Goal: Task Accomplishment & Management: Use online tool/utility

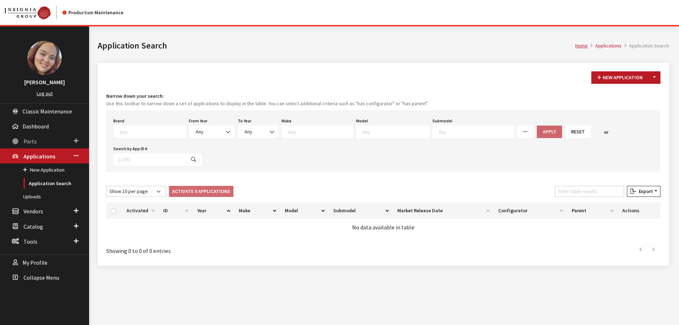
click at [36, 144] on link "Parts" at bounding box center [44, 140] width 89 height 15
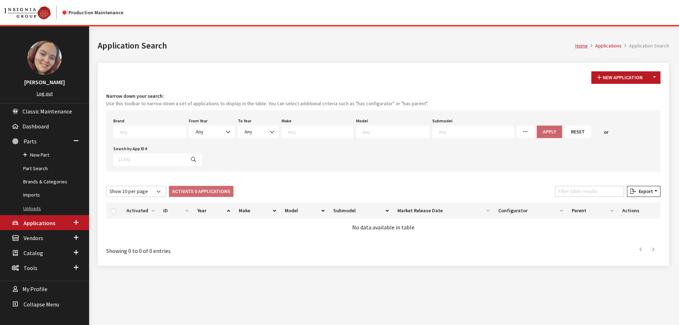
click at [34, 207] on link "Uploads" at bounding box center [44, 208] width 89 height 13
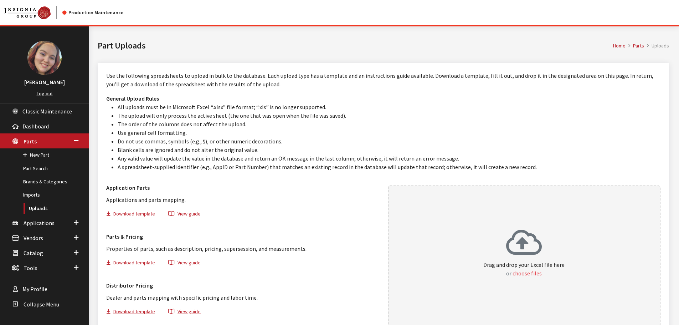
click at [524, 272] on button "choose files" at bounding box center [526, 273] width 29 height 9
click at [524, 275] on button "choose files" at bounding box center [526, 273] width 29 height 9
click at [36, 170] on link "Part Search" at bounding box center [44, 168] width 89 height 13
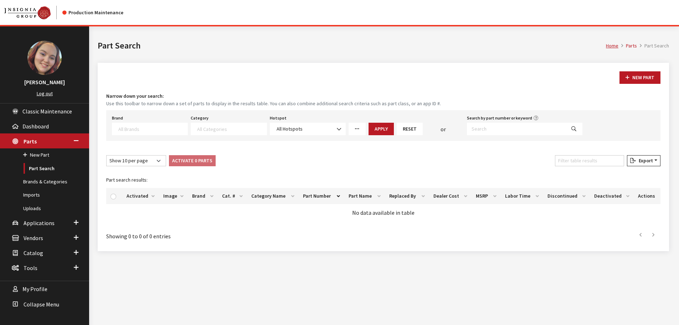
select select
click at [166, 131] on textarea "Search" at bounding box center [152, 128] width 69 height 6
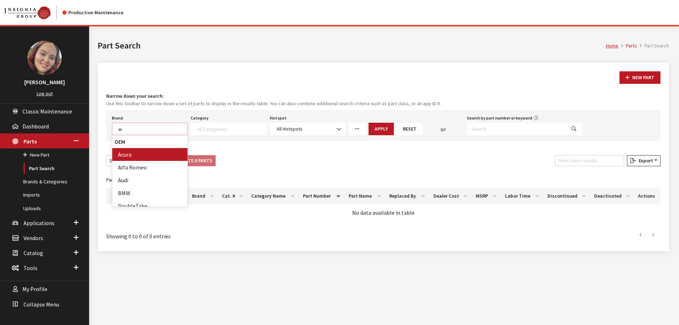
scroll to position [0, 0]
type textarea "wea"
select select "94"
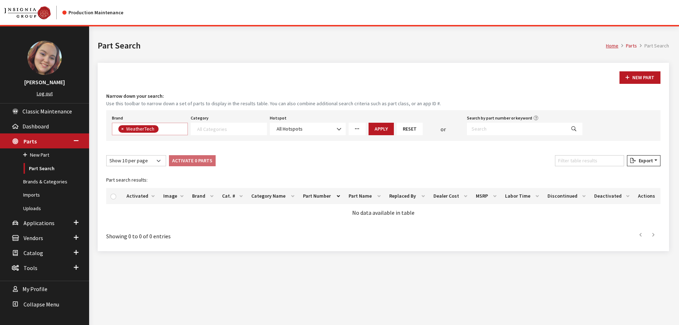
scroll to position [1137, 0]
click at [360, 127] on link "More Filters" at bounding box center [356, 129] width 17 height 12
click at [368, 205] on span "All Users" at bounding box center [367, 206] width 19 height 6
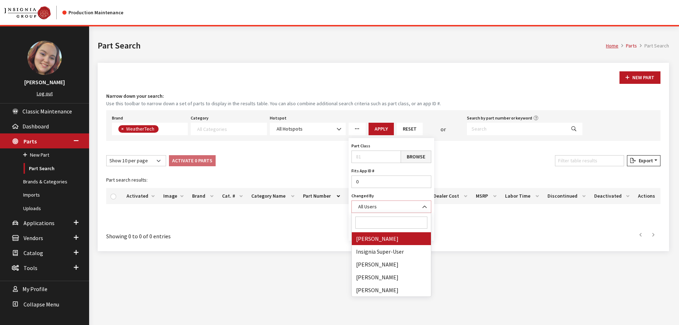
select select "cdorton"
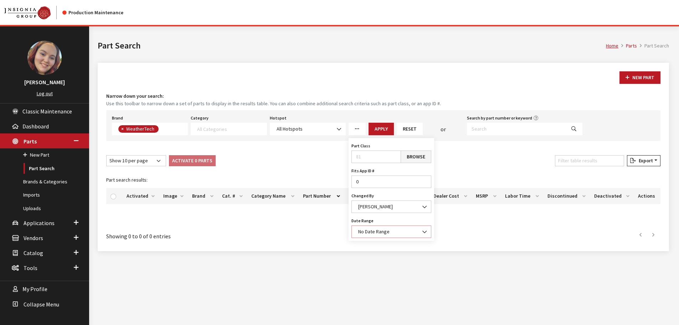
click at [375, 233] on span "No Date Range" at bounding box center [373, 231] width 31 height 6
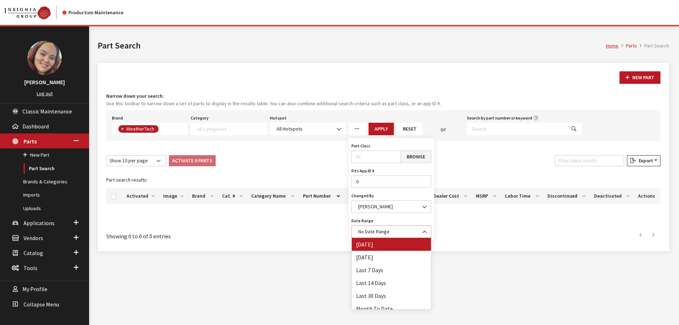
select select "1"
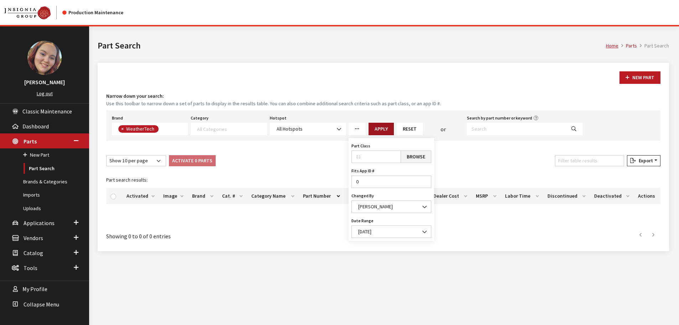
click at [388, 131] on button "Apply" at bounding box center [380, 129] width 25 height 12
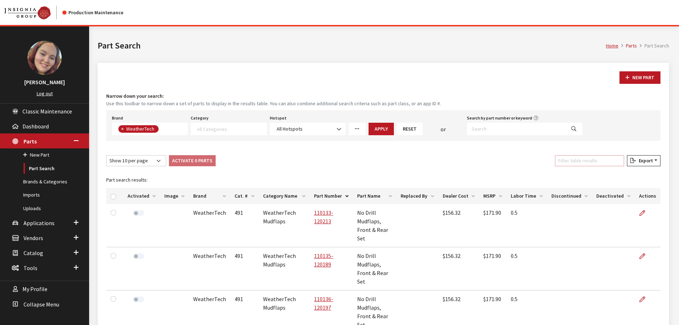
click at [599, 162] on input "Filter table results" at bounding box center [589, 160] width 69 height 11
paste input "BP0153"
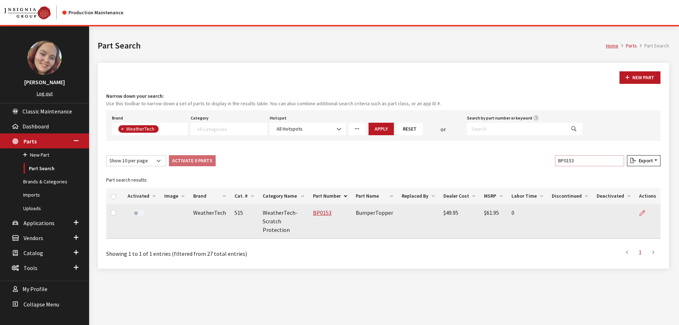
type input "BP0153"
click at [647, 211] on link at bounding box center [645, 213] width 12 height 18
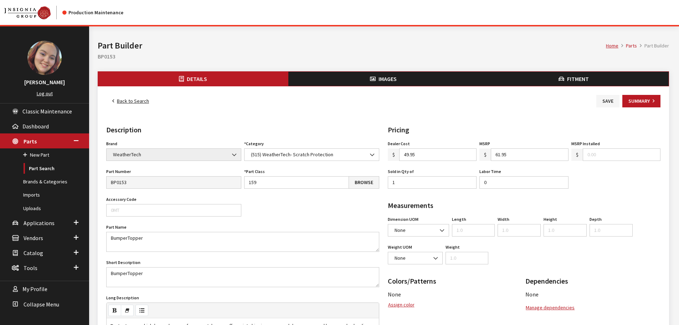
click at [574, 81] on span "Fitment" at bounding box center [578, 78] width 22 height 7
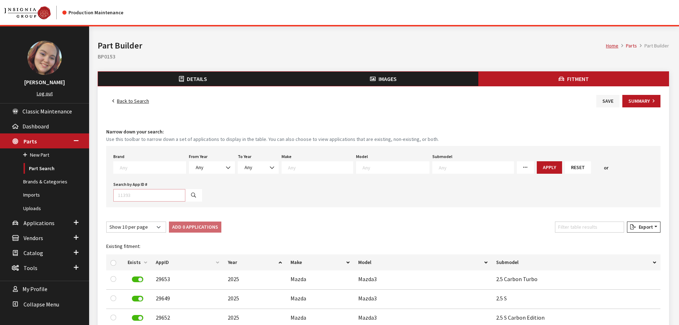
click at [146, 196] on input "Search by App ID #" at bounding box center [149, 195] width 72 height 12
paste input "23611"
type input "23611"
click at [191, 196] on icon "button" at bounding box center [193, 195] width 5 height 5
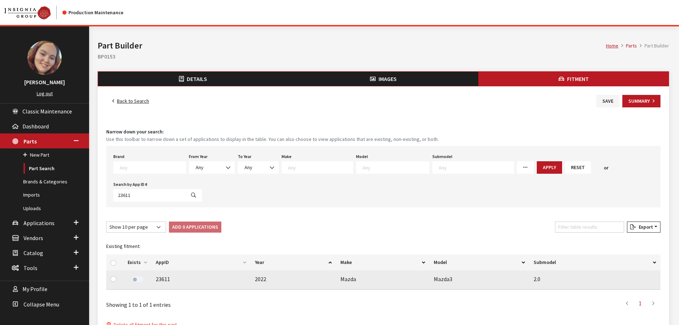
click at [143, 278] on div at bounding box center [138, 279] width 20 height 10
click at [137, 279] on label at bounding box center [137, 279] width 11 height 6
click at [614, 100] on button "Save" at bounding box center [607, 101] width 23 height 12
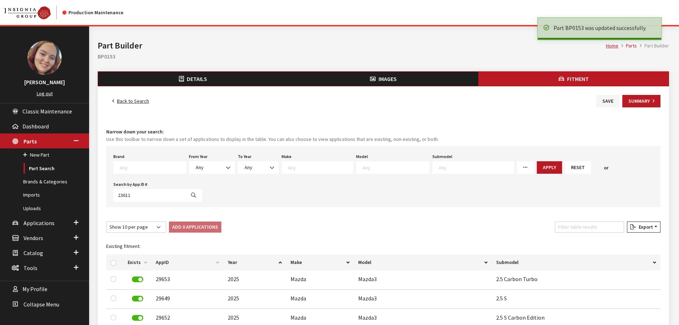
click at [123, 101] on link "Back to Search" at bounding box center [130, 101] width 49 height 12
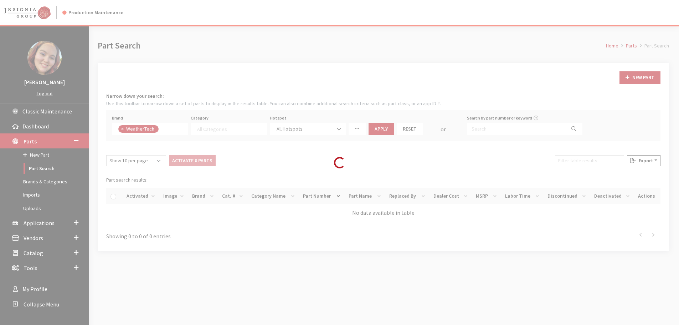
select select
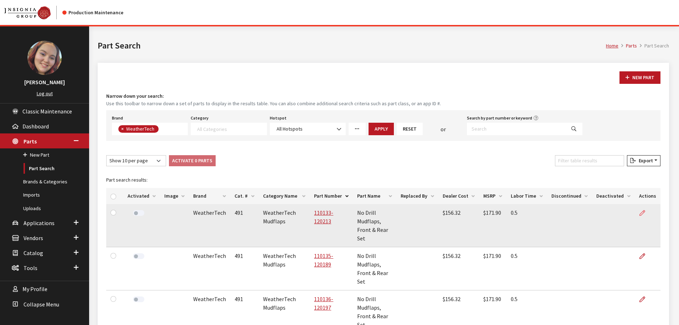
click at [641, 213] on icon at bounding box center [642, 213] width 6 height 6
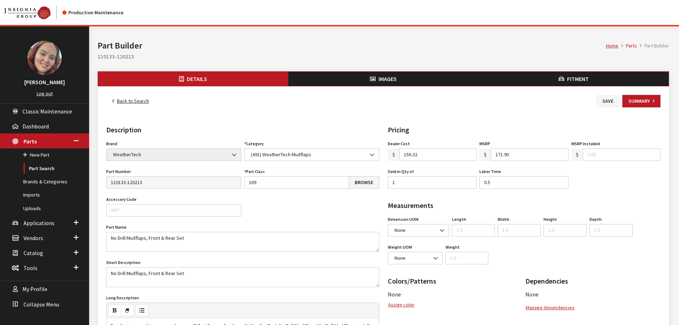
click at [388, 78] on span "Images" at bounding box center [387, 78] width 18 height 7
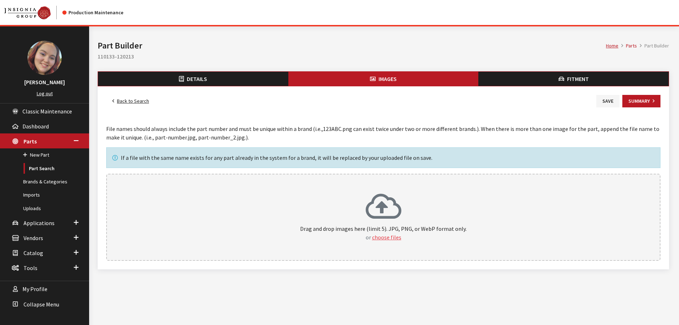
click at [383, 236] on button "choose files" at bounding box center [386, 237] width 29 height 9
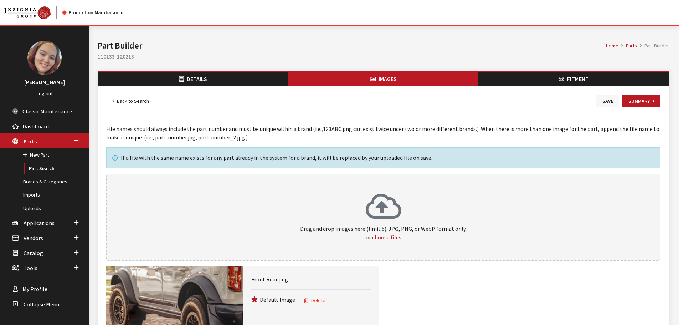
click at [606, 100] on button "Save" at bounding box center [607, 101] width 23 height 12
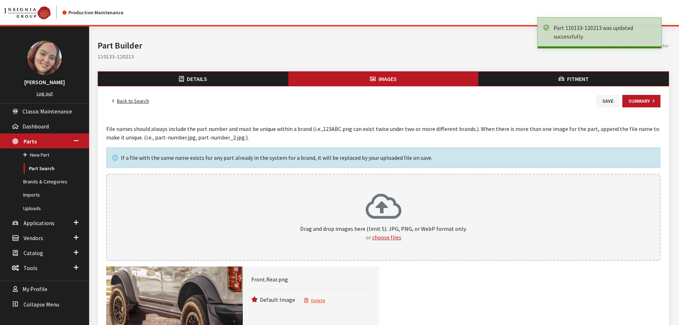
click at [120, 100] on link "Back to Search" at bounding box center [130, 101] width 49 height 12
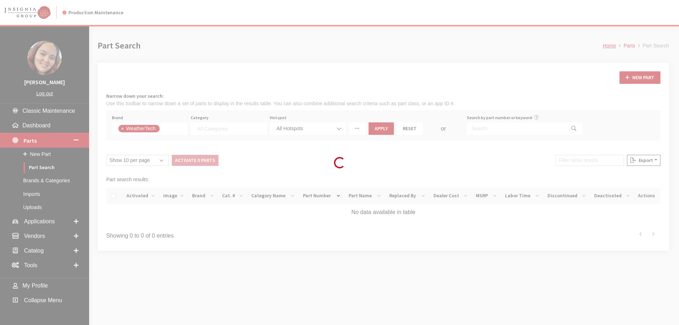
select select
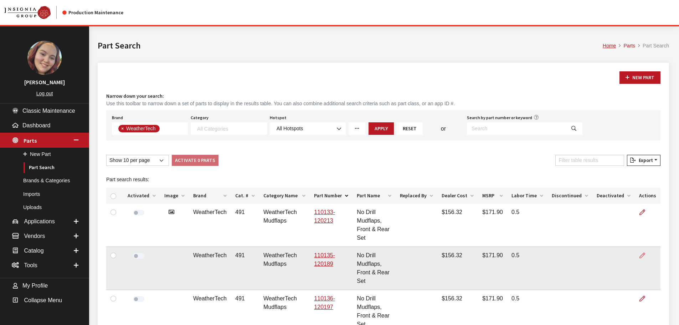
click at [641, 256] on icon at bounding box center [642, 256] width 6 height 6
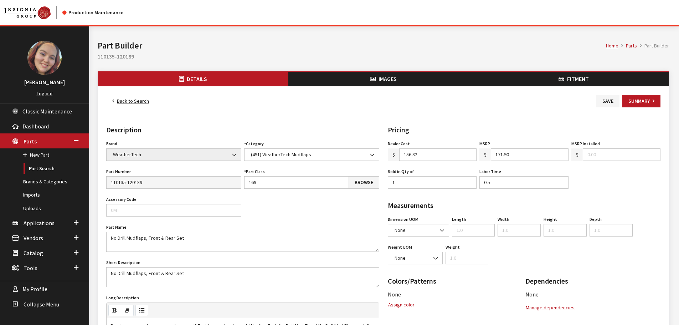
click at [382, 79] on span "Images" at bounding box center [387, 78] width 18 height 7
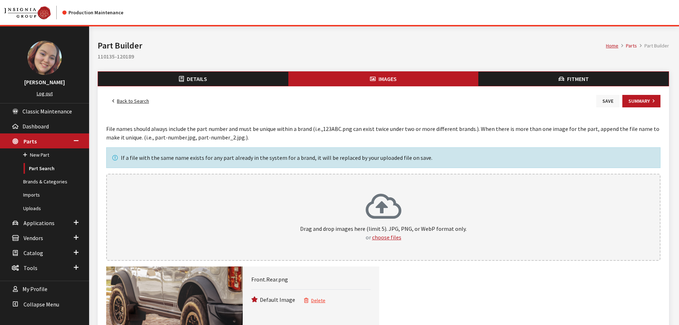
click at [609, 104] on button "Save" at bounding box center [607, 101] width 23 height 12
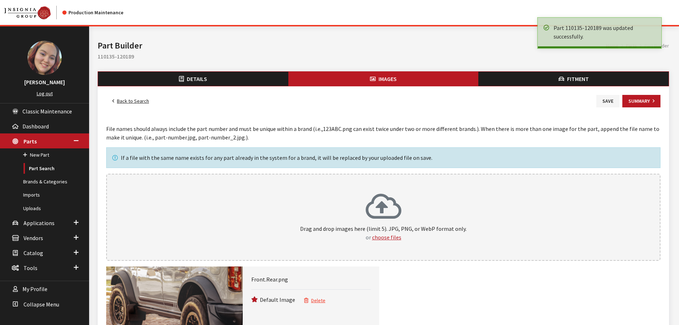
click at [123, 99] on link "Back to Search" at bounding box center [130, 101] width 49 height 12
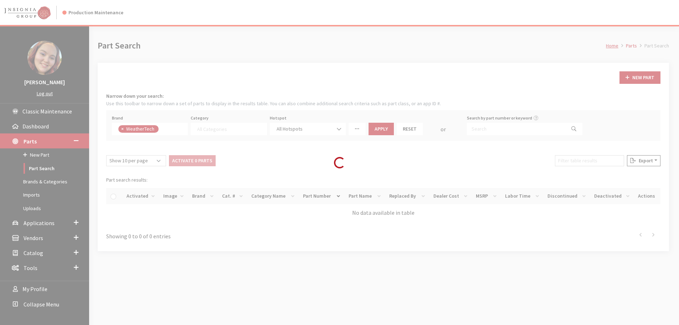
select select
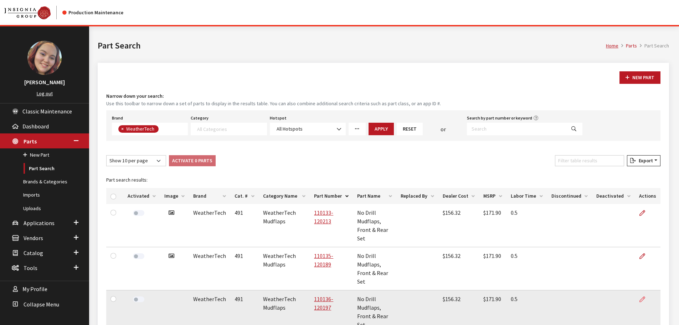
click at [642, 302] on link at bounding box center [645, 299] width 12 height 18
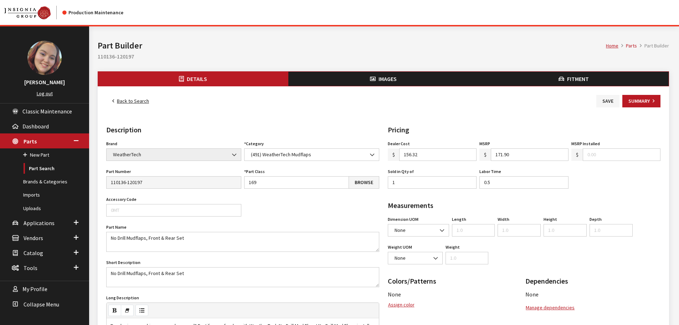
click at [396, 84] on button "Images" at bounding box center [383, 79] width 190 height 14
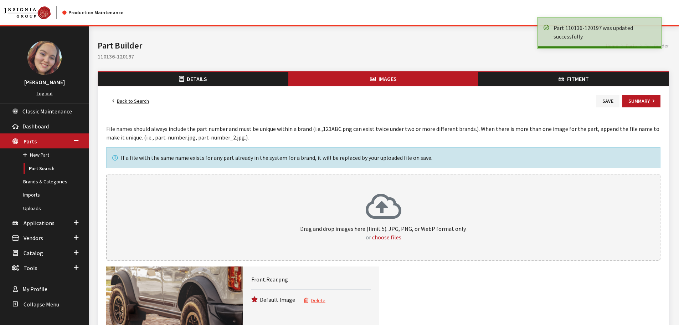
drag, startPoint x: 0, startPoint y: 0, endPoint x: 145, endPoint y: 104, distance: 178.2
click at [131, 101] on link "Back to Search" at bounding box center [130, 101] width 49 height 12
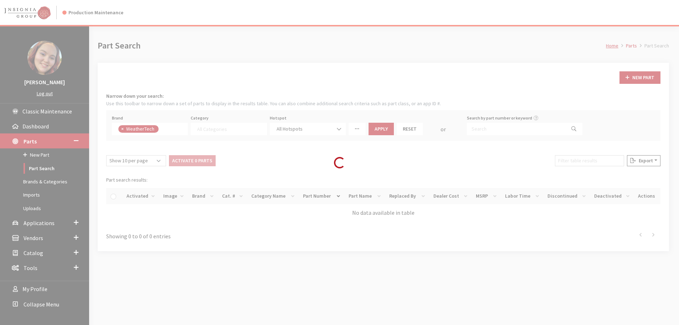
select select
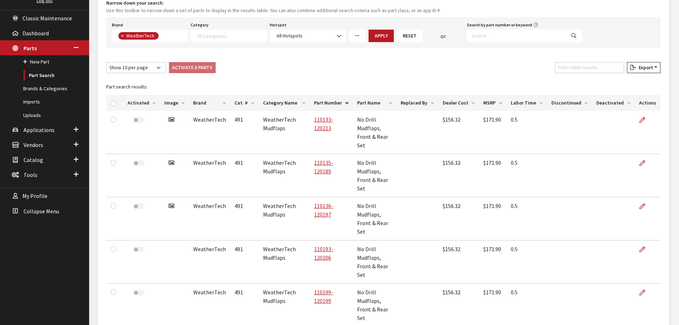
scroll to position [143, 0]
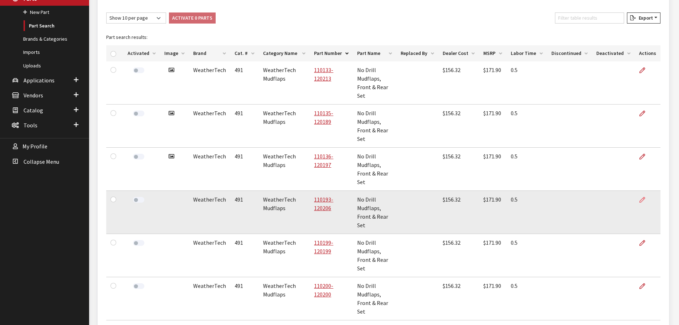
click at [644, 200] on icon at bounding box center [642, 200] width 6 height 6
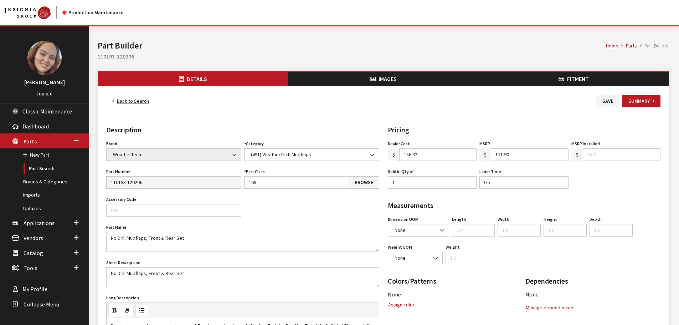
click at [388, 76] on span "Images" at bounding box center [387, 78] width 18 height 7
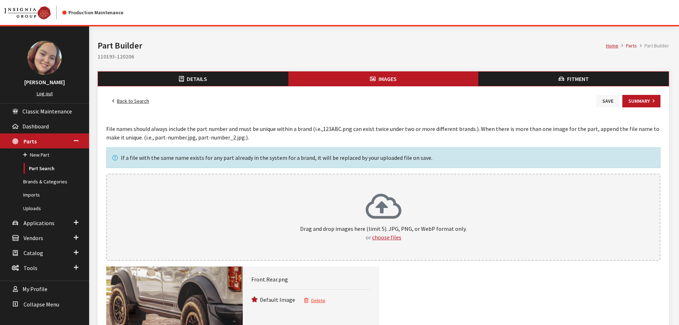
click at [608, 104] on button "Save" at bounding box center [607, 101] width 23 height 12
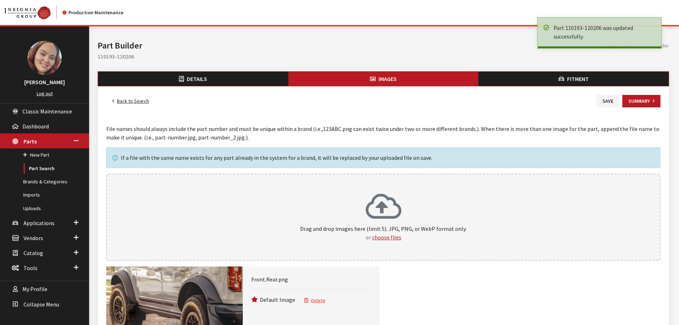
click at [136, 102] on link "Back to Search" at bounding box center [130, 101] width 49 height 12
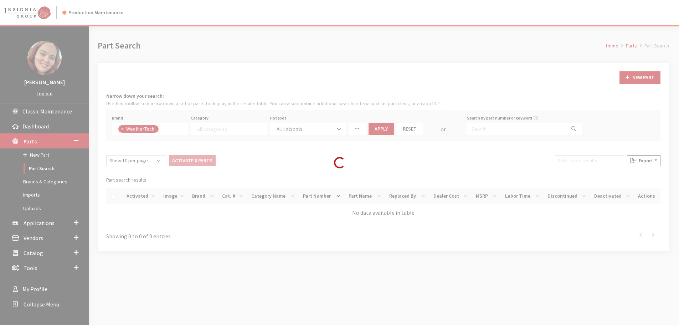
select select
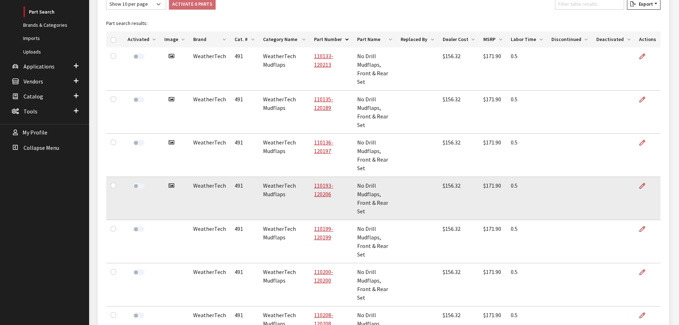
scroll to position [169, 0]
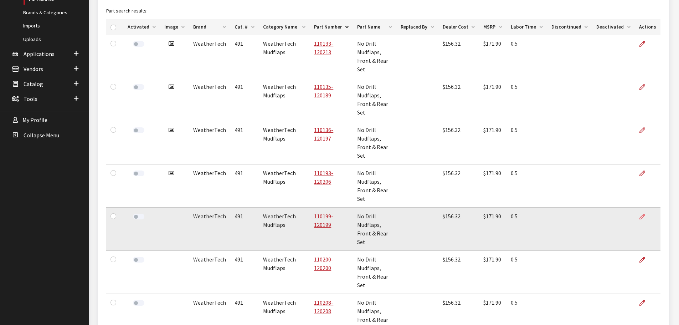
click at [642, 219] on link at bounding box center [645, 216] width 12 height 18
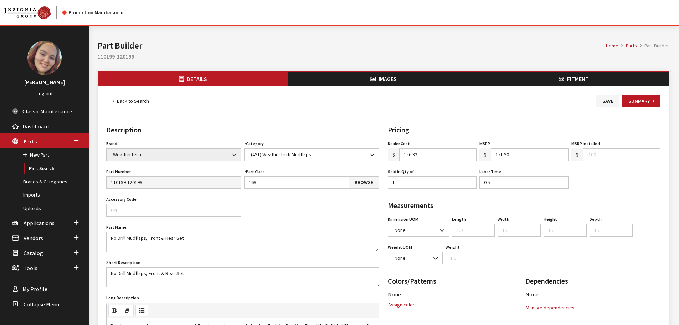
click at [371, 77] on icon "button" at bounding box center [373, 79] width 6 height 6
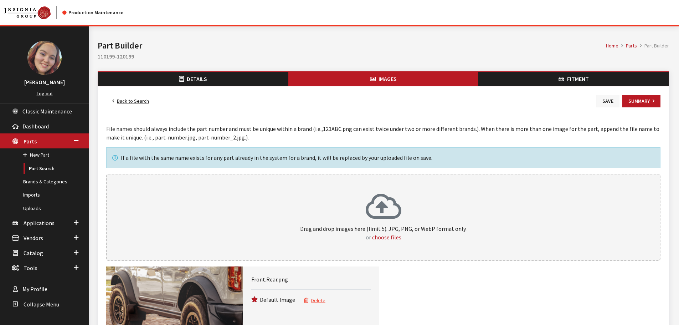
click at [607, 102] on button "Save" at bounding box center [607, 101] width 23 height 12
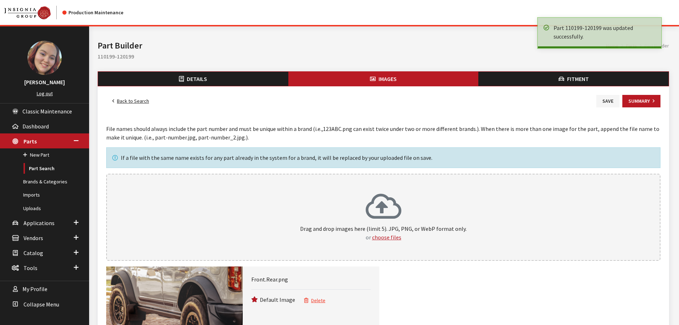
drag, startPoint x: 0, startPoint y: 0, endPoint x: 129, endPoint y: 104, distance: 165.7
click at [129, 104] on link "Back to Search" at bounding box center [130, 101] width 49 height 12
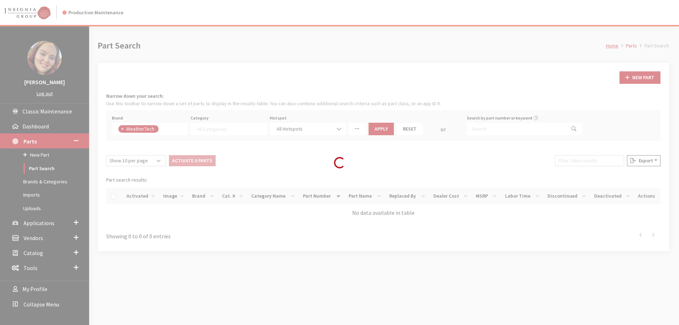
select select
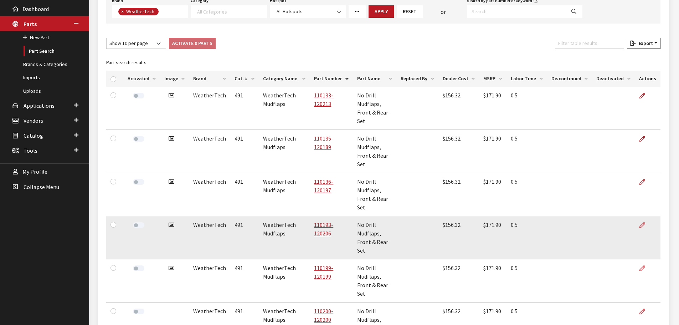
scroll to position [178, 0]
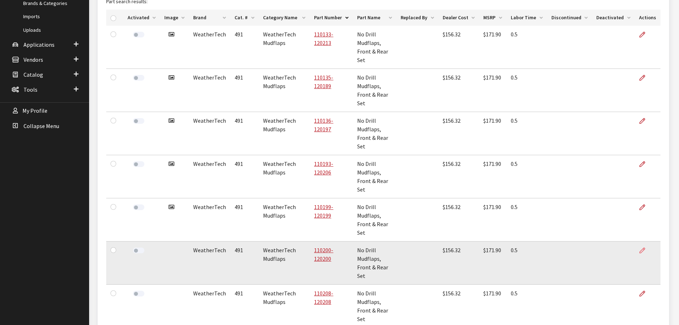
click at [641, 248] on icon at bounding box center [642, 251] width 6 height 6
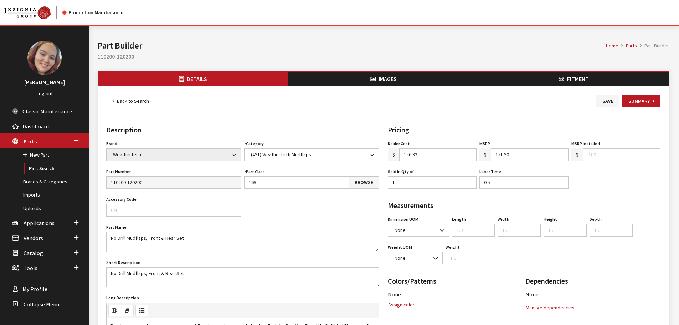
drag, startPoint x: 376, startPoint y: 75, endPoint x: 415, endPoint y: 80, distance: 39.9
click at [376, 74] on button "Images" at bounding box center [383, 79] width 190 height 14
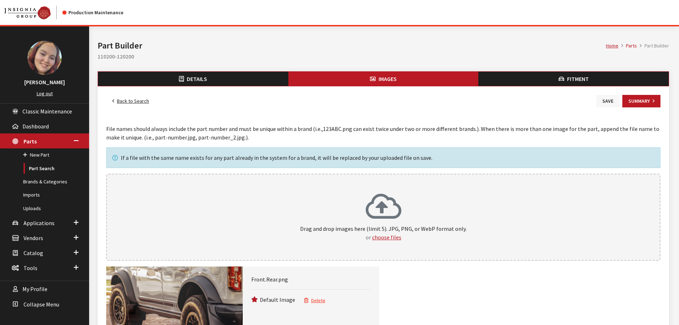
click at [605, 104] on button "Save" at bounding box center [607, 101] width 23 height 12
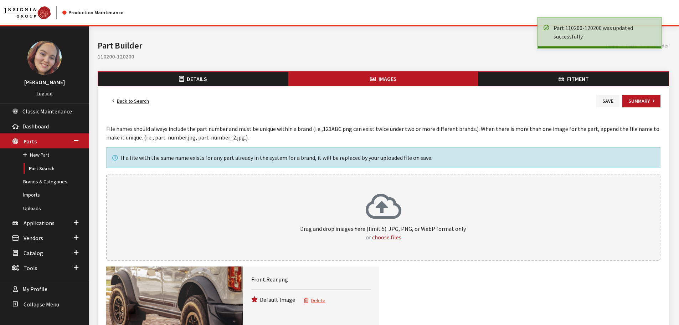
click at [131, 103] on link "Back to Search" at bounding box center [130, 101] width 49 height 12
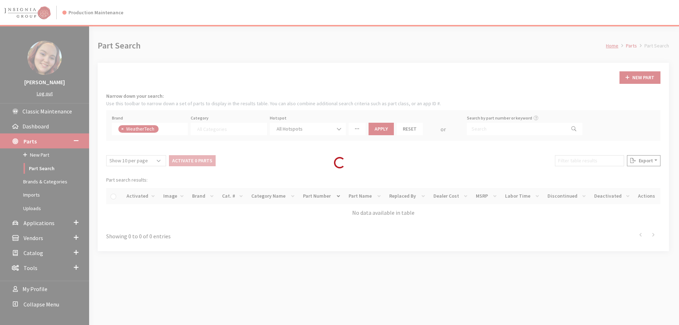
select select
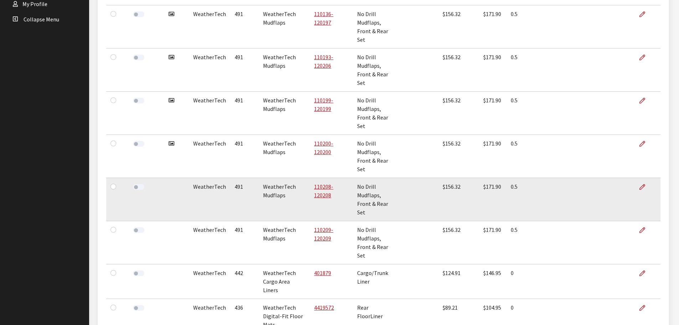
scroll to position [285, 0]
click at [643, 188] on icon at bounding box center [642, 187] width 6 height 6
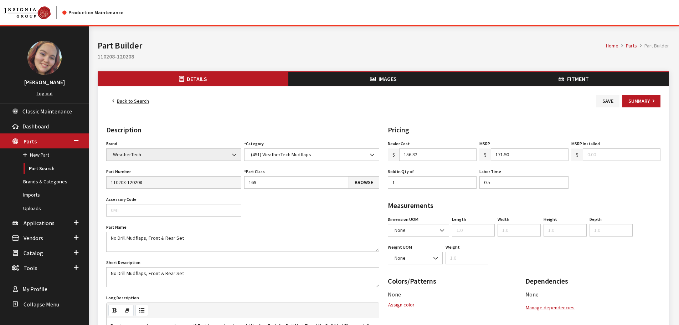
click at [363, 84] on button "Images" at bounding box center [383, 79] width 190 height 14
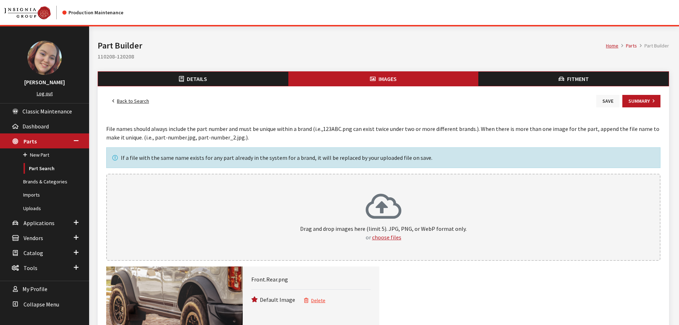
click at [614, 103] on button "Save" at bounding box center [607, 101] width 23 height 12
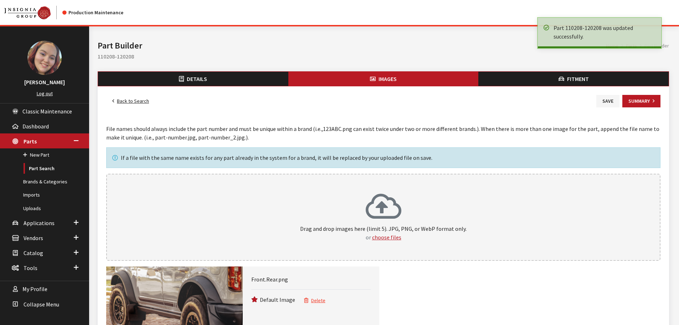
drag, startPoint x: 0, startPoint y: 0, endPoint x: 138, endPoint y: 100, distance: 170.5
click at [138, 100] on link "Back to Search" at bounding box center [130, 101] width 49 height 12
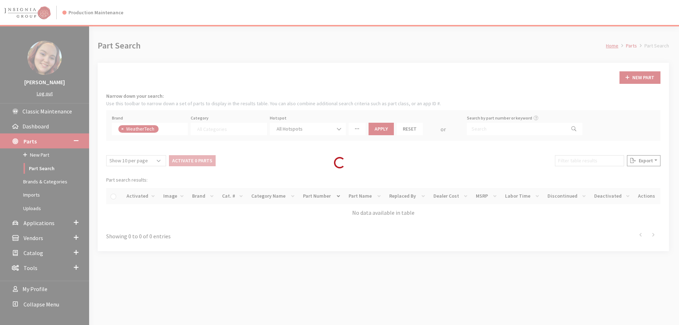
select select
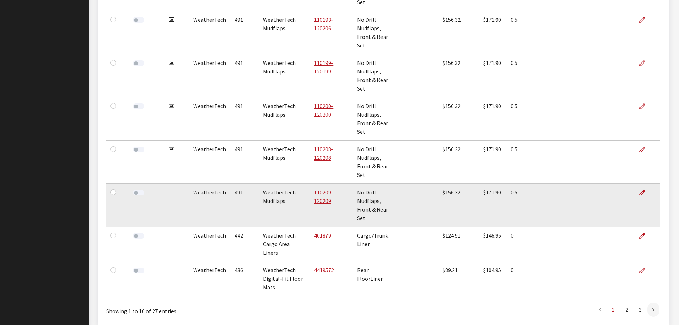
scroll to position [345, 0]
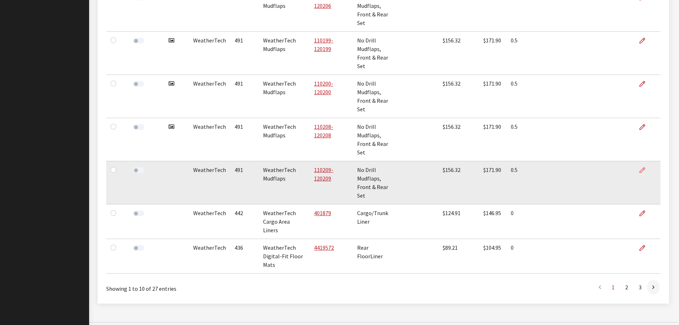
click at [641, 171] on icon at bounding box center [642, 170] width 6 height 6
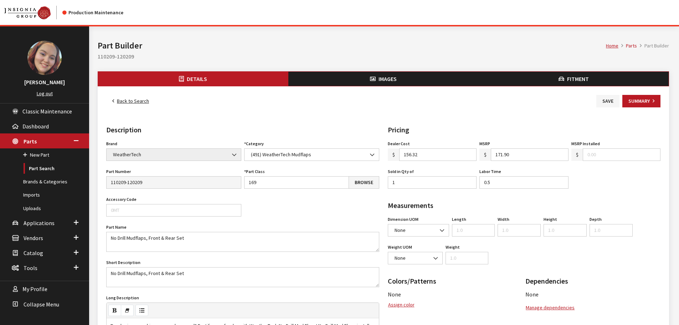
click at [370, 71] on div "Home Parts Part Builder Part Builder 110209-120209" at bounding box center [383, 48] width 580 height 45
click at [371, 79] on icon "button" at bounding box center [373, 79] width 6 height 6
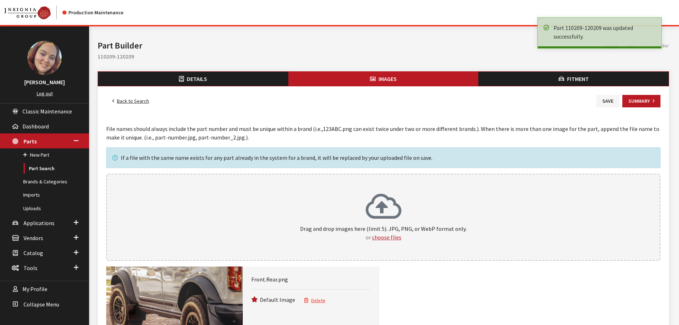
click at [134, 101] on link "Back to Search" at bounding box center [130, 101] width 49 height 12
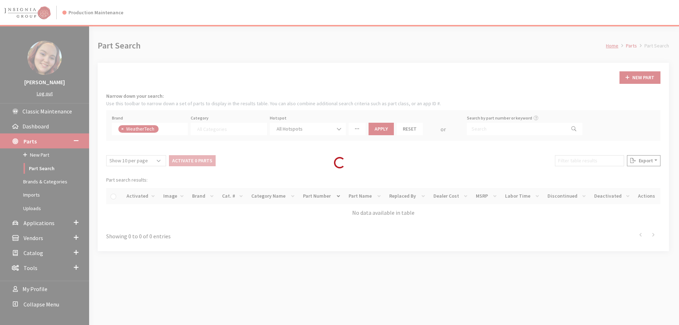
select select
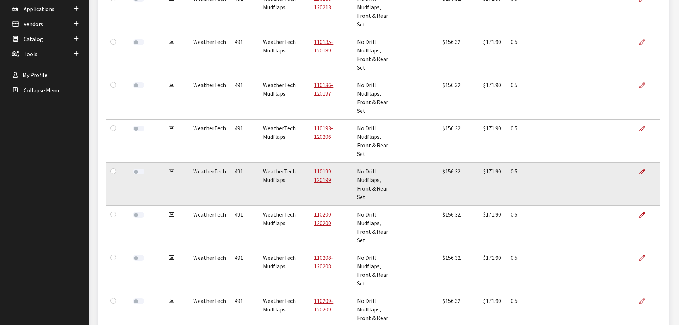
scroll to position [345, 0]
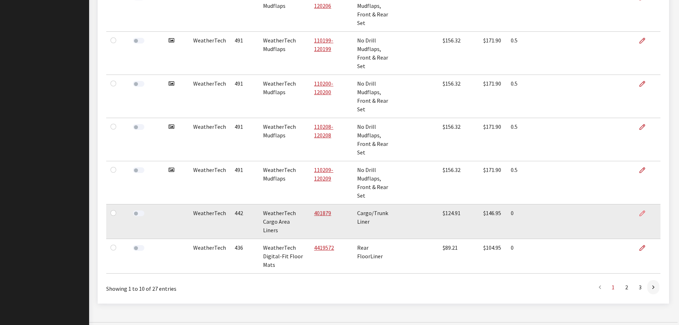
click at [644, 212] on icon at bounding box center [642, 214] width 6 height 6
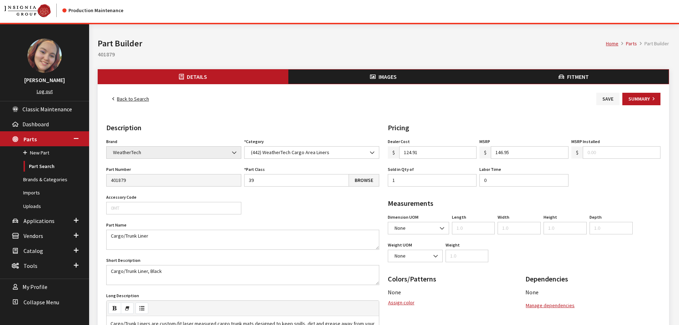
scroll to position [71, 0]
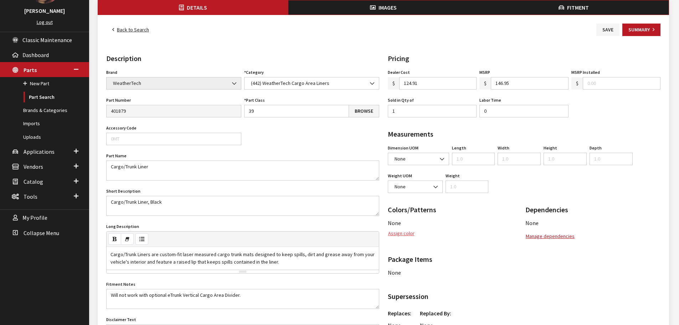
click at [405, 231] on button "Assign color" at bounding box center [401, 233] width 27 height 12
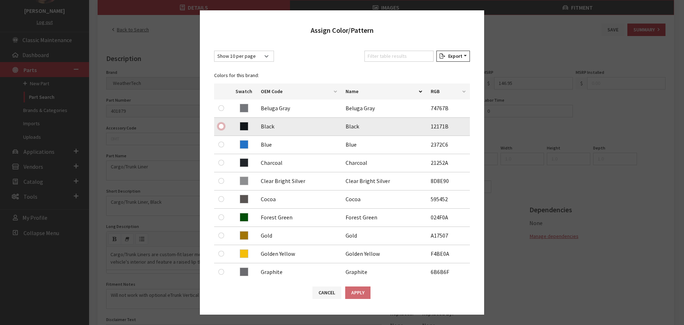
click at [222, 127] on input "radio" at bounding box center [221, 126] width 6 height 6
radio input "true"
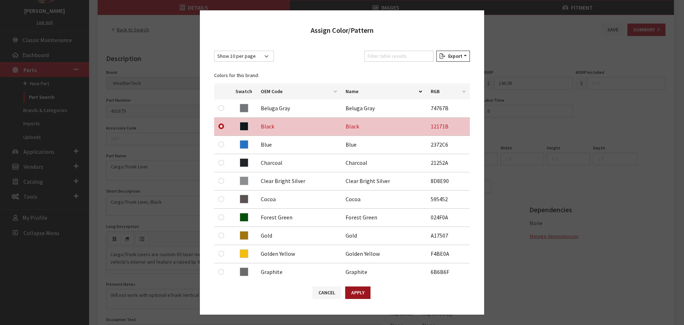
click at [358, 290] on button "Apply" at bounding box center [357, 292] width 25 height 12
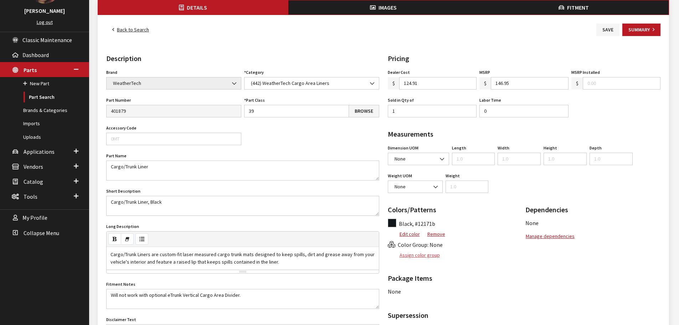
click at [406, 257] on button "Assign color group" at bounding box center [414, 255] width 52 height 12
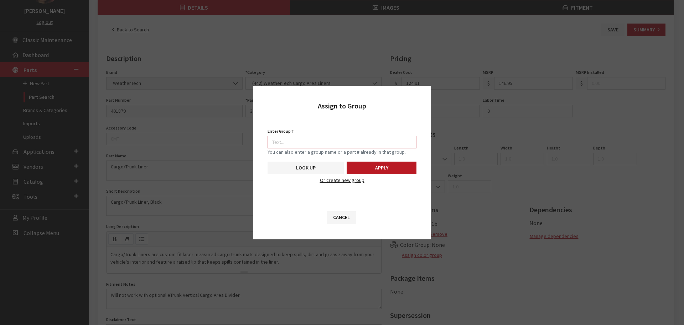
click at [329, 136] on input "Enter Group #" at bounding box center [342, 142] width 149 height 12
type input "5746"
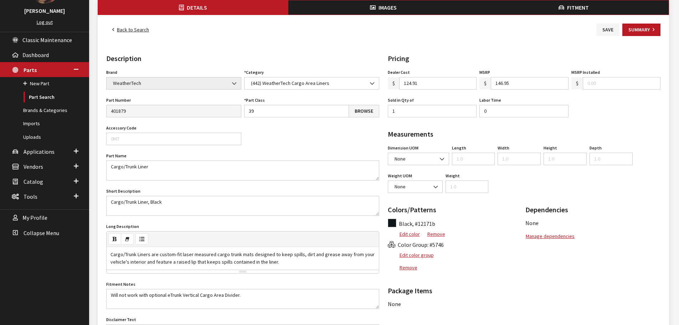
click at [367, 12] on button "Images" at bounding box center [383, 7] width 190 height 14
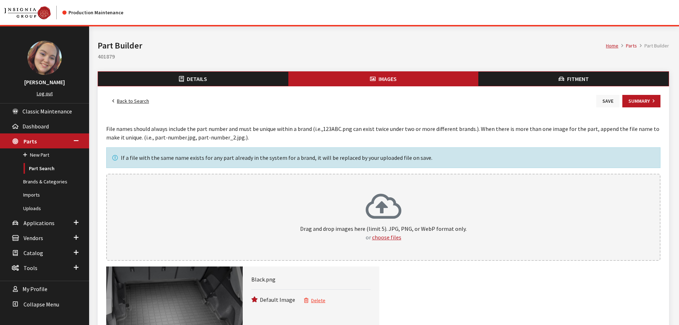
click at [602, 99] on button "Save" at bounding box center [607, 101] width 23 height 12
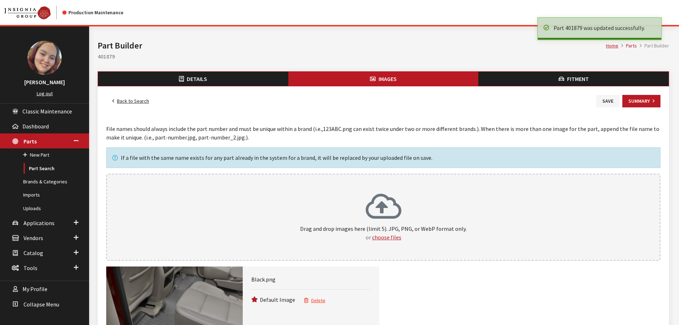
click at [179, 82] on button "Details" at bounding box center [193, 79] width 190 height 14
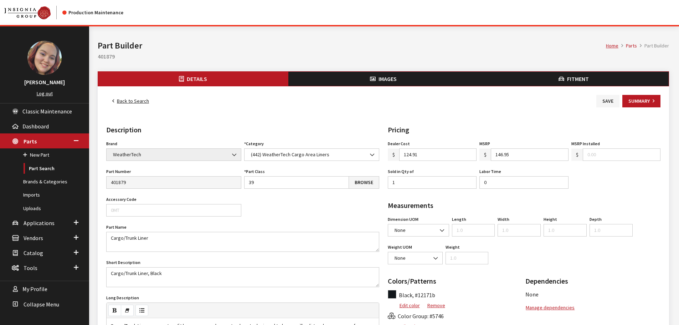
drag, startPoint x: 0, startPoint y: 0, endPoint x: 125, endPoint y: 103, distance: 161.8
click at [125, 103] on link "Back to Search" at bounding box center [130, 101] width 49 height 12
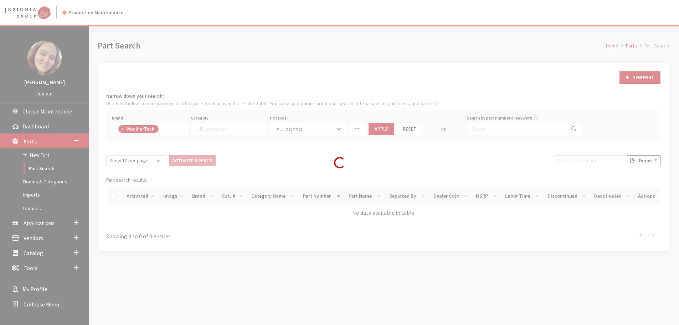
select select
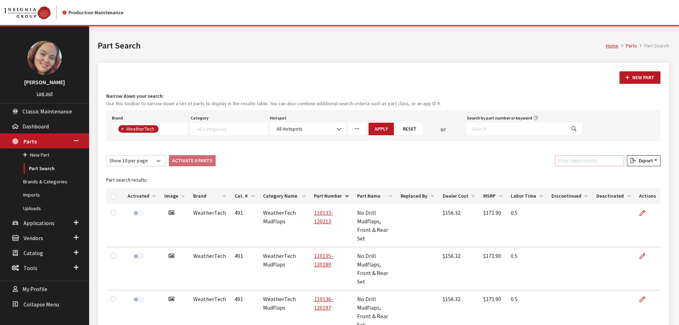
click at [586, 157] on input "Filter table results" at bounding box center [589, 160] width 69 height 11
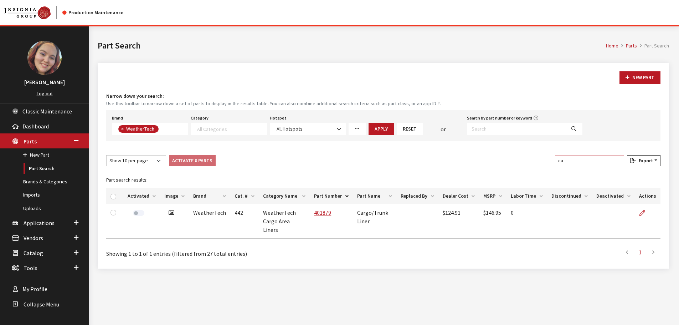
type input "c"
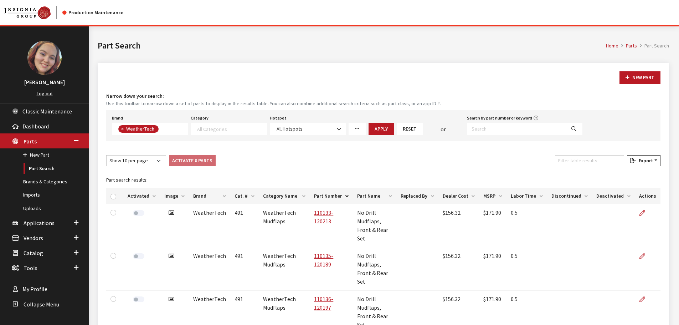
click at [173, 194] on th "Image" at bounding box center [174, 196] width 29 height 16
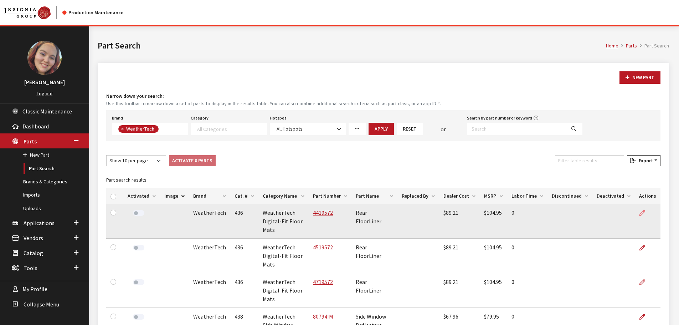
click at [647, 213] on link at bounding box center [645, 213] width 12 height 18
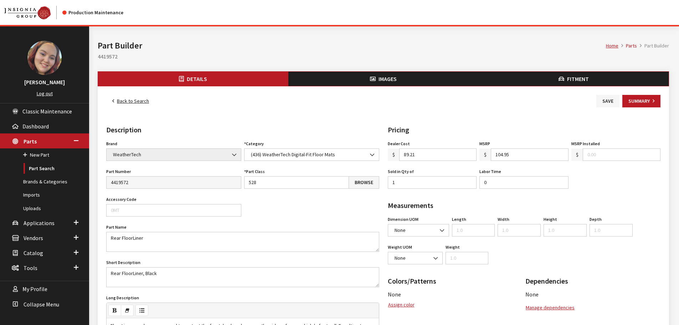
scroll to position [36, 0]
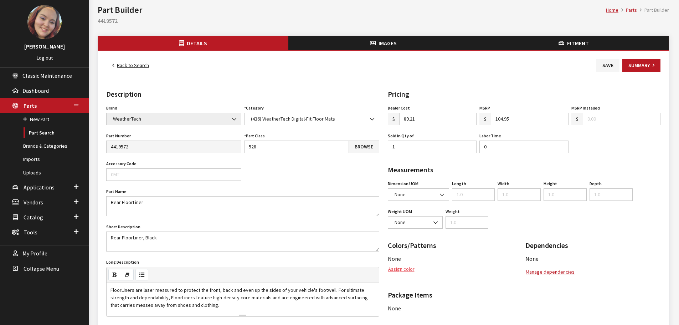
click at [404, 267] on button "Assign color" at bounding box center [401, 269] width 27 height 12
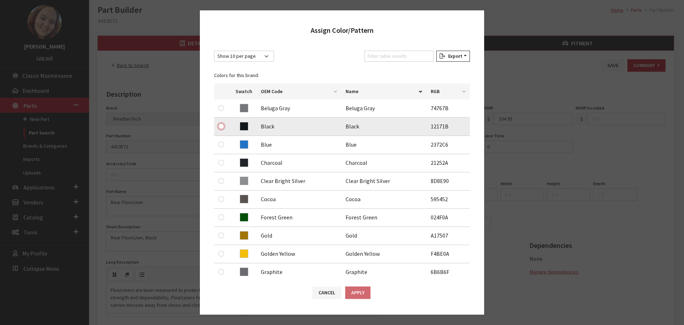
click at [223, 127] on input "radio" at bounding box center [221, 126] width 6 height 6
radio input "true"
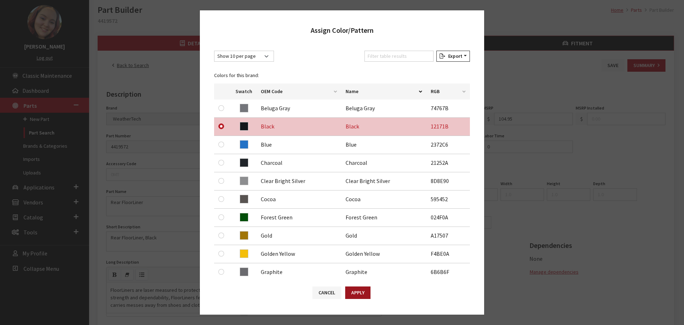
click at [368, 292] on button "Apply" at bounding box center [357, 292] width 25 height 12
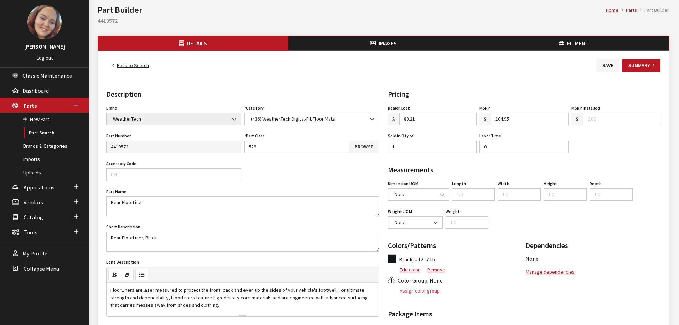
click at [413, 290] on button "Assign color group" at bounding box center [414, 290] width 52 height 12
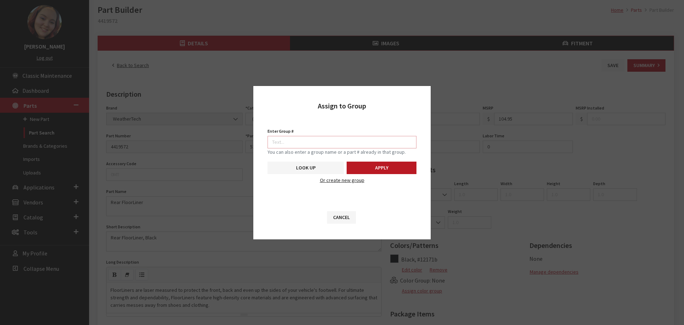
click at [351, 142] on input "Enter Group #" at bounding box center [342, 142] width 149 height 12
type input "5742"
click at [414, 169] on button "Apply" at bounding box center [382, 167] width 70 height 12
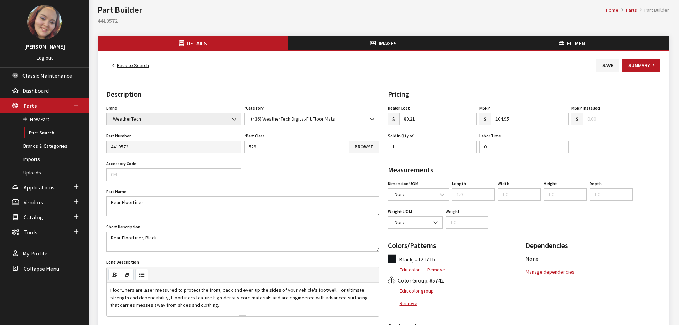
click at [381, 39] on button "Images" at bounding box center [383, 43] width 190 height 14
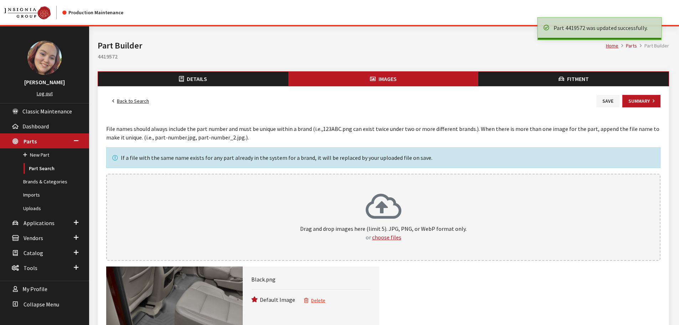
click at [135, 99] on link "Back to Search" at bounding box center [130, 101] width 49 height 12
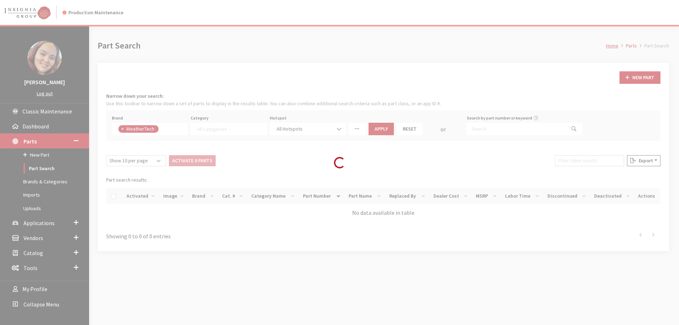
select select
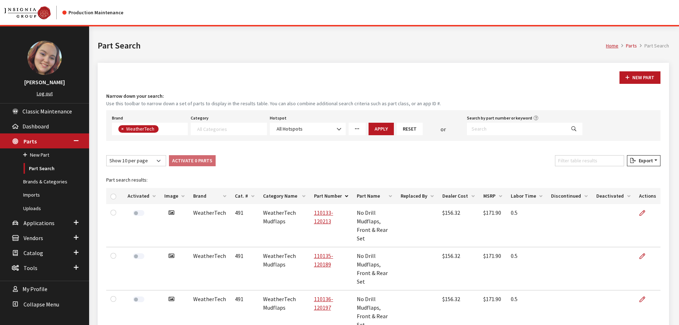
click at [167, 195] on th "Image" at bounding box center [174, 196] width 29 height 16
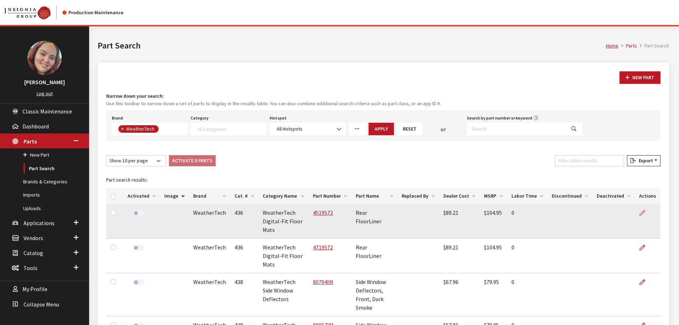
click at [639, 212] on link at bounding box center [645, 213] width 12 height 18
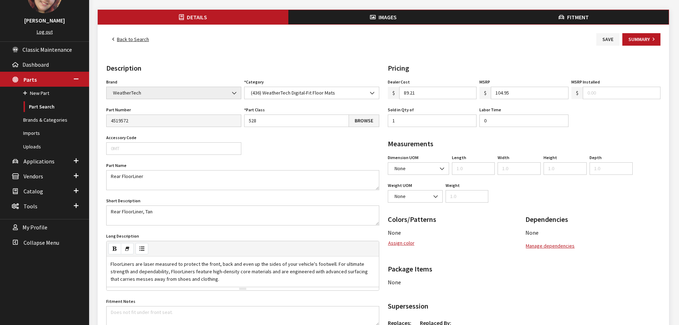
scroll to position [71, 0]
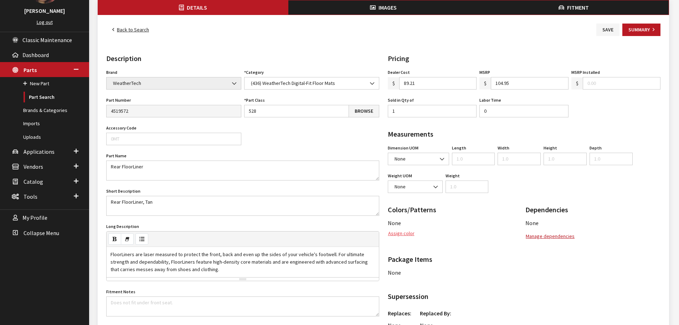
click at [400, 232] on button "Assign color" at bounding box center [401, 233] width 27 height 12
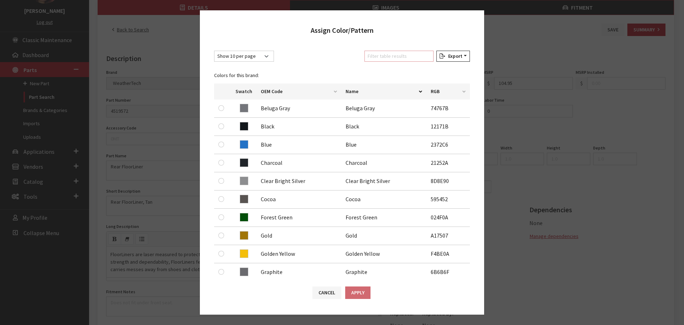
click at [420, 61] on input "Filter table results" at bounding box center [399, 56] width 69 height 11
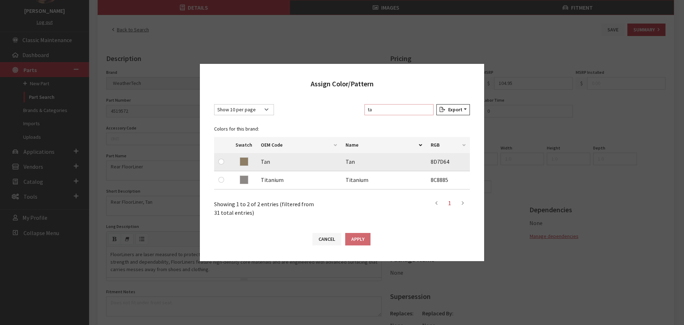
type input "ta"
click at [221, 161] on input "radio" at bounding box center [221, 162] width 6 height 6
radio input "true"
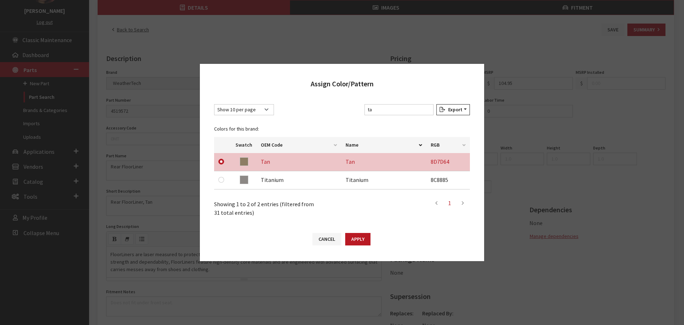
click at [352, 242] on button "Apply" at bounding box center [357, 239] width 25 height 12
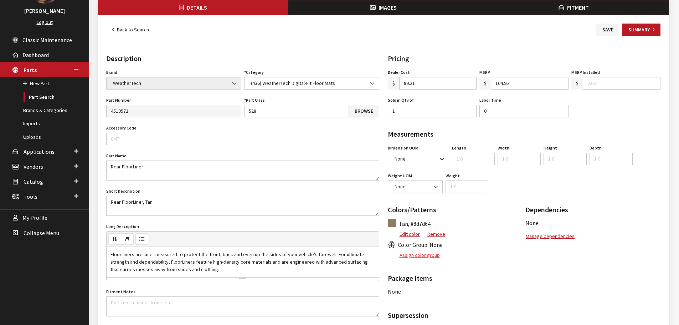
click at [413, 253] on button "Assign color group" at bounding box center [414, 255] width 52 height 12
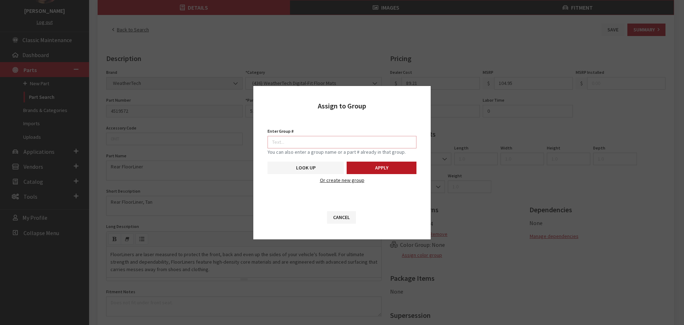
click at [368, 136] on input "Enter Group #" at bounding box center [342, 142] width 149 height 12
type input "5742"
click at [385, 160] on div "Enter Group # 5742 Search Pattern is required. You can also enter a group name …" at bounding box center [341, 150] width 157 height 48
click at [385, 169] on button "Apply" at bounding box center [382, 167] width 70 height 12
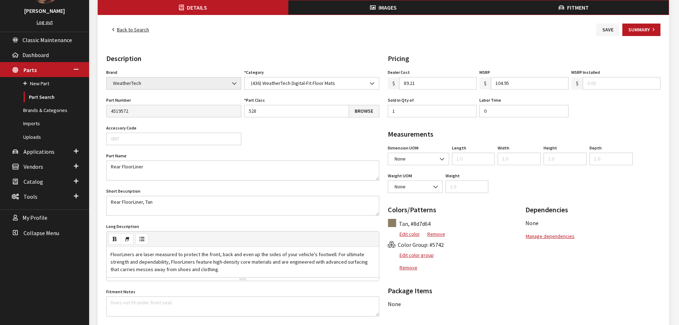
click at [386, 9] on span "Images" at bounding box center [387, 7] width 18 height 7
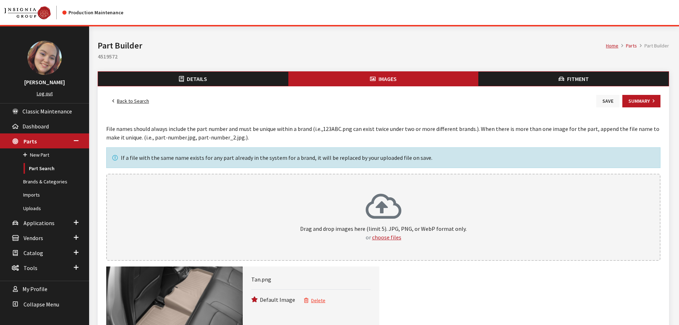
click at [607, 105] on button "Save" at bounding box center [607, 101] width 23 height 12
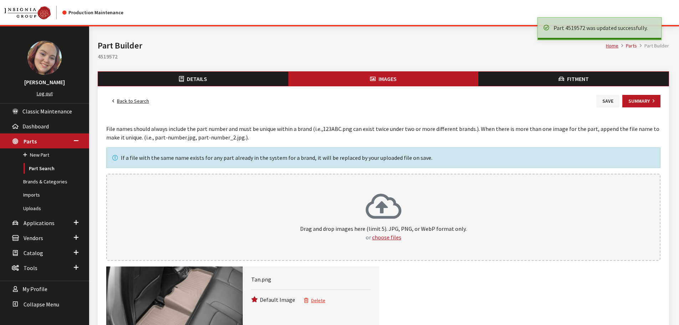
drag, startPoint x: 0, startPoint y: 0, endPoint x: 129, endPoint y: 102, distance: 164.4
click at [129, 102] on link "Back to Search" at bounding box center [130, 101] width 49 height 12
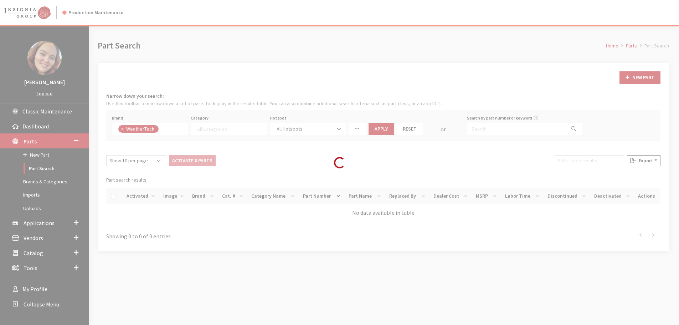
select select
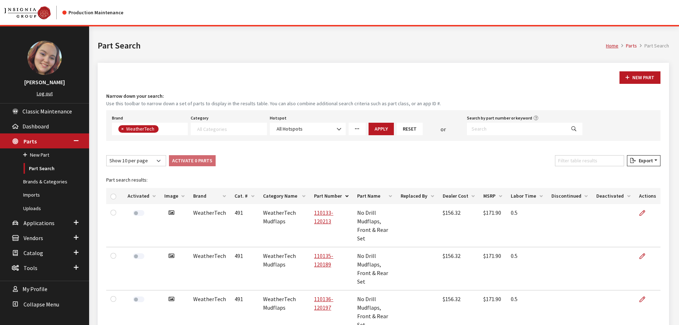
click at [177, 196] on th "Image" at bounding box center [174, 196] width 29 height 16
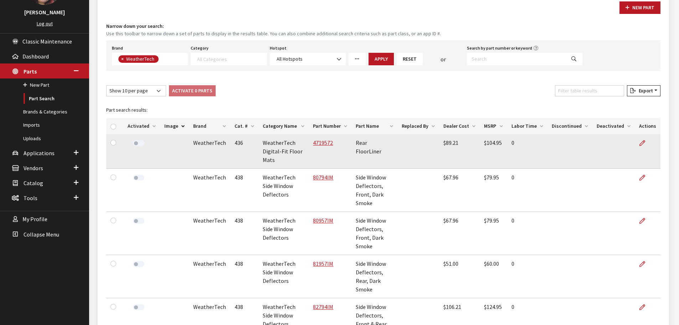
scroll to position [71, 0]
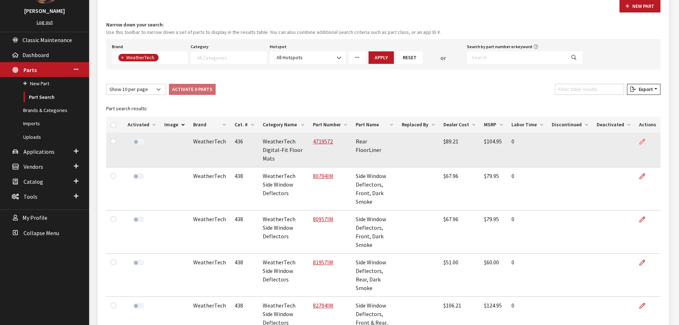
click at [642, 144] on icon at bounding box center [642, 142] width 6 height 6
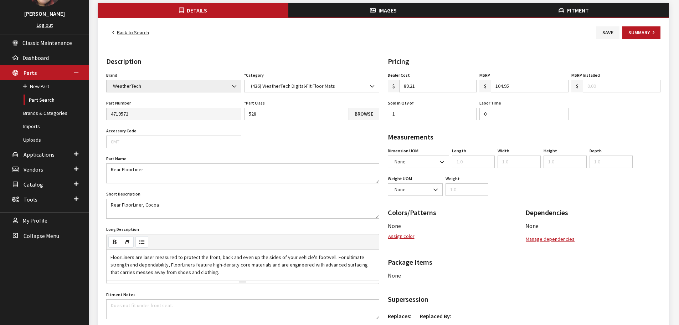
scroll to position [71, 0]
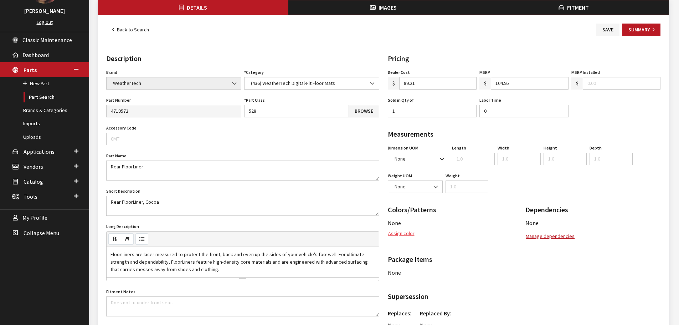
click at [403, 239] on button "Assign color" at bounding box center [401, 233] width 27 height 12
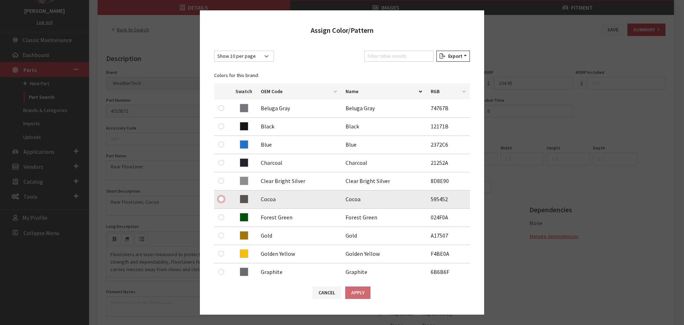
click at [221, 198] on input "radio" at bounding box center [221, 199] width 6 height 6
radio input "true"
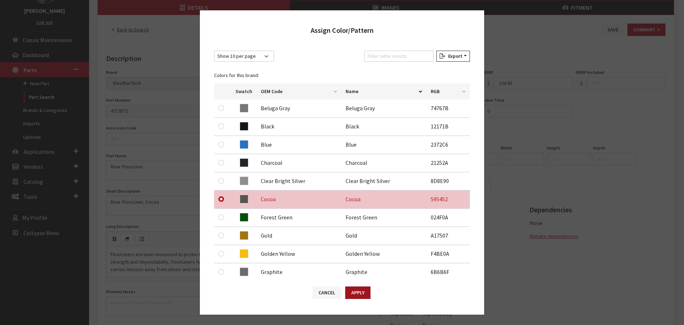
click at [355, 290] on button "Apply" at bounding box center [357, 292] width 25 height 12
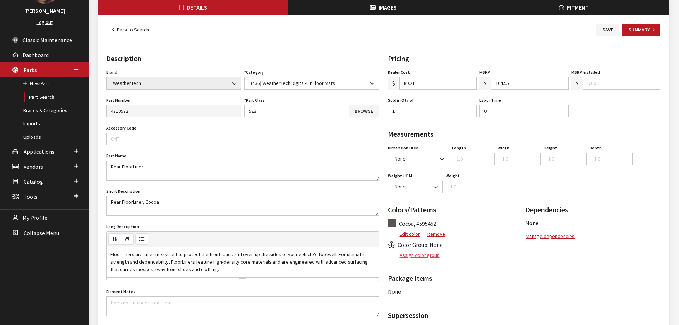
click at [408, 249] on button "Assign color group" at bounding box center [414, 255] width 52 height 12
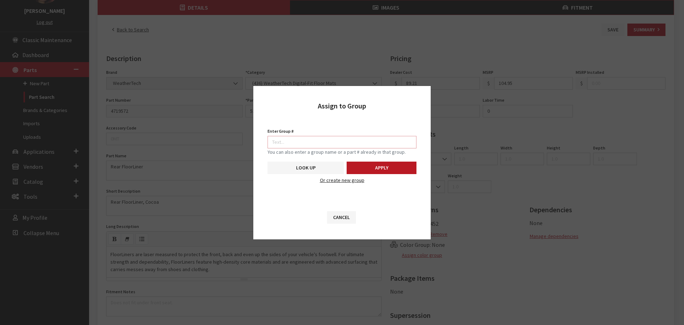
click at [346, 140] on input "Enter Group #" at bounding box center [342, 142] width 149 height 12
type input "5742"
click at [362, 163] on button "Apply" at bounding box center [382, 167] width 70 height 12
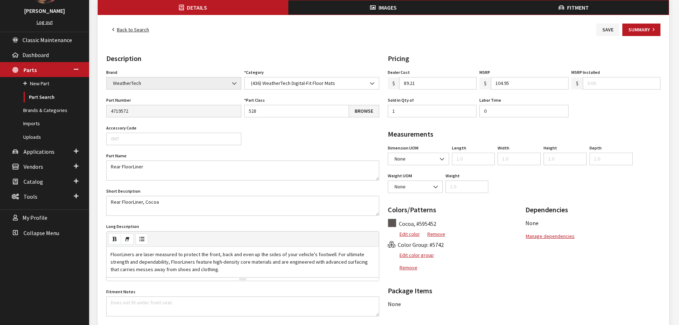
click at [366, 7] on button "Images" at bounding box center [383, 7] width 190 height 14
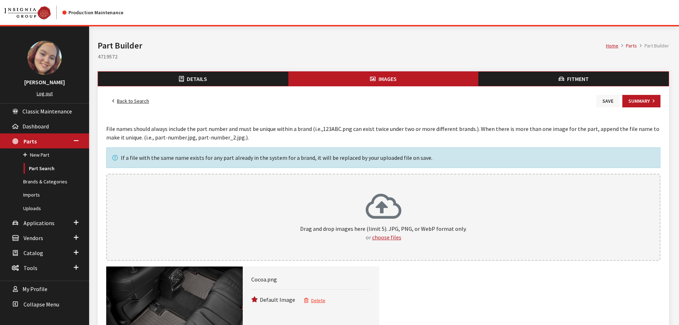
click at [610, 101] on button "Save" at bounding box center [607, 101] width 23 height 12
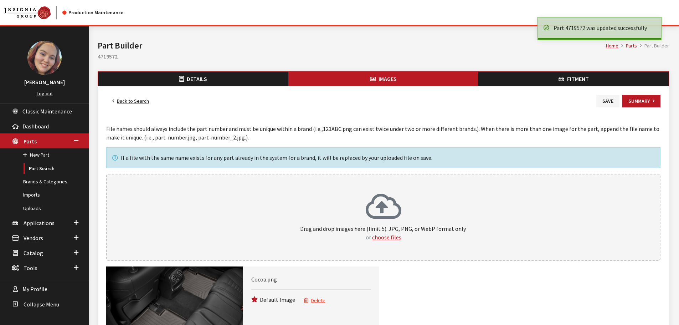
click at [138, 101] on link "Back to Search" at bounding box center [130, 101] width 49 height 12
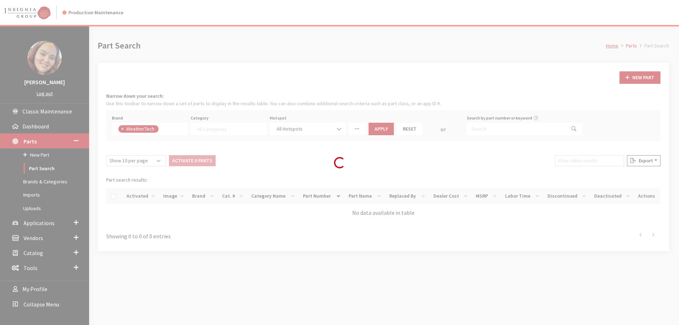
select select
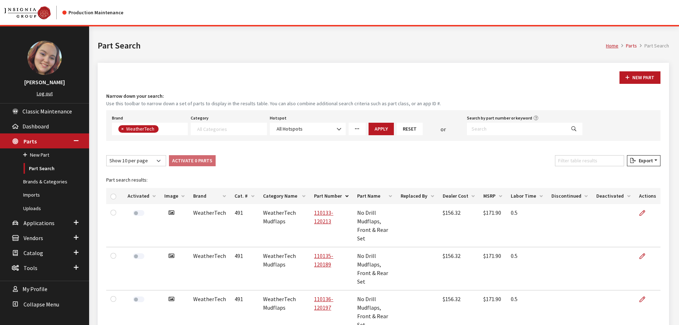
click at [166, 195] on th "Image" at bounding box center [174, 196] width 29 height 16
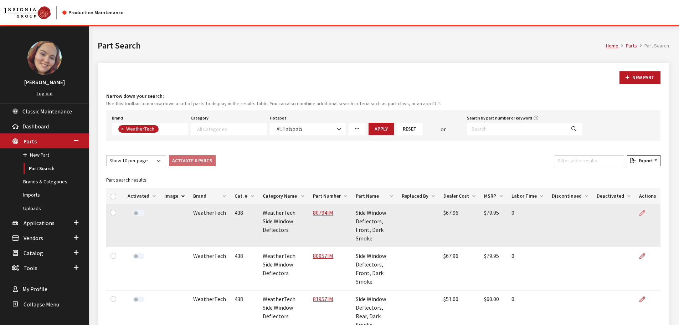
click at [641, 212] on icon at bounding box center [642, 213] width 6 height 6
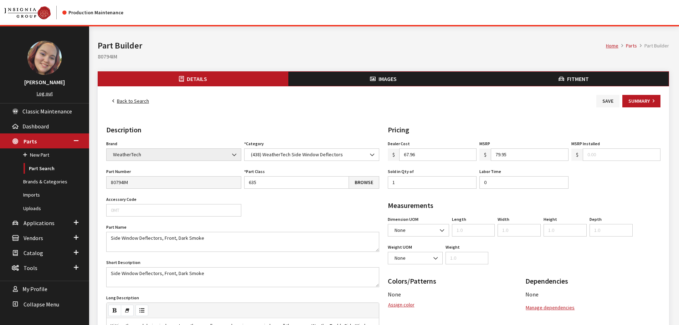
click at [373, 79] on icon "button" at bounding box center [373, 79] width 6 height 6
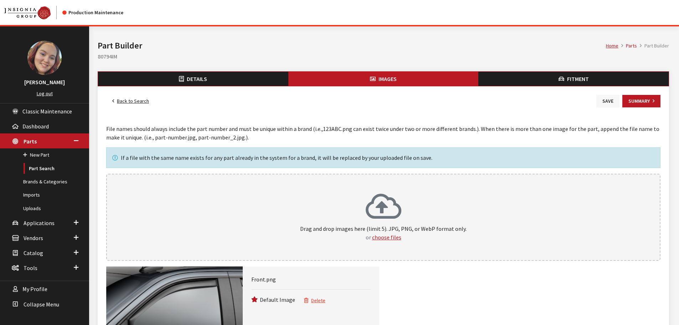
click at [603, 100] on button "Save" at bounding box center [607, 101] width 23 height 12
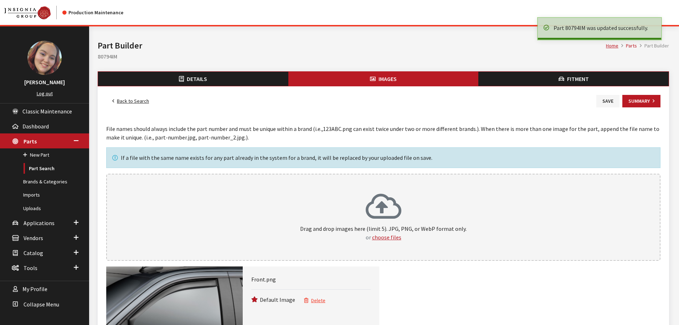
click at [130, 100] on link "Back to Search" at bounding box center [130, 101] width 49 height 12
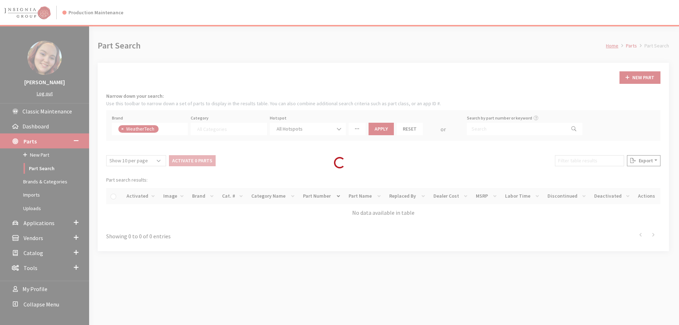
select select
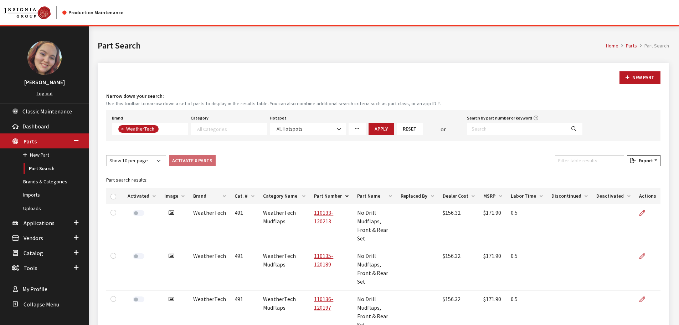
click at [176, 195] on th "Image" at bounding box center [174, 196] width 29 height 16
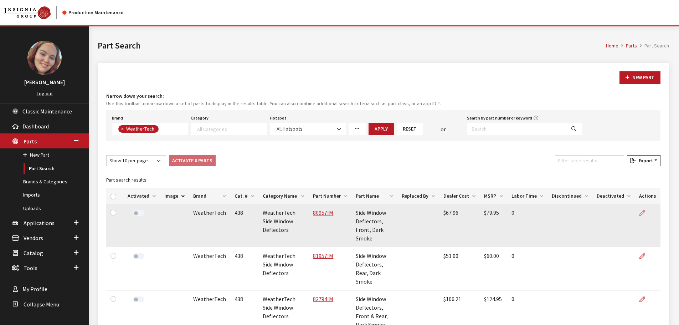
click at [644, 211] on icon at bounding box center [642, 213] width 6 height 6
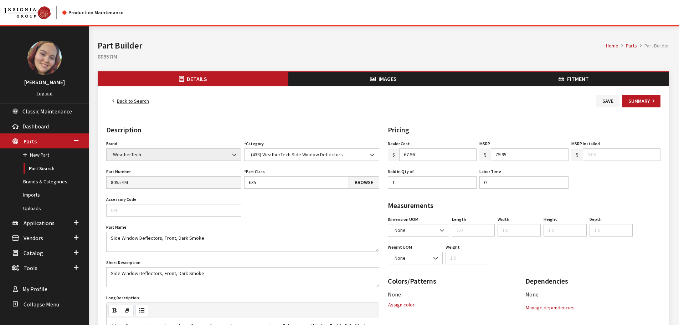
click at [360, 79] on button "Images" at bounding box center [383, 79] width 190 height 14
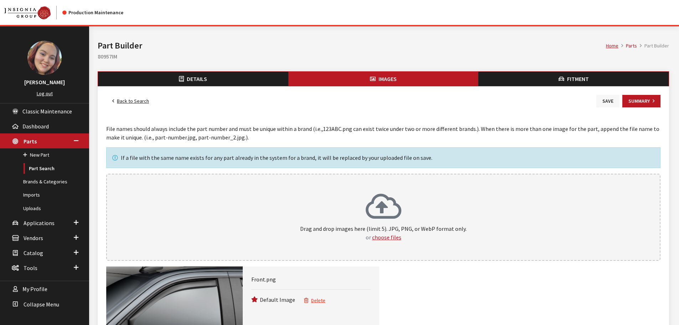
click at [611, 101] on button "Save" at bounding box center [607, 101] width 23 height 12
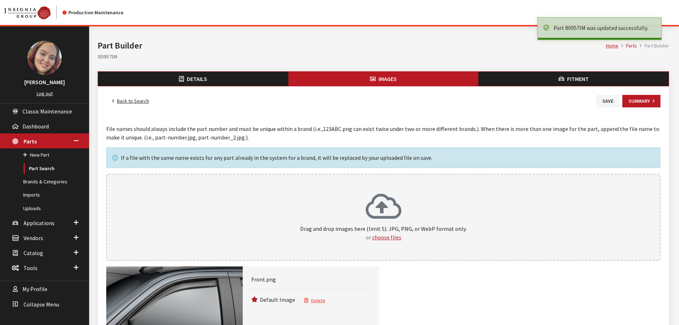
click at [127, 100] on link "Back to Search" at bounding box center [130, 101] width 49 height 12
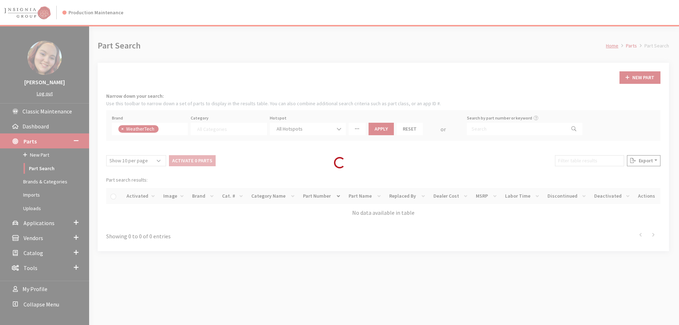
select select
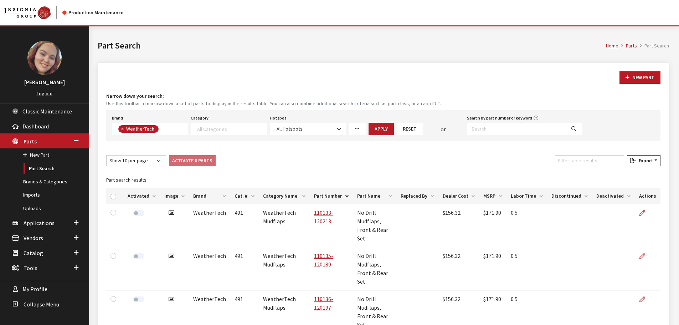
click at [164, 196] on th "Image" at bounding box center [174, 196] width 29 height 16
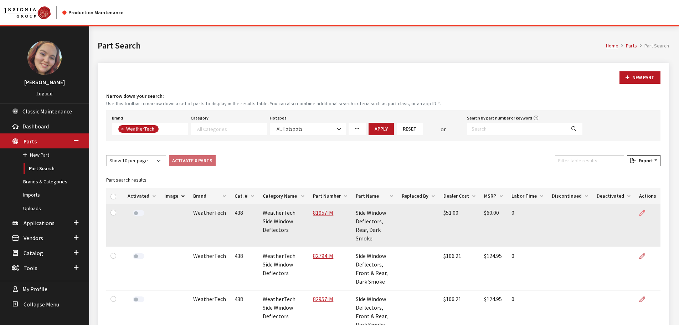
click at [641, 213] on icon at bounding box center [642, 213] width 6 height 6
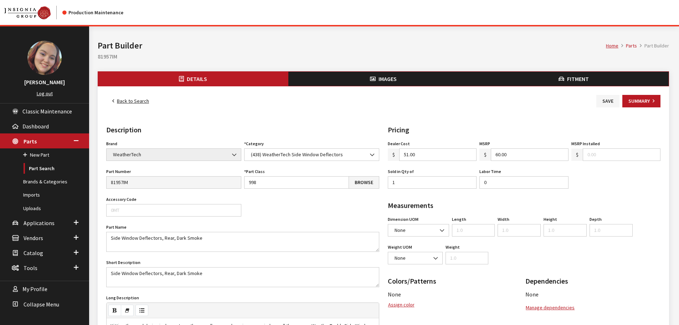
click at [377, 81] on button "Images" at bounding box center [383, 79] width 190 height 14
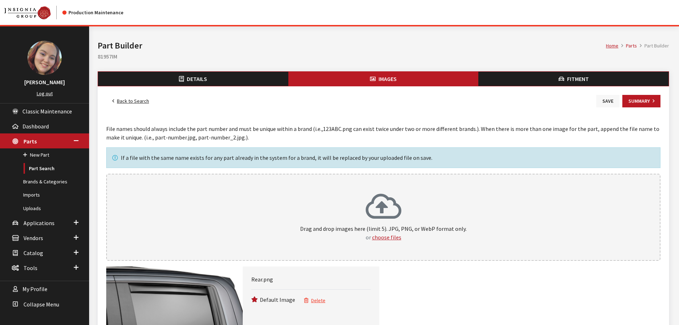
drag, startPoint x: 607, startPoint y: 100, endPoint x: 317, endPoint y: 103, distance: 289.3
click at [606, 100] on button "Save" at bounding box center [607, 101] width 23 height 12
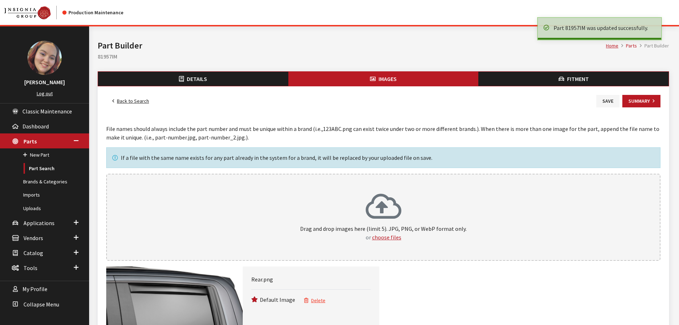
click at [143, 97] on link "Back to Search" at bounding box center [130, 101] width 49 height 12
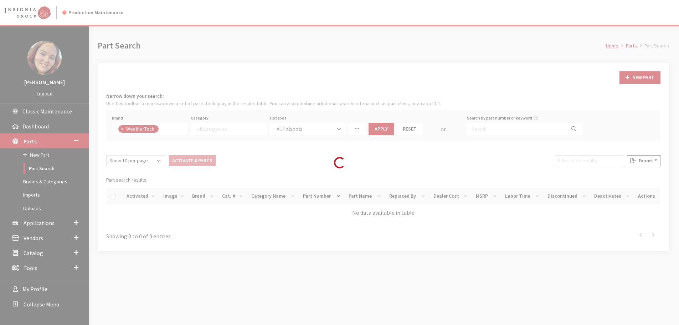
select select
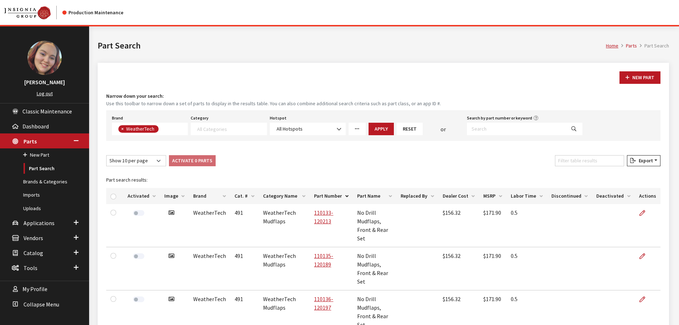
click at [174, 195] on th "Image" at bounding box center [174, 196] width 29 height 16
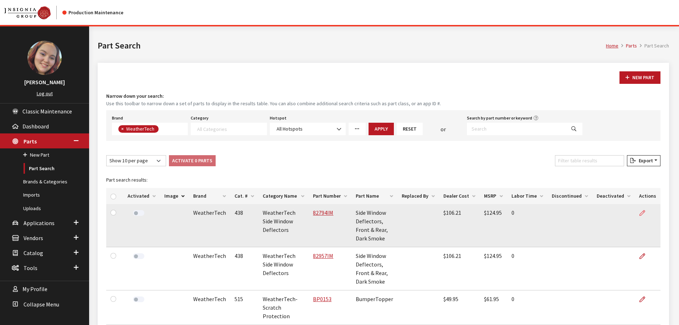
click at [641, 213] on icon at bounding box center [642, 213] width 6 height 6
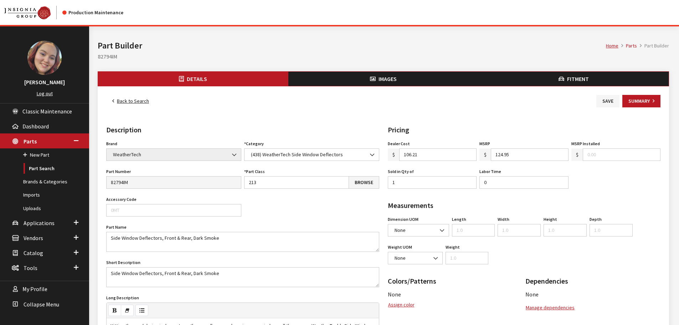
click at [384, 81] on span "Images" at bounding box center [387, 78] width 18 height 7
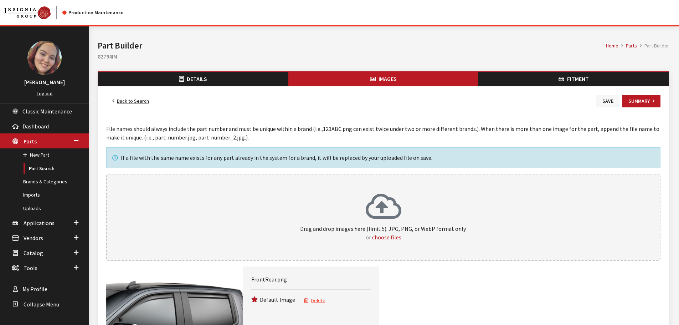
click at [606, 99] on button "Save" at bounding box center [607, 101] width 23 height 12
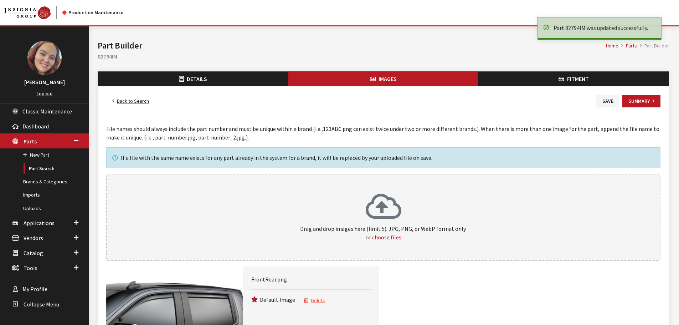
click at [138, 100] on link "Back to Search" at bounding box center [130, 101] width 49 height 12
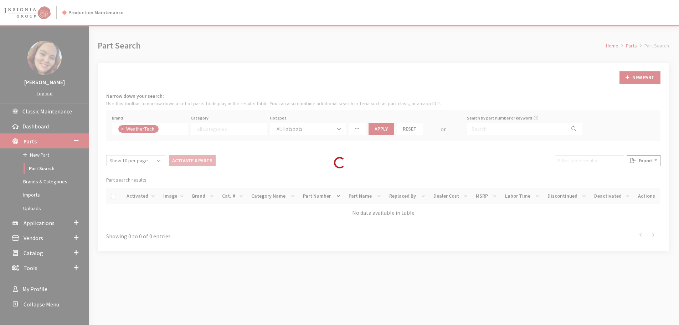
select select
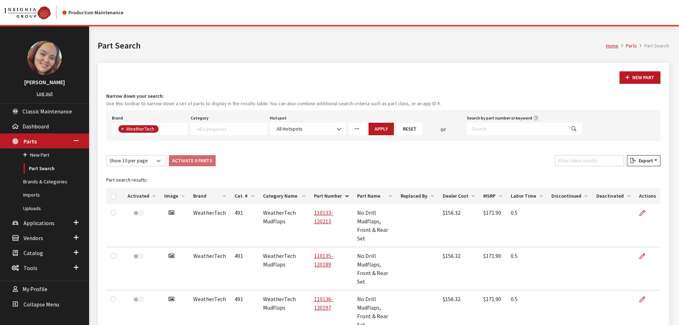
click at [176, 196] on th "Image" at bounding box center [174, 196] width 29 height 16
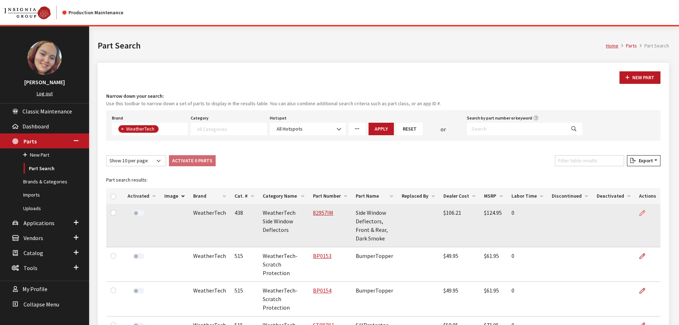
click at [649, 208] on link at bounding box center [645, 213] width 12 height 18
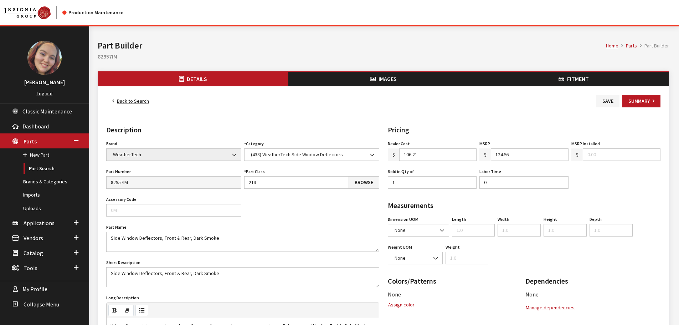
click at [373, 77] on icon "button" at bounding box center [373, 79] width 6 height 6
drag, startPoint x: 437, startPoint y: 93, endPoint x: 626, endPoint y: 135, distance: 193.7
click at [584, 127] on div "Back to Search Save Summary Details Description Brand Acura Alfa Romeo Audi BMW…" at bounding box center [383, 305] width 571 height 439
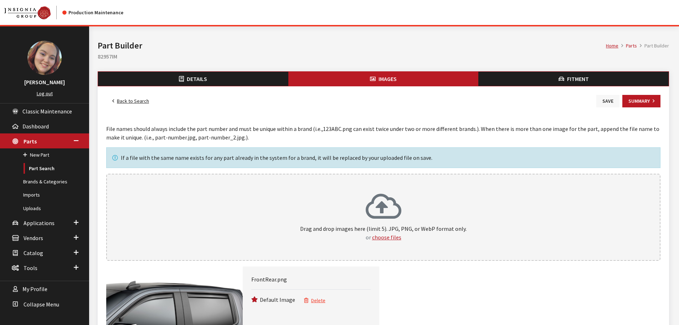
click at [605, 102] on button "Save" at bounding box center [607, 101] width 23 height 12
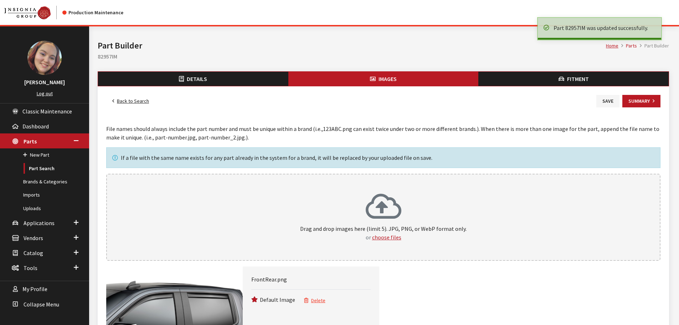
click at [140, 101] on link "Back to Search" at bounding box center [130, 101] width 49 height 12
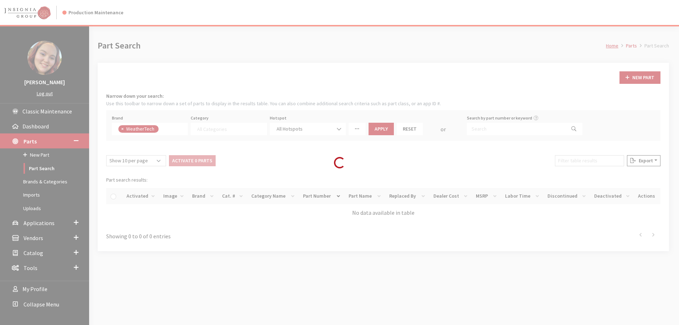
select select
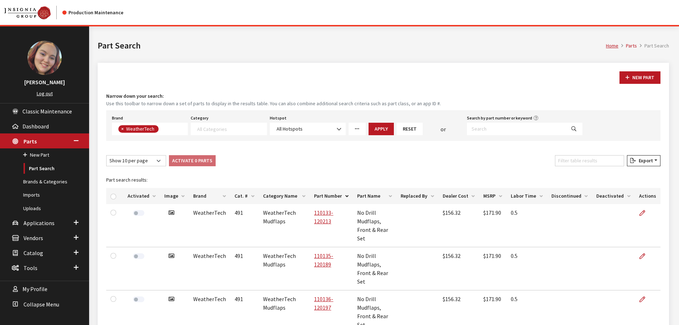
click at [172, 197] on th "Image" at bounding box center [174, 196] width 29 height 16
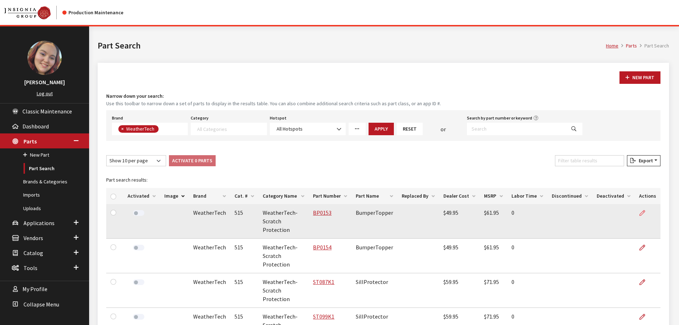
click at [645, 214] on icon at bounding box center [642, 213] width 6 height 6
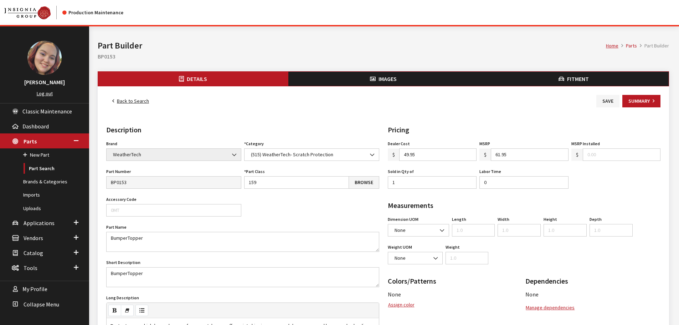
click at [374, 78] on icon "button" at bounding box center [373, 79] width 6 height 6
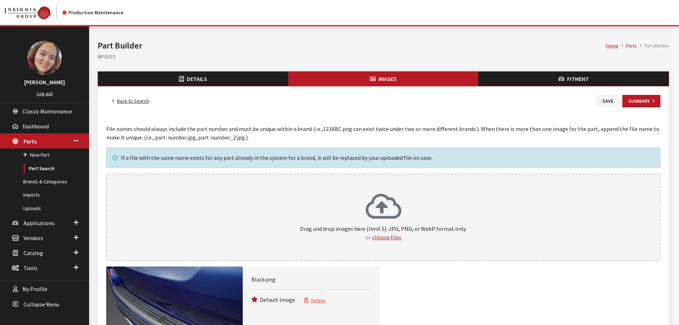
drag, startPoint x: 605, startPoint y: 103, endPoint x: 556, endPoint y: 108, distance: 49.8
click at [605, 103] on button "Save" at bounding box center [607, 101] width 23 height 12
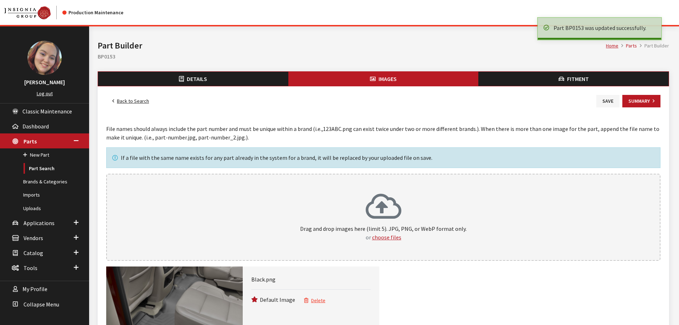
click at [127, 103] on link "Back to Search" at bounding box center [130, 101] width 49 height 12
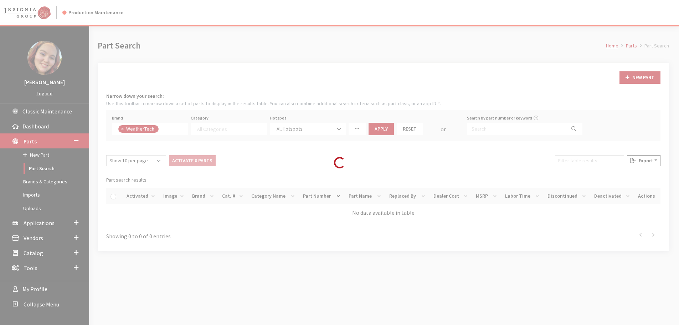
select select
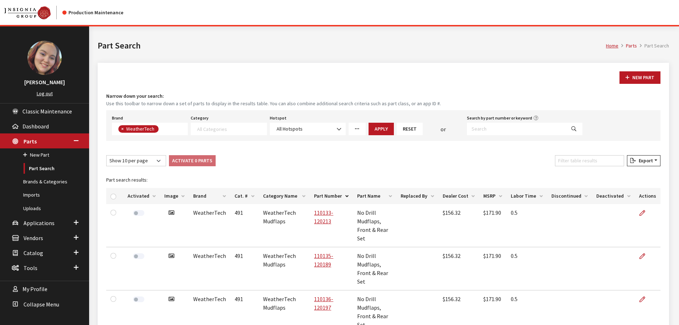
click at [171, 197] on th "Image" at bounding box center [174, 196] width 29 height 16
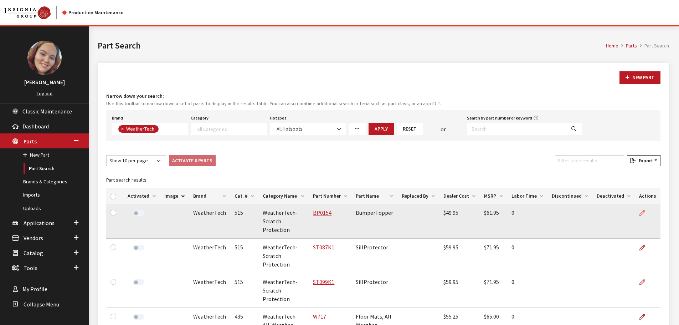
click at [642, 214] on icon at bounding box center [642, 213] width 6 height 6
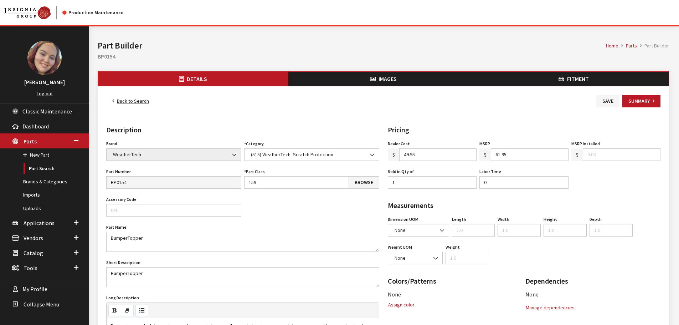
click at [372, 82] on button "Images" at bounding box center [383, 79] width 190 height 14
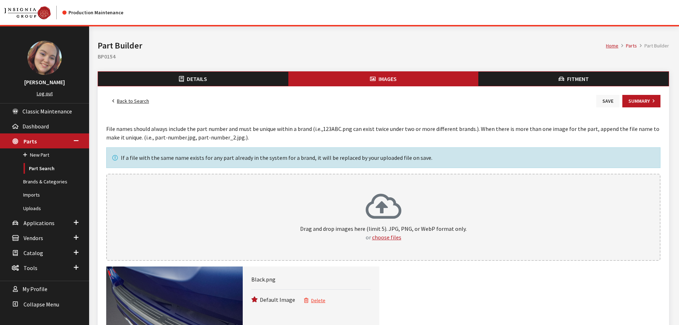
click at [608, 103] on button "Save" at bounding box center [607, 101] width 23 height 12
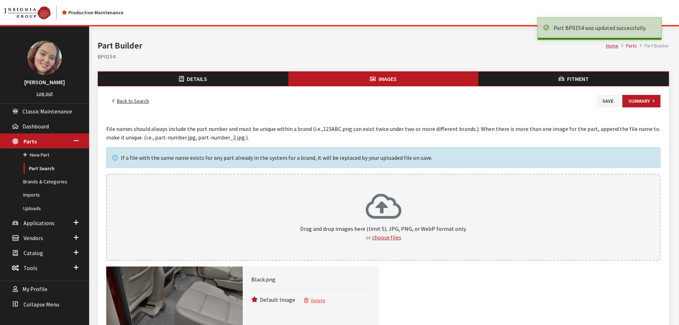
click at [140, 100] on link "Back to Search" at bounding box center [130, 101] width 49 height 12
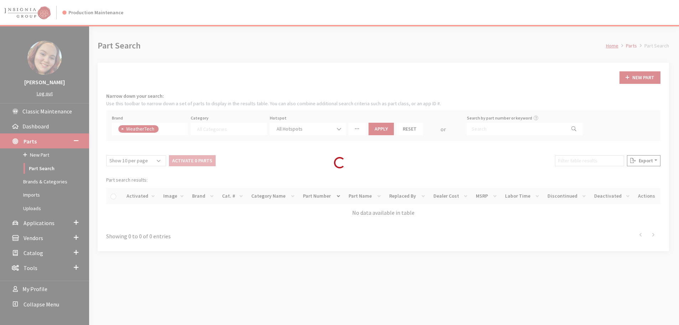
select select
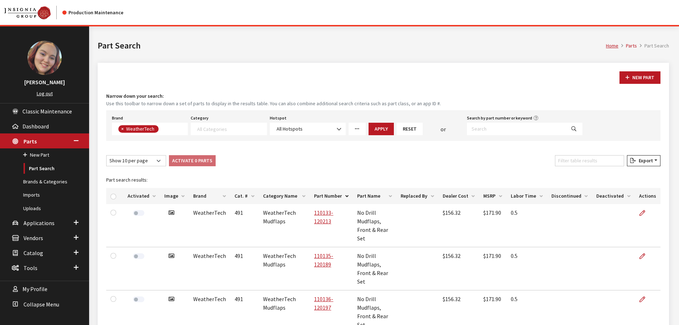
click at [172, 194] on th "Image" at bounding box center [174, 196] width 29 height 16
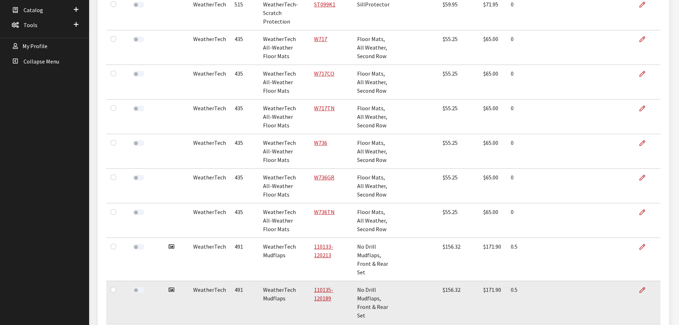
scroll to position [124, 0]
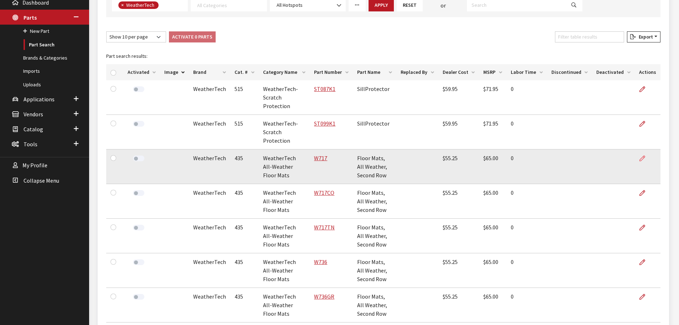
drag, startPoint x: 641, startPoint y: 156, endPoint x: 640, endPoint y: 162, distance: 5.5
click at [641, 156] on icon at bounding box center [642, 159] width 6 height 6
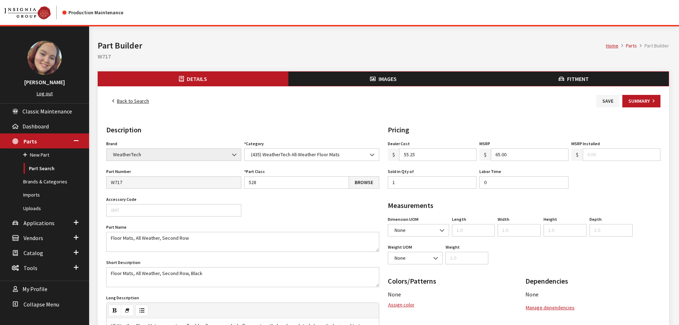
scroll to position [36, 0]
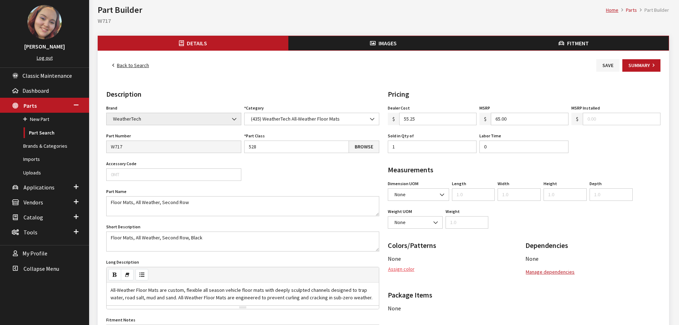
click at [396, 269] on button "Assign color" at bounding box center [401, 269] width 27 height 12
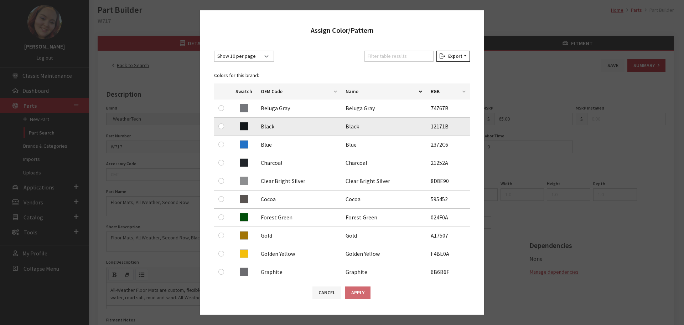
click at [218, 127] on td at bounding box center [222, 127] width 17 height 18
click at [219, 125] on input "radio" at bounding box center [221, 126] width 6 height 6
radio input "true"
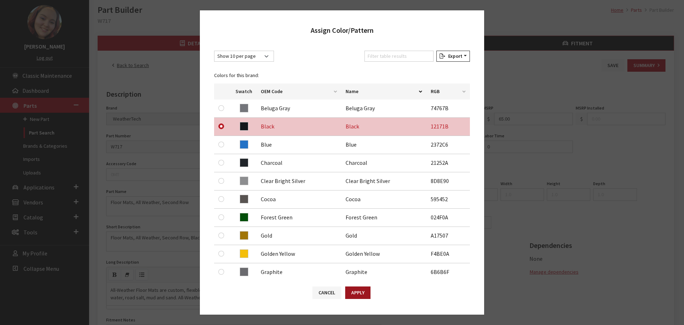
click at [358, 293] on button "Apply" at bounding box center [357, 292] width 25 height 12
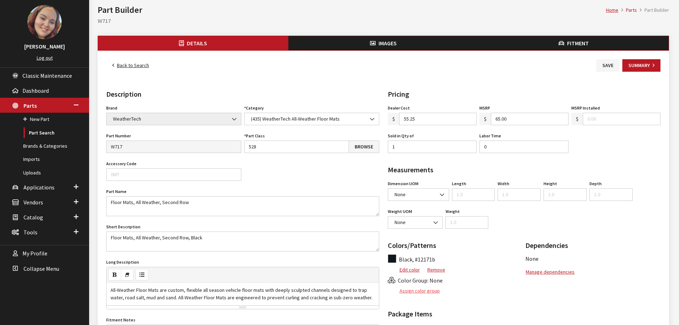
click at [415, 292] on button "Assign color group" at bounding box center [414, 290] width 52 height 12
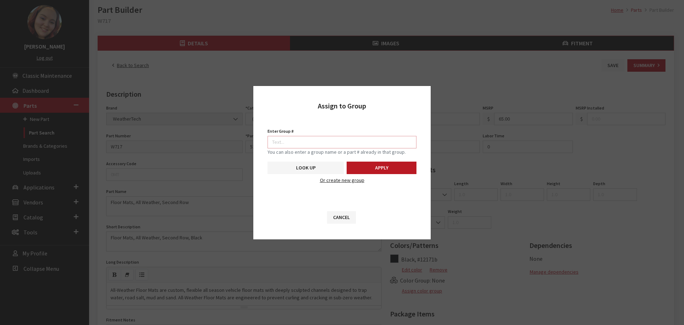
click at [352, 145] on input "Enter Group #" at bounding box center [342, 142] width 149 height 12
type input "5750"
click at [394, 165] on button "Apply" at bounding box center [382, 167] width 70 height 12
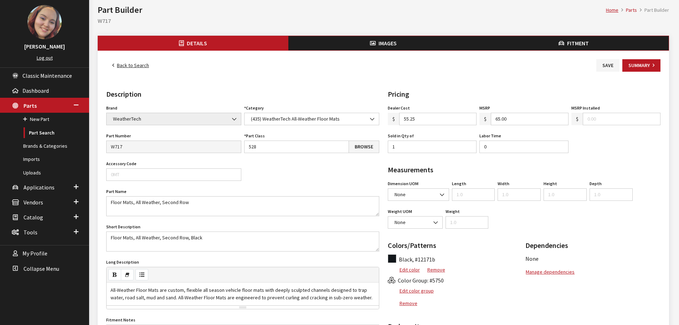
click at [399, 45] on button "Images" at bounding box center [383, 43] width 190 height 14
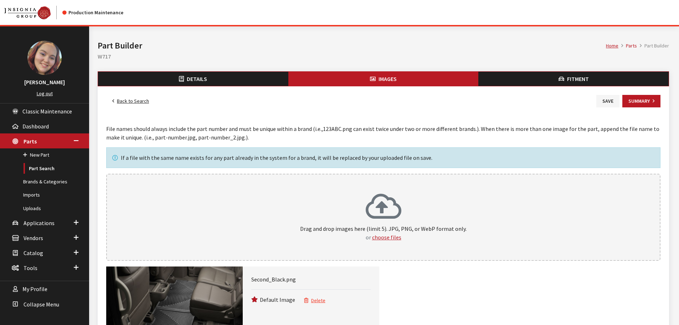
drag, startPoint x: 607, startPoint y: 105, endPoint x: 525, endPoint y: 109, distance: 82.1
click at [607, 105] on button "Save" at bounding box center [607, 101] width 23 height 12
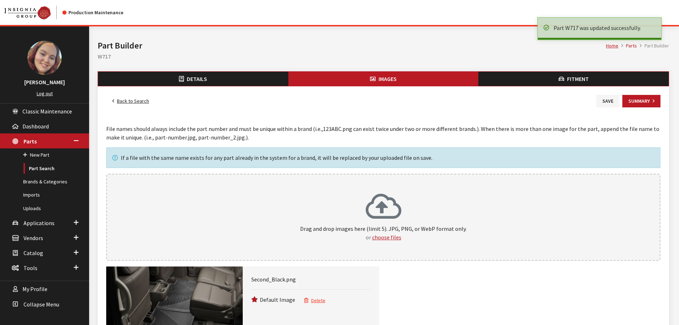
drag, startPoint x: 0, startPoint y: 0, endPoint x: 133, endPoint y: 101, distance: 166.5
click at [133, 101] on link "Back to Search" at bounding box center [130, 101] width 49 height 12
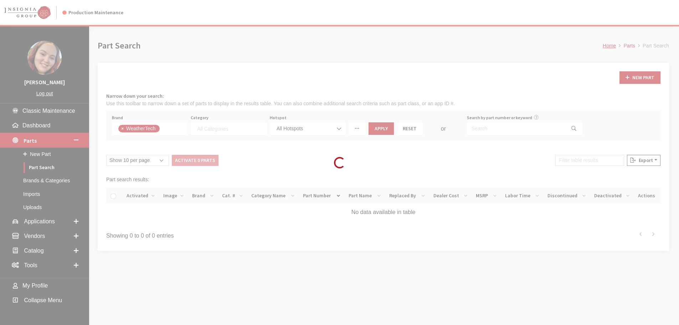
select select
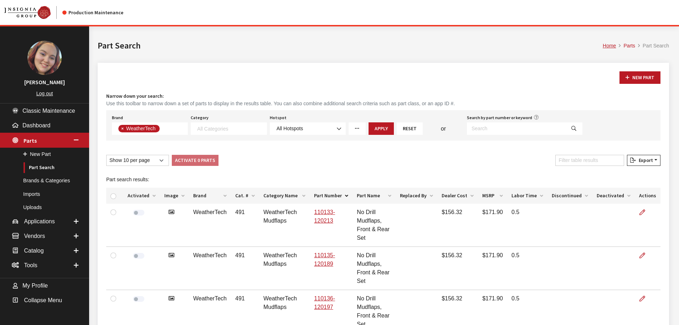
click at [177, 196] on th "Image" at bounding box center [174, 195] width 29 height 16
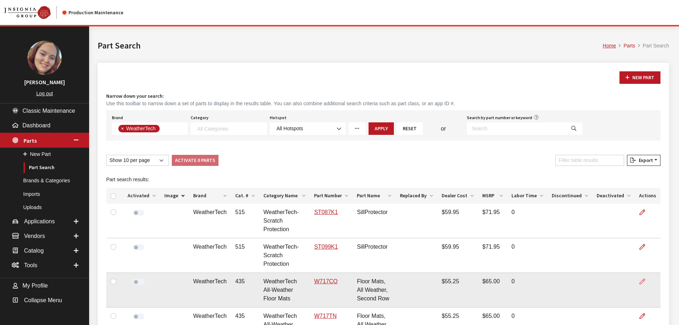
click at [641, 281] on icon at bounding box center [642, 282] width 6 height 6
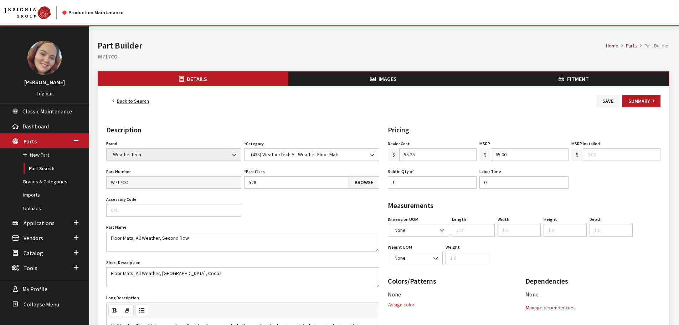
click at [396, 303] on button "Assign color" at bounding box center [401, 304] width 27 height 12
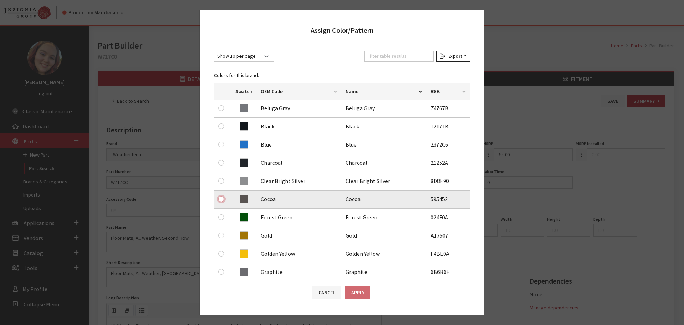
click at [219, 199] on input "radio" at bounding box center [221, 199] width 6 height 6
radio input "true"
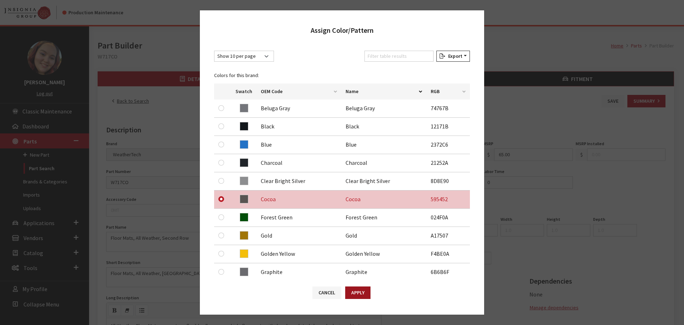
click at [356, 288] on button "Apply" at bounding box center [357, 292] width 25 height 12
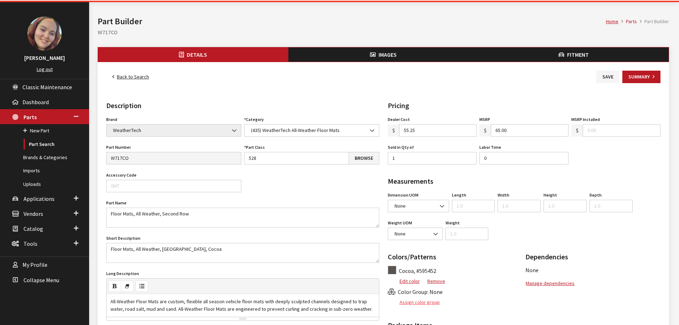
scroll to position [36, 0]
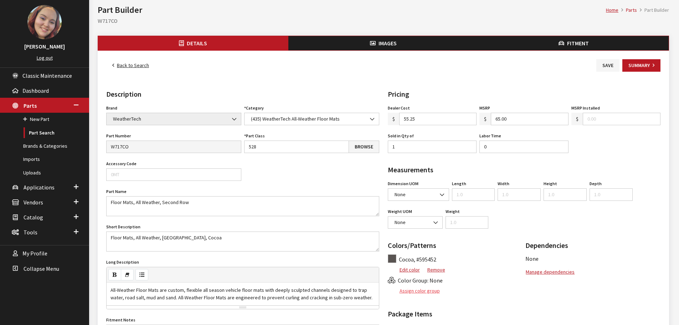
click at [423, 295] on button "Assign color group" at bounding box center [414, 290] width 52 height 12
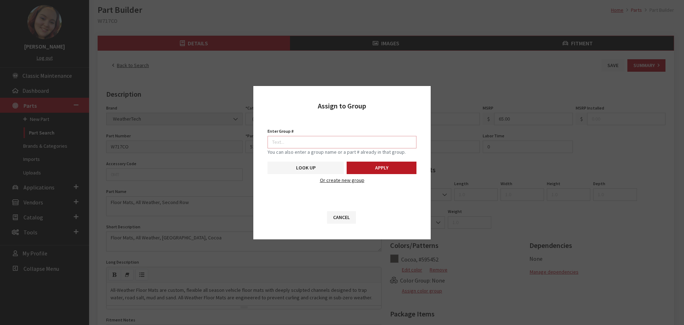
click at [351, 143] on input "Enter Group #" at bounding box center [342, 142] width 149 height 12
type input "5750"
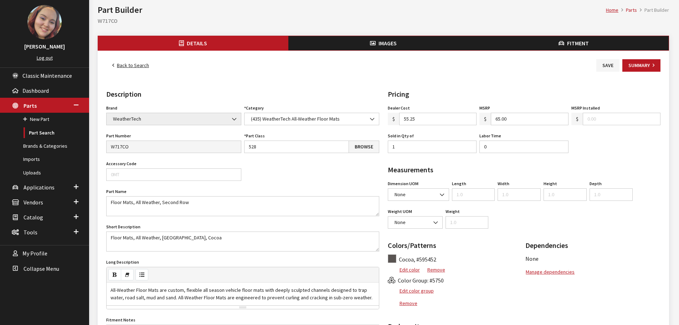
click at [373, 42] on icon "button" at bounding box center [373, 44] width 6 height 6
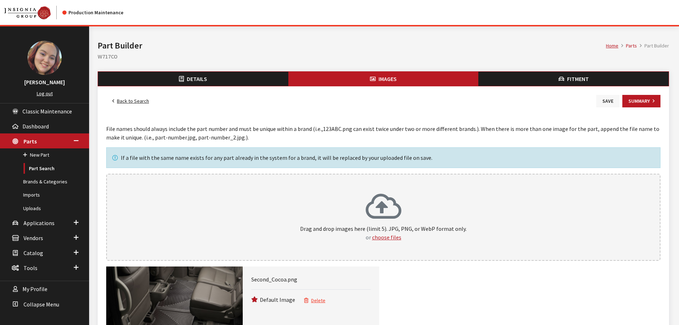
click at [602, 102] on button "Save" at bounding box center [607, 101] width 23 height 12
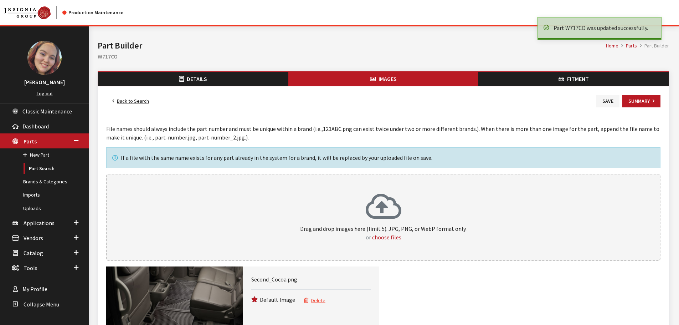
click at [136, 102] on link "Back to Search" at bounding box center [130, 101] width 49 height 12
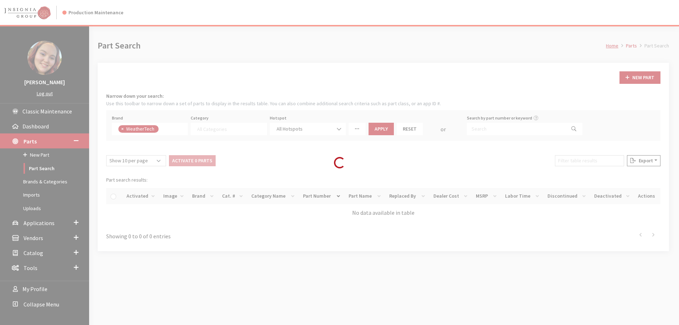
select select
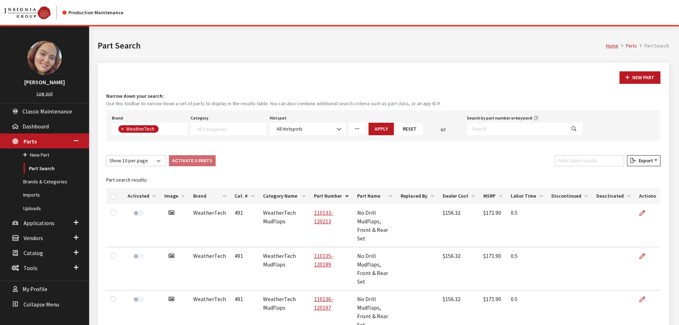
click at [173, 197] on th "Image" at bounding box center [174, 196] width 29 height 16
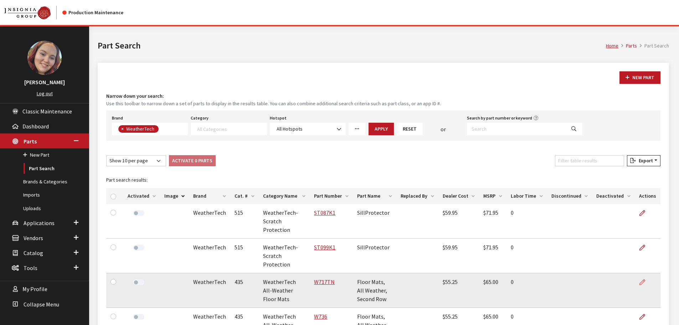
click at [642, 282] on icon at bounding box center [642, 282] width 6 height 6
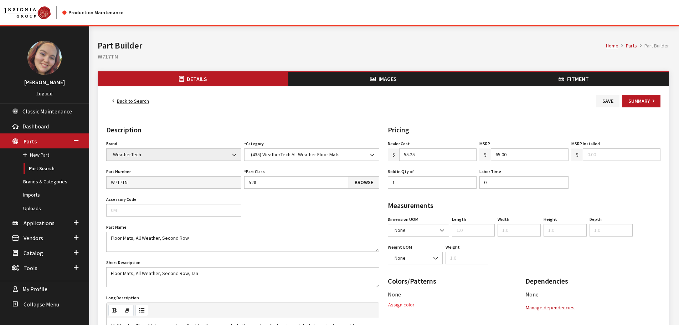
click at [401, 302] on button "Assign color" at bounding box center [401, 304] width 27 height 12
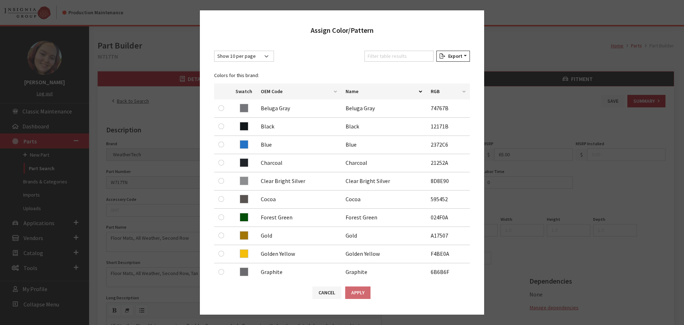
click at [414, 66] on div "Colors for this brand: Swatch OEM Code Name RGB Beluga Gray Beluga Gray 74767B …" at bounding box center [342, 175] width 264 height 222
click at [414, 60] on input "Filter table results" at bounding box center [399, 56] width 69 height 11
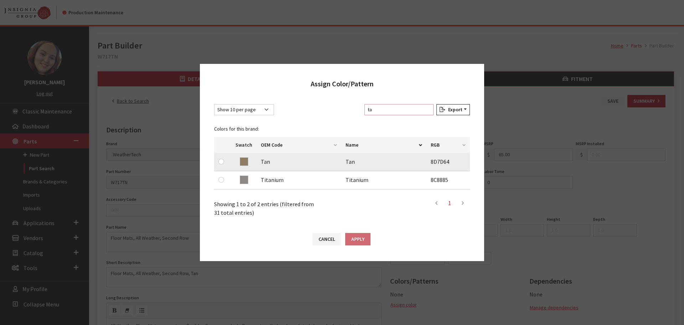
type input "ta"
click at [222, 162] on input "radio" at bounding box center [221, 162] width 6 height 6
radio input "true"
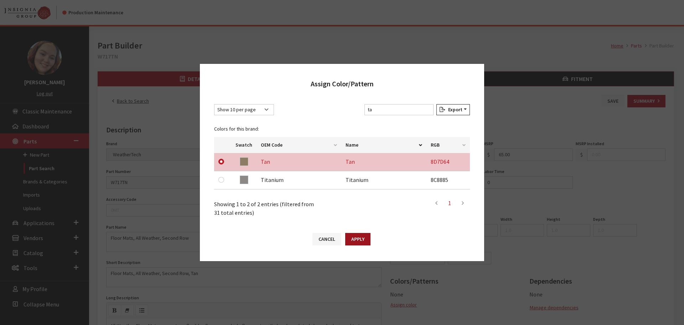
click at [355, 239] on button "Apply" at bounding box center [357, 239] width 25 height 12
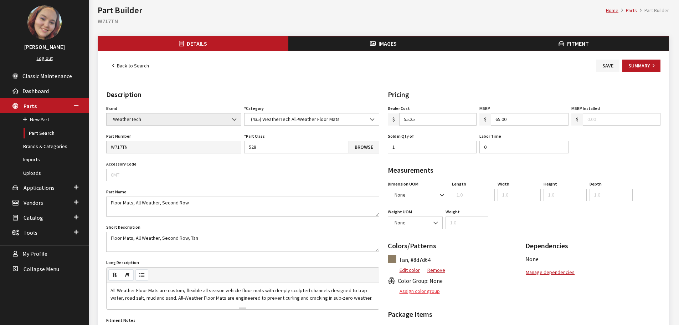
scroll to position [36, 0]
click at [421, 291] on button "Assign color group" at bounding box center [414, 290] width 52 height 12
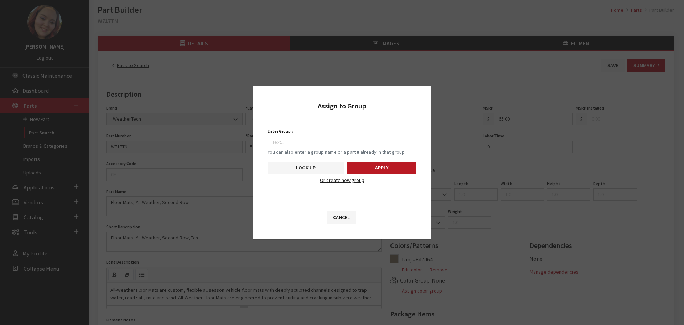
click at [341, 143] on input "Enter Group #" at bounding box center [342, 142] width 149 height 12
type input "5750"
click at [371, 168] on button "Apply" at bounding box center [382, 167] width 70 height 12
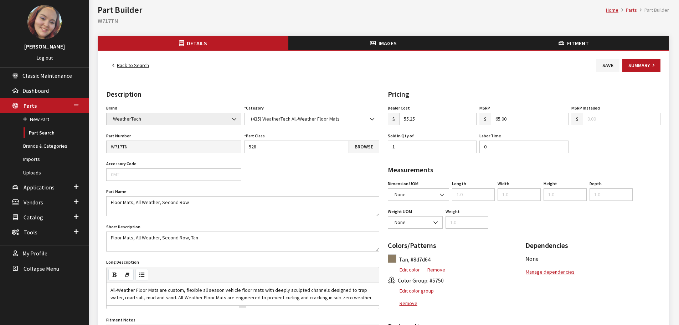
click at [374, 46] on icon "button" at bounding box center [373, 44] width 6 height 6
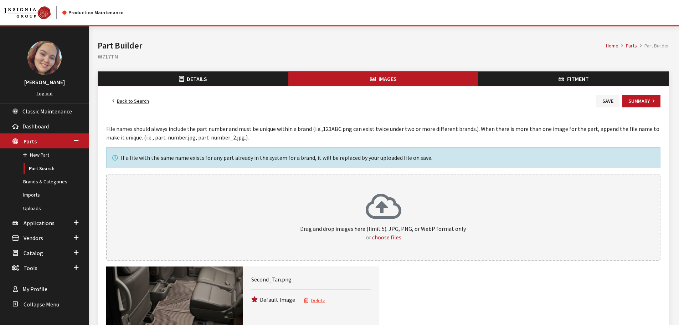
drag, startPoint x: 608, startPoint y: 101, endPoint x: 557, endPoint y: 101, distance: 51.7
click at [608, 101] on button "Save" at bounding box center [607, 101] width 23 height 12
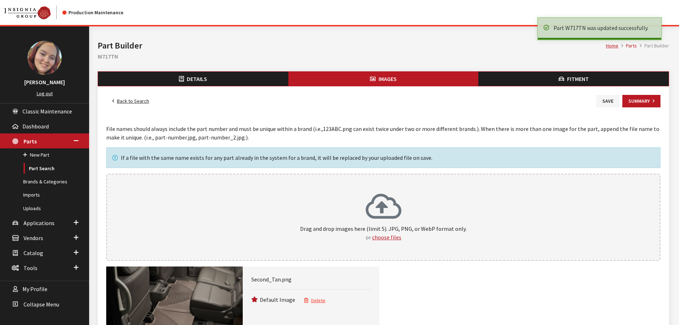
click at [139, 101] on link "Back to Search" at bounding box center [130, 101] width 49 height 12
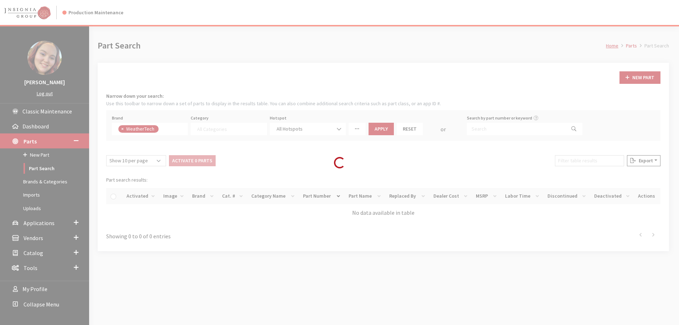
select select
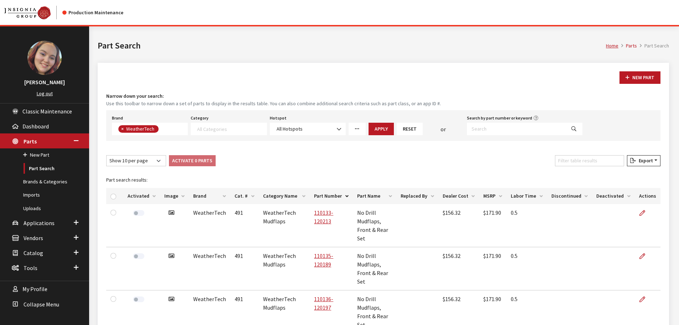
click at [174, 194] on th "Image" at bounding box center [174, 196] width 29 height 16
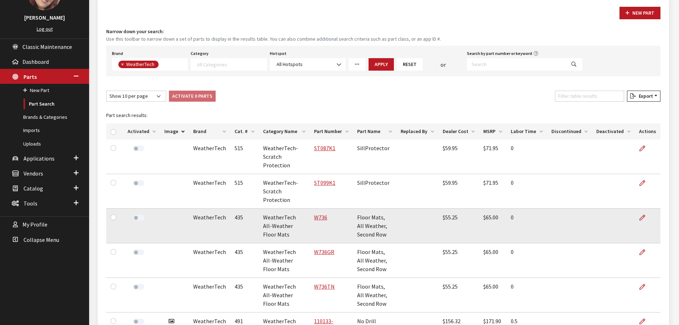
scroll to position [71, 0]
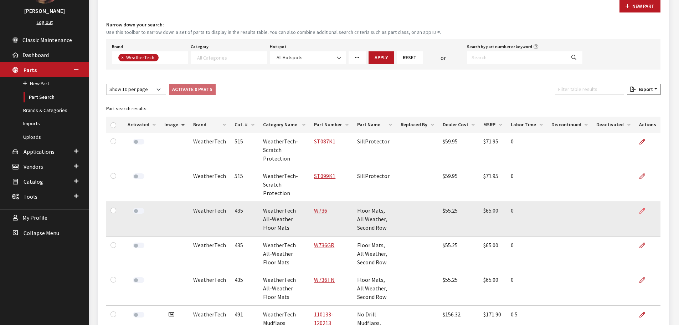
click at [640, 211] on icon at bounding box center [642, 211] width 6 height 6
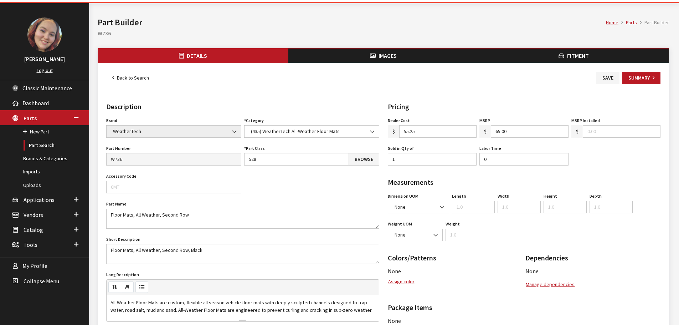
scroll to position [36, 0]
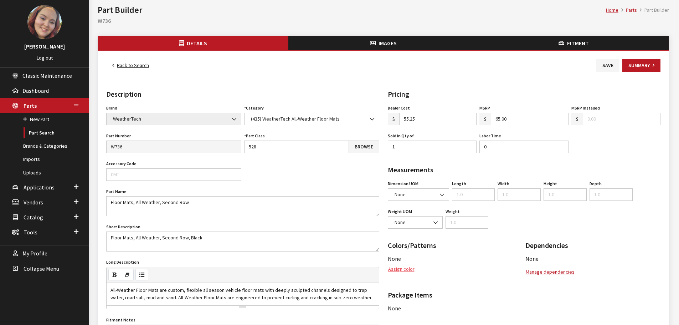
click at [401, 270] on button "Assign color" at bounding box center [401, 269] width 27 height 12
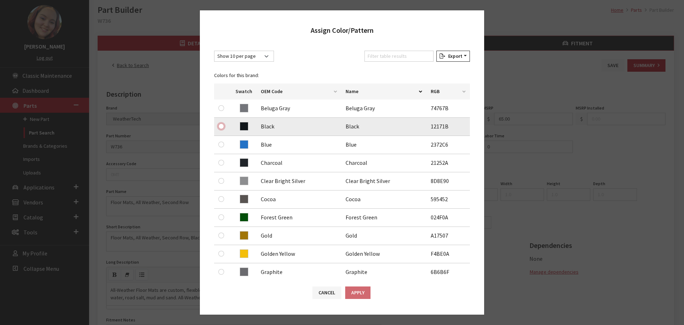
click at [220, 126] on input "radio" at bounding box center [221, 126] width 6 height 6
radio input "true"
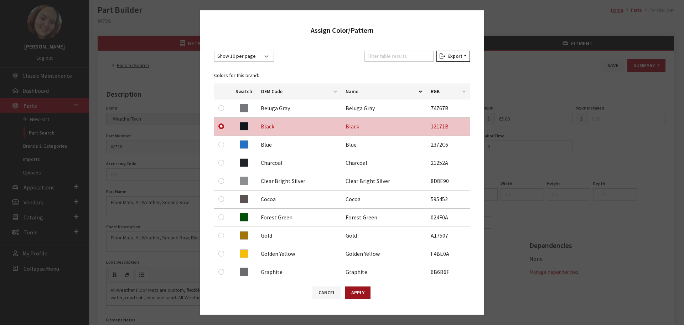
click at [356, 291] on button "Apply" at bounding box center [357, 292] width 25 height 12
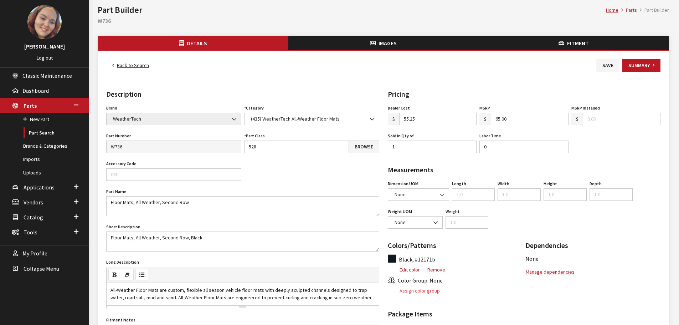
click at [413, 287] on button "Assign color group" at bounding box center [414, 290] width 52 height 12
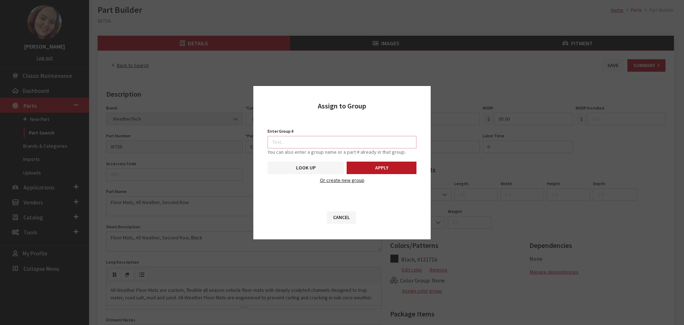
click at [362, 142] on input "Enter Group #" at bounding box center [342, 142] width 149 height 12
type input "5750"
click at [388, 164] on button "Apply" at bounding box center [382, 167] width 70 height 12
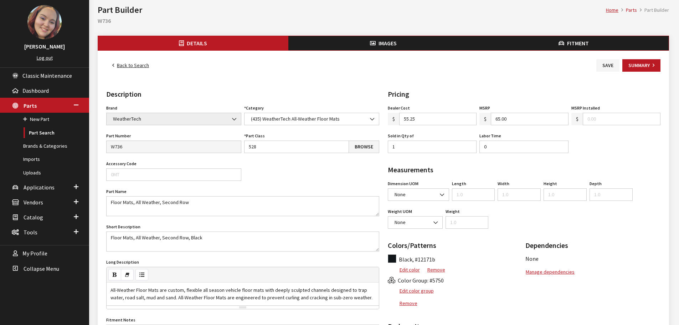
click at [361, 45] on button "Images" at bounding box center [383, 43] width 190 height 14
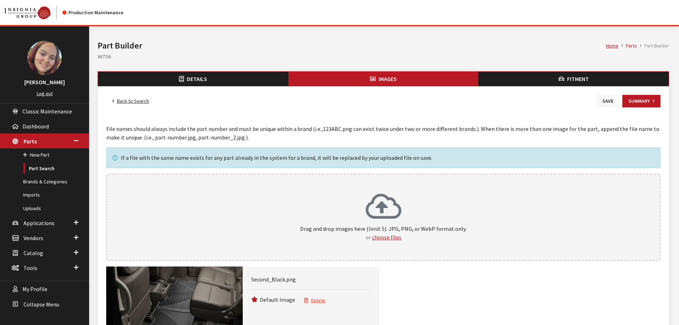
click at [608, 103] on button "Save" at bounding box center [607, 101] width 23 height 12
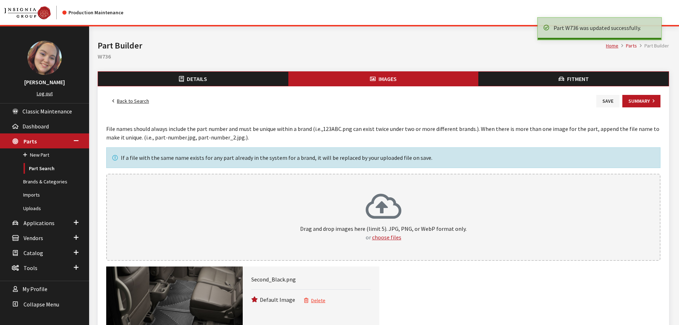
click at [136, 97] on link "Back to Search" at bounding box center [130, 101] width 49 height 12
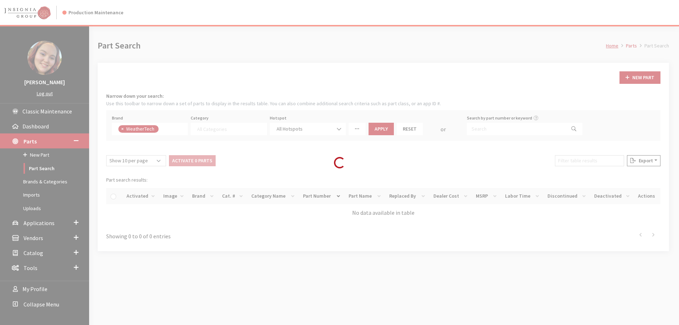
select select
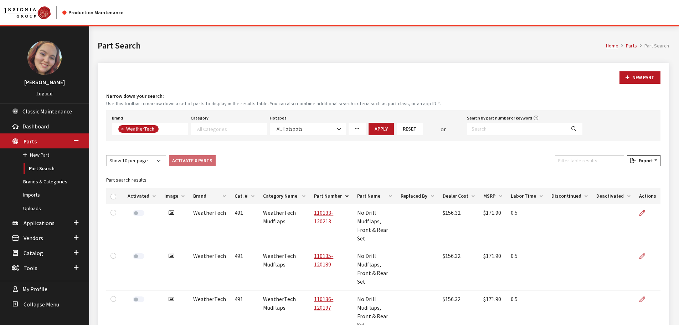
drag, startPoint x: 174, startPoint y: 197, endPoint x: 234, endPoint y: 203, distance: 60.5
click at [175, 197] on th "Image" at bounding box center [174, 196] width 29 height 16
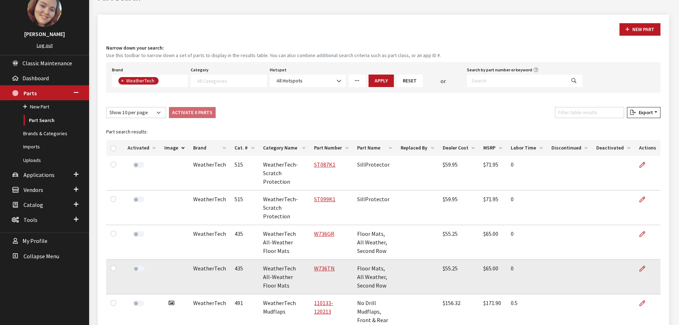
scroll to position [71, 0]
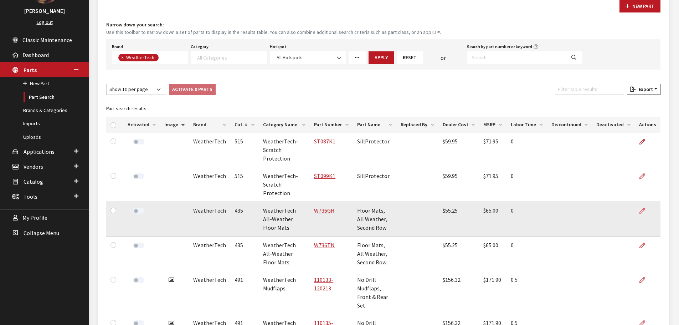
click at [641, 209] on icon at bounding box center [642, 211] width 6 height 6
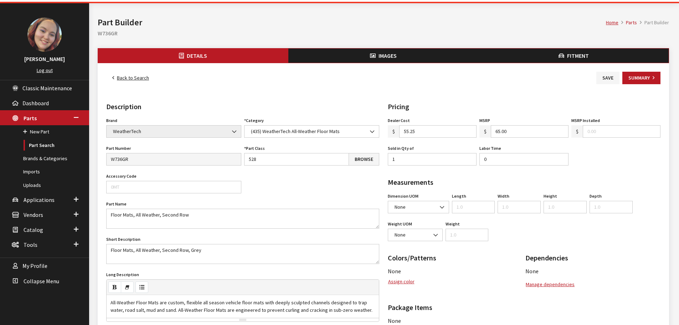
scroll to position [36, 0]
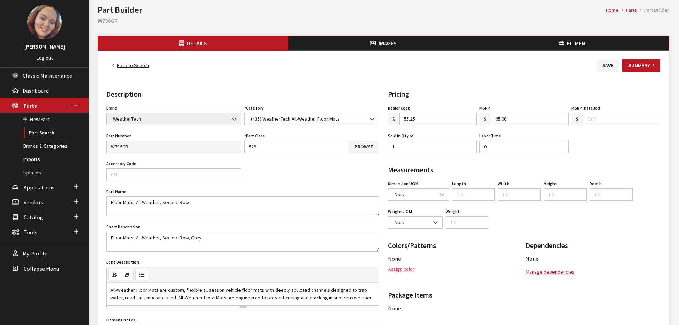
click at [408, 267] on button "Assign color" at bounding box center [401, 269] width 27 height 12
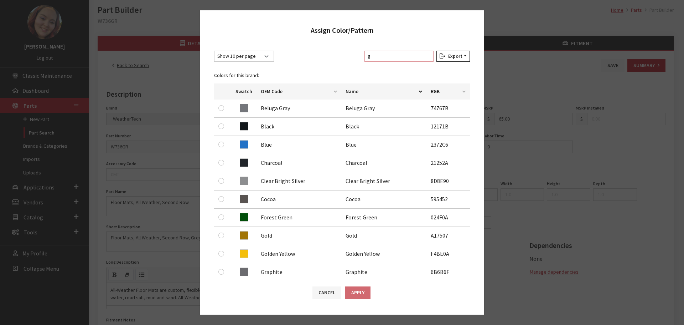
click at [381, 60] on input "g" at bounding box center [399, 56] width 69 height 11
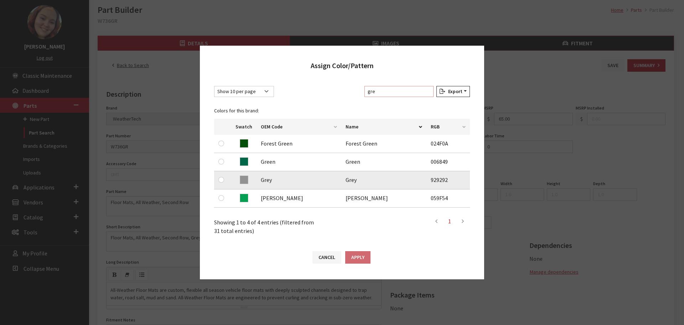
type input "gre"
click at [222, 180] on input "radio" at bounding box center [221, 180] width 6 height 6
radio input "true"
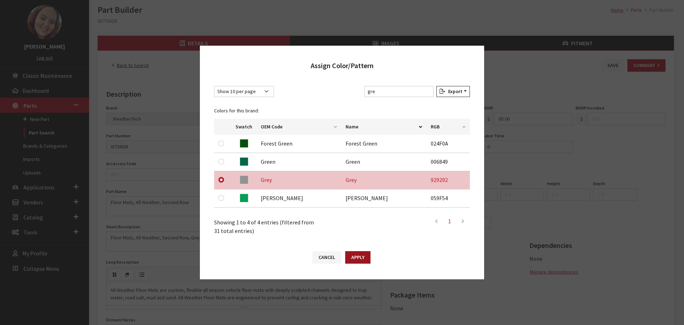
click at [360, 253] on button "Apply" at bounding box center [357, 257] width 25 height 12
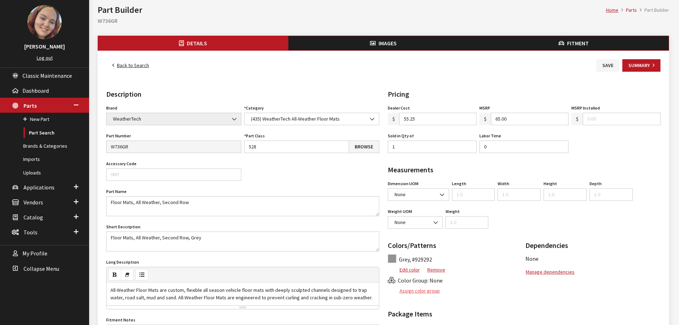
click at [416, 288] on button "Assign color group" at bounding box center [414, 290] width 52 height 12
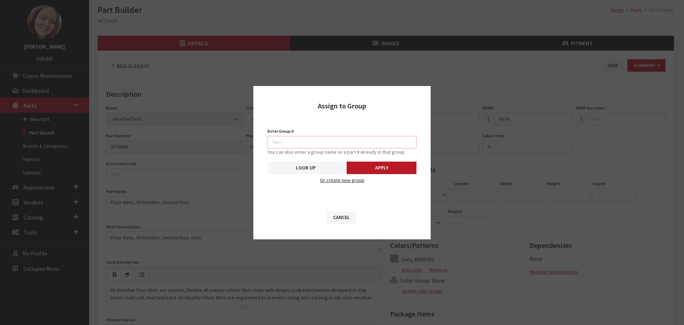
click at [364, 140] on input "Enter Group #" at bounding box center [342, 142] width 149 height 12
type input "5750"
click at [388, 169] on button "Apply" at bounding box center [382, 167] width 70 height 12
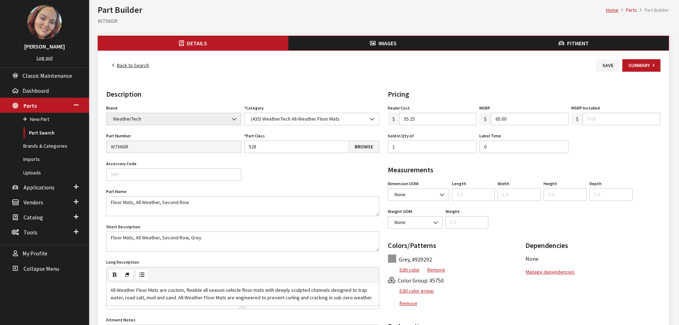
click at [381, 47] on button "Images" at bounding box center [383, 43] width 190 height 14
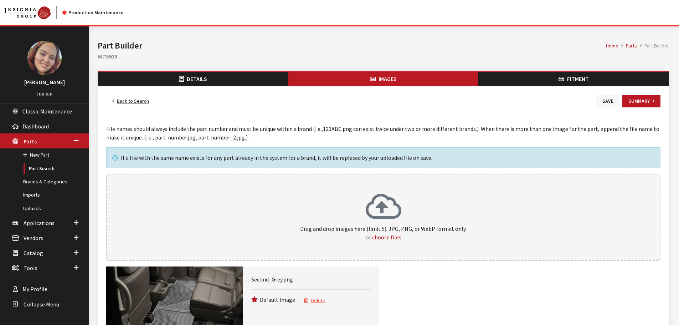
click at [608, 103] on button "Save" at bounding box center [607, 101] width 23 height 12
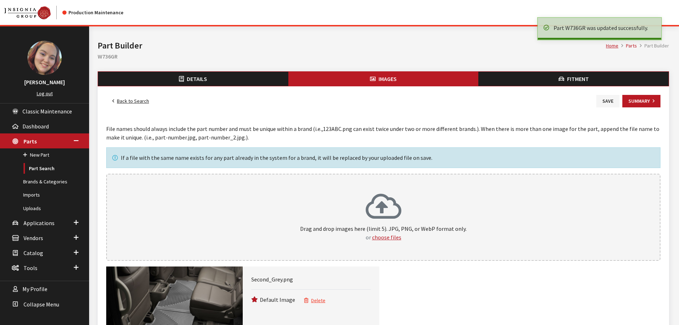
drag, startPoint x: 0, startPoint y: 0, endPoint x: 133, endPoint y: 102, distance: 167.3
click at [133, 102] on link "Back to Search" at bounding box center [130, 101] width 49 height 12
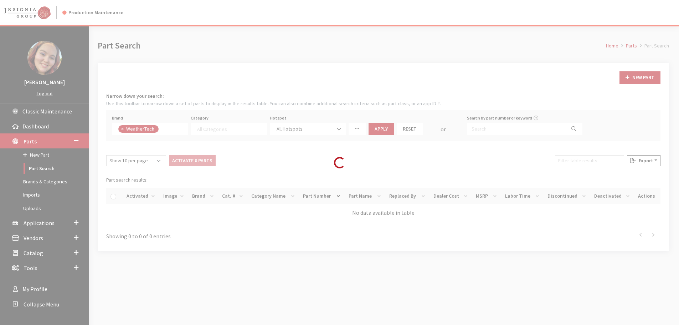
select select
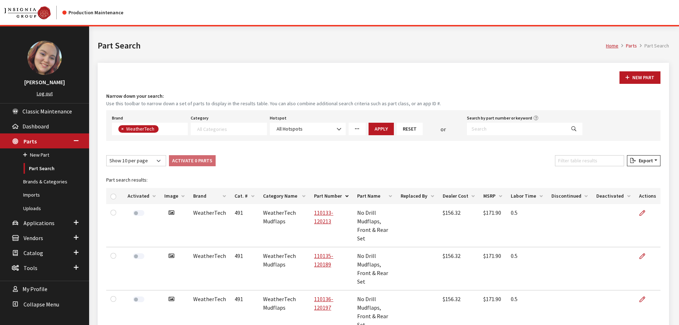
click at [174, 194] on th "Image" at bounding box center [174, 196] width 29 height 16
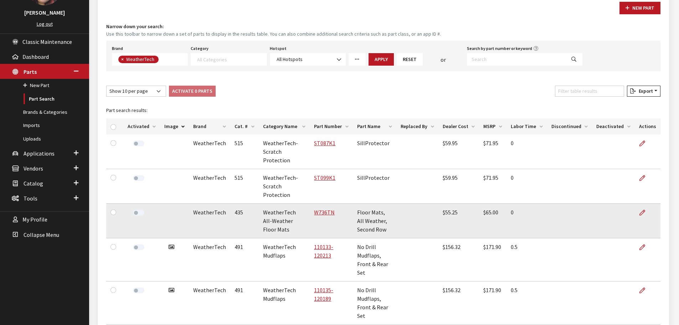
scroll to position [71, 0]
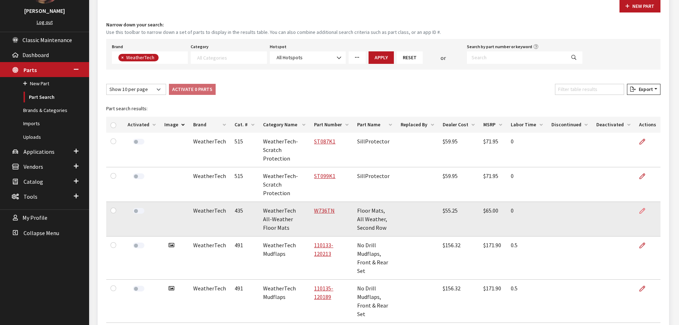
click at [642, 209] on icon at bounding box center [642, 211] width 6 height 6
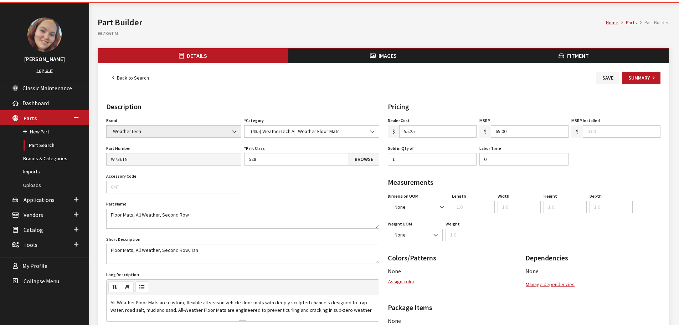
scroll to position [36, 0]
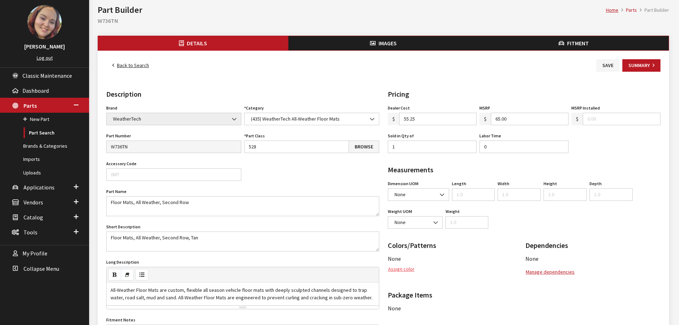
click at [395, 265] on button "Assign color" at bounding box center [401, 269] width 27 height 12
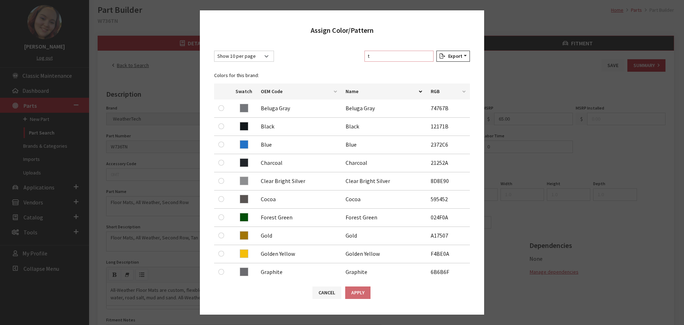
click at [400, 60] on input "t" at bounding box center [399, 56] width 69 height 11
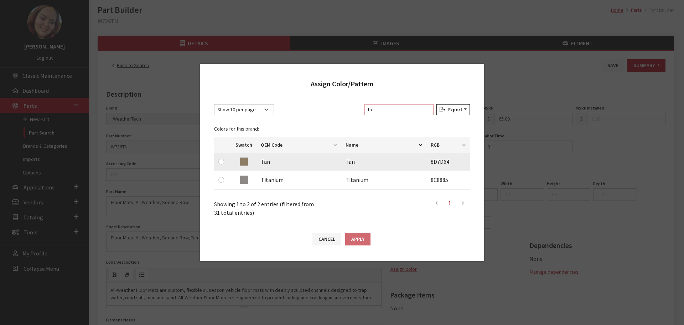
type input "ta"
click at [223, 161] on input "radio" at bounding box center [221, 162] width 6 height 6
radio input "true"
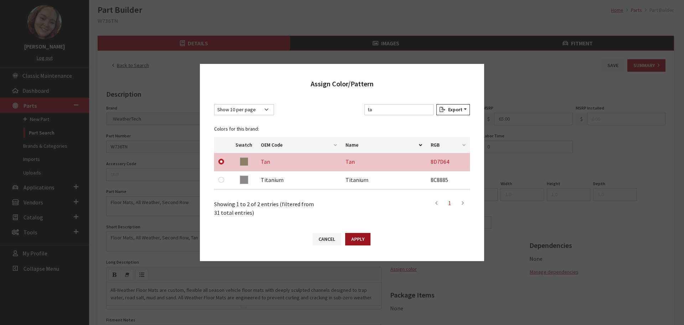
click at [370, 238] on button "Apply" at bounding box center [357, 239] width 25 height 12
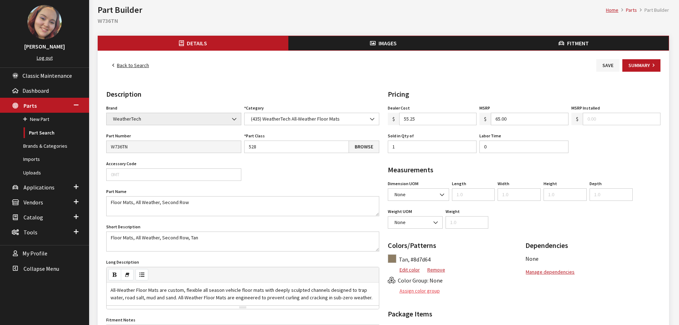
click at [415, 292] on button "Assign color group" at bounding box center [414, 290] width 52 height 12
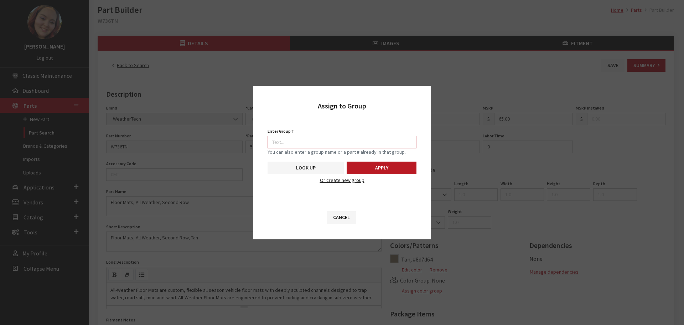
click at [365, 139] on input "Enter Group #" at bounding box center [342, 142] width 149 height 12
type input "5750"
click at [399, 171] on button "Apply" at bounding box center [382, 167] width 70 height 12
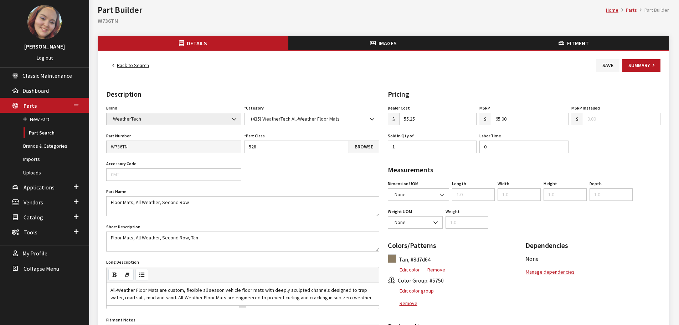
click at [383, 45] on span "Images" at bounding box center [387, 43] width 18 height 7
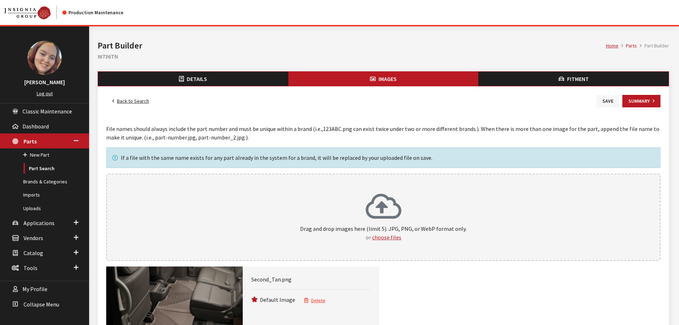
click at [608, 103] on button "Save" at bounding box center [607, 101] width 23 height 12
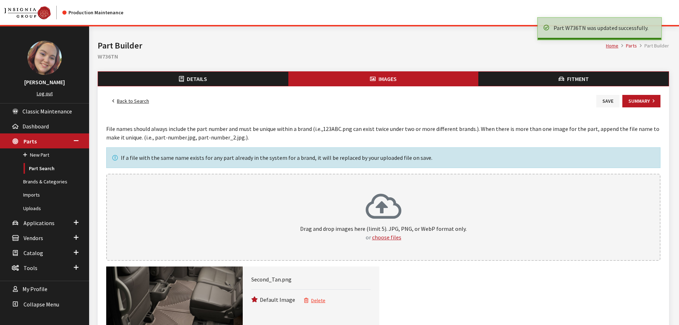
drag, startPoint x: 0, startPoint y: 0, endPoint x: 136, endPoint y: 99, distance: 168.4
click at [136, 99] on link "Back to Search" at bounding box center [130, 101] width 49 height 12
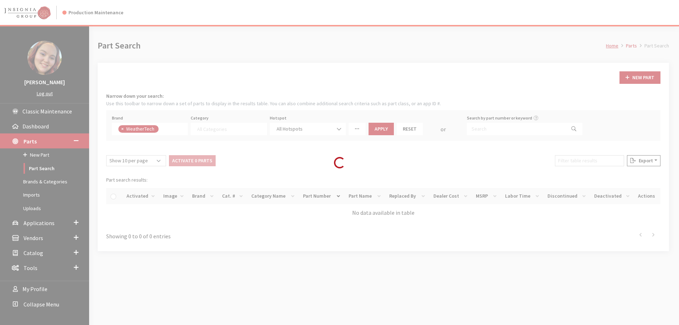
select select
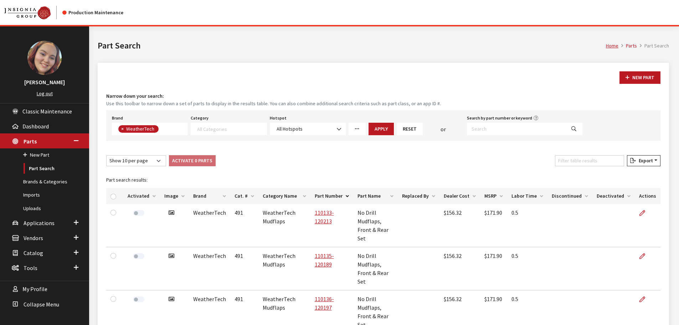
click at [173, 197] on th "Image" at bounding box center [174, 196] width 29 height 16
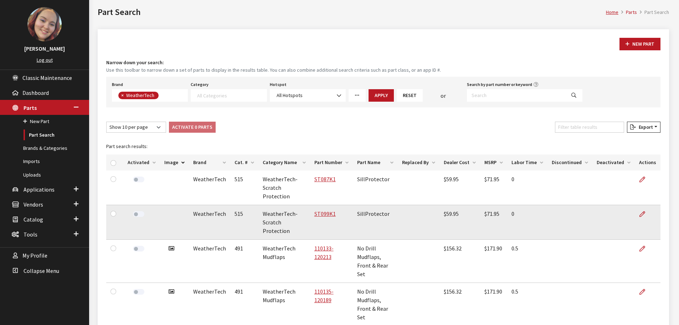
scroll to position [0, 0]
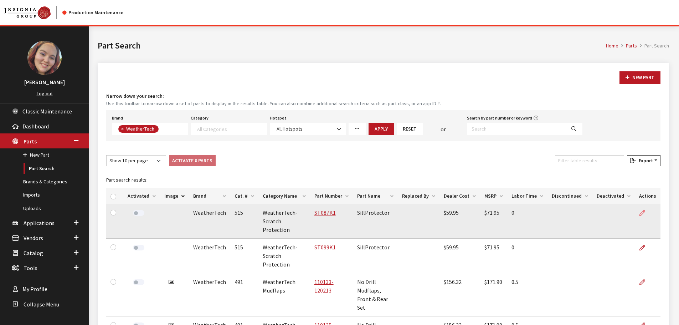
click at [647, 212] on link at bounding box center [645, 213] width 12 height 18
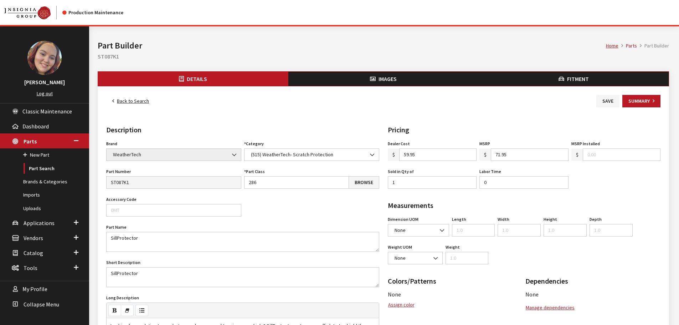
click at [393, 79] on span "Images" at bounding box center [387, 78] width 18 height 7
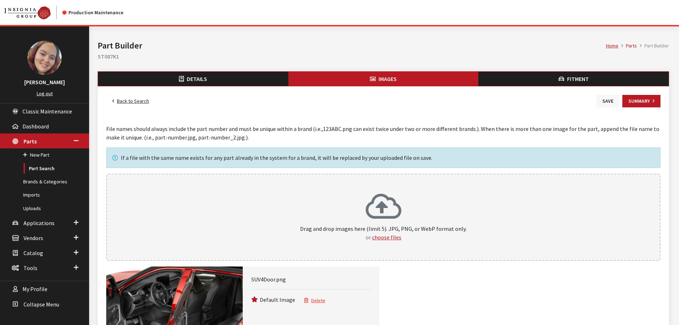
click at [609, 102] on button "Save" at bounding box center [607, 101] width 23 height 12
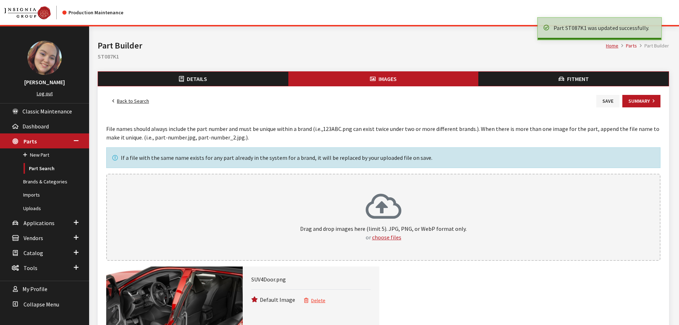
click at [133, 104] on link "Back to Search" at bounding box center [130, 101] width 49 height 12
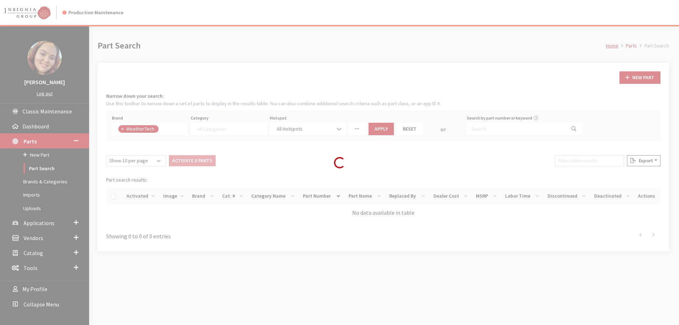
select select
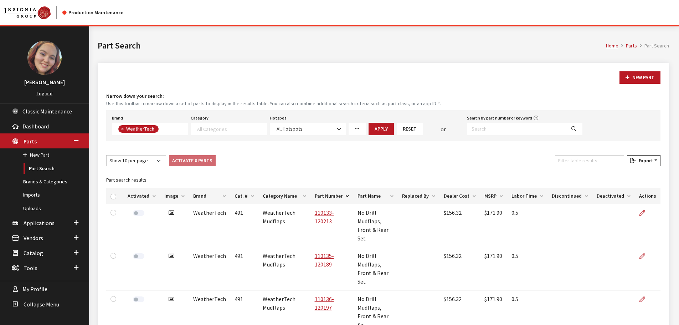
click at [170, 194] on th "Image" at bounding box center [174, 196] width 29 height 16
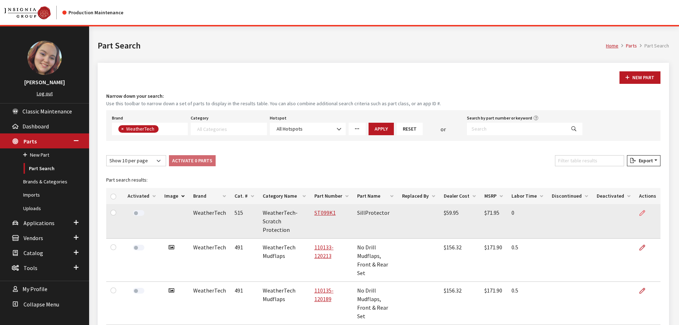
click at [644, 212] on icon at bounding box center [642, 213] width 6 height 6
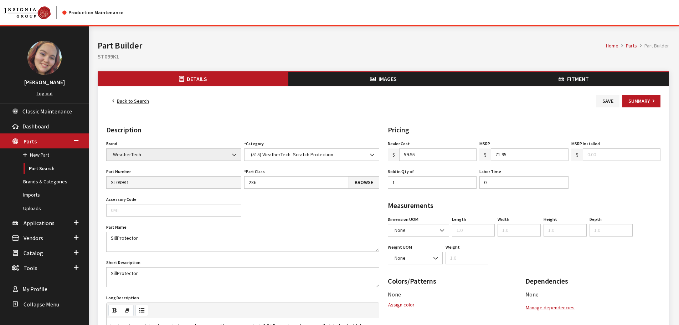
click at [368, 81] on button "Images" at bounding box center [383, 79] width 190 height 14
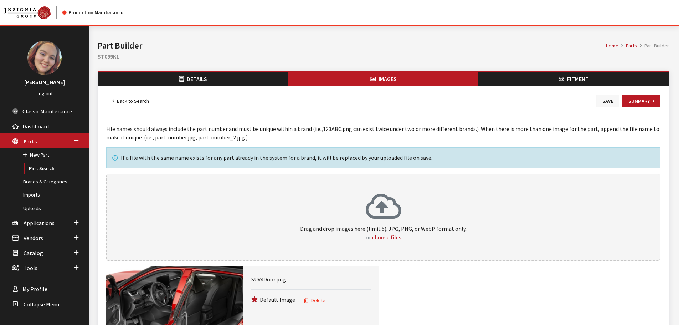
click at [605, 102] on button "Save" at bounding box center [607, 101] width 23 height 12
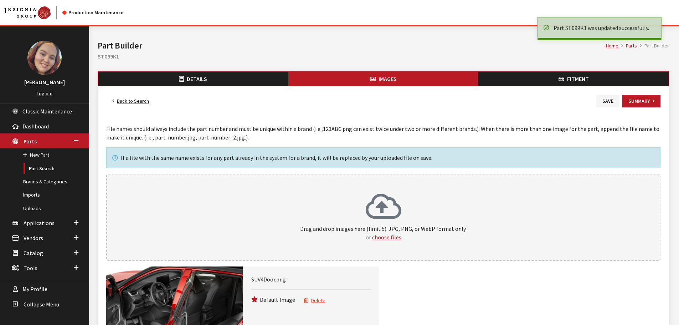
click at [122, 100] on link "Back to Search" at bounding box center [130, 101] width 49 height 12
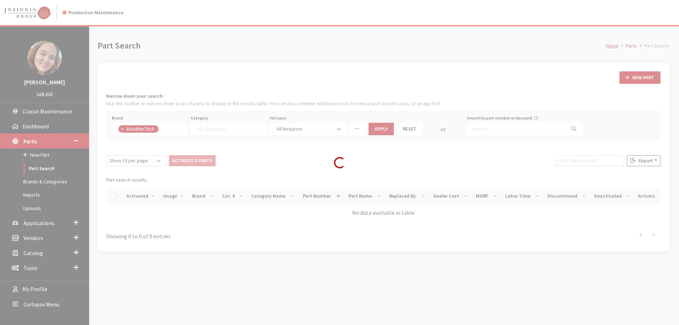
select select
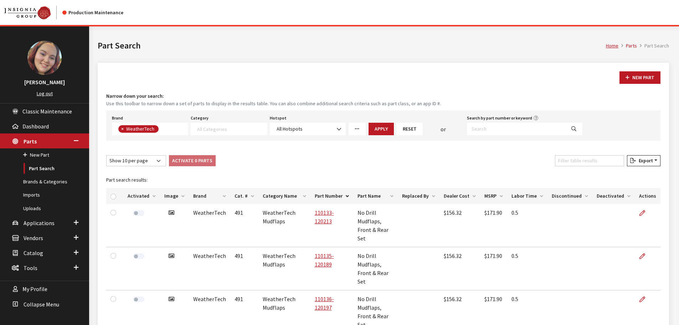
click at [482, 78] on div "New Part" at bounding box center [383, 77] width 557 height 12
click at [114, 198] on input "checkbox" at bounding box center [113, 196] width 6 height 6
checkbox input "true"
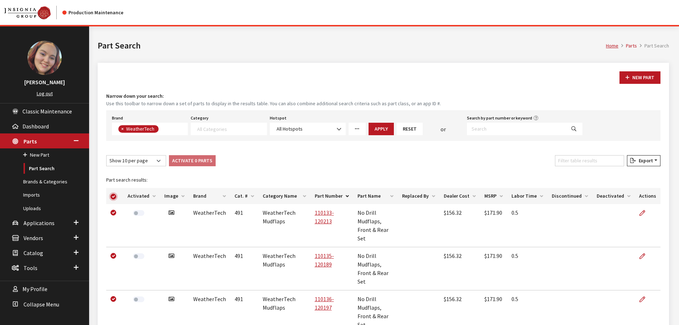
checkbox input "true"
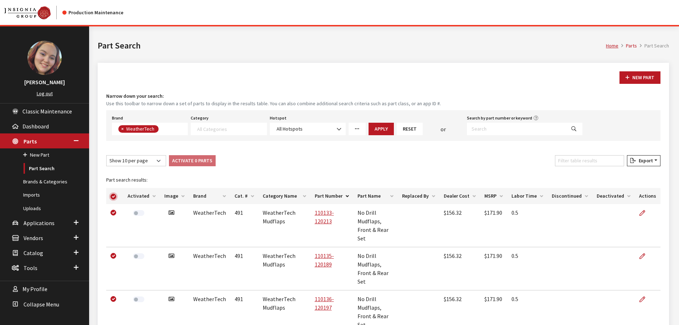
checkbox input "true"
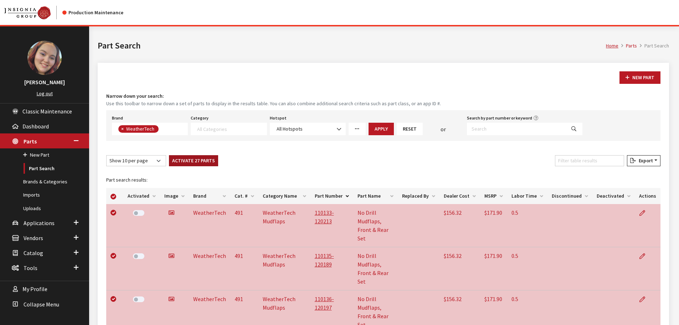
click at [192, 162] on button "Activate 27 Parts" at bounding box center [193, 160] width 49 height 11
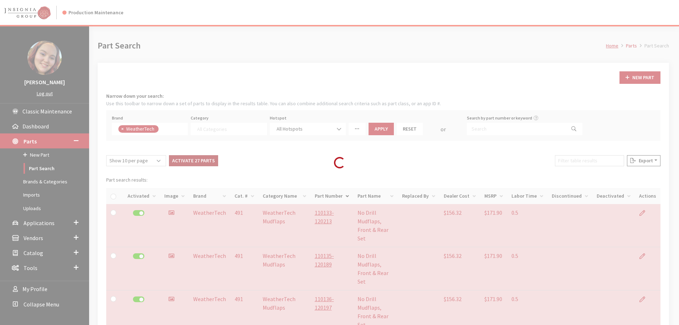
checkbox input "false"
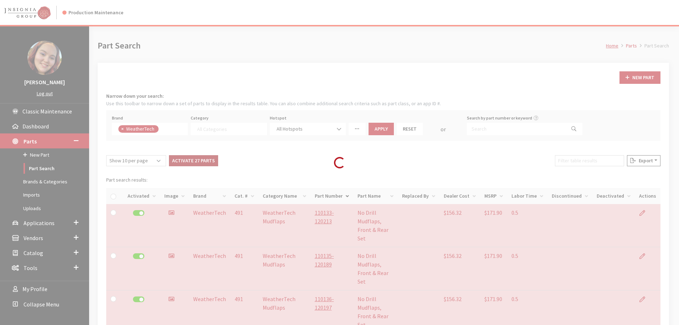
checkbox input "false"
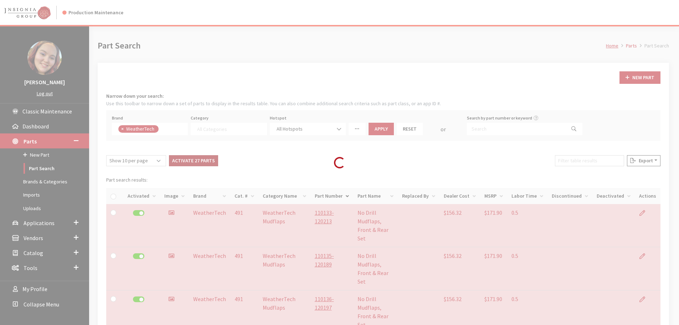
checkbox input "false"
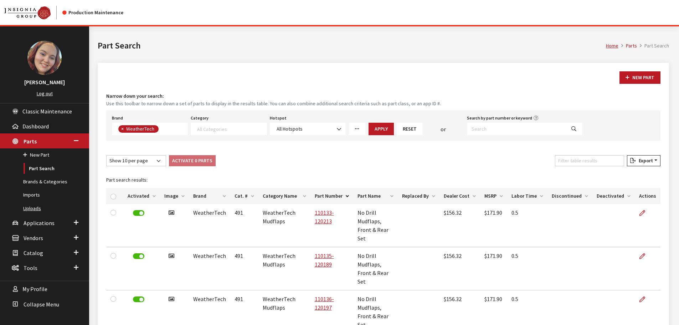
click at [39, 207] on link "Uploads" at bounding box center [44, 208] width 89 height 13
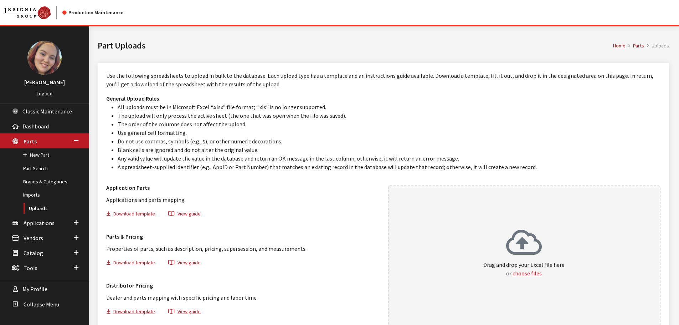
click at [497, 229] on div "Drag and drop your Excel file here or choose files" at bounding box center [523, 253] width 81 height 48
click at [513, 230] on icon at bounding box center [524, 243] width 36 height 29
click at [472, 256] on div "Drag and drop your Excel file here or choose files" at bounding box center [524, 255] width 273 height 141
click at [41, 224] on span "Applications" at bounding box center [39, 222] width 31 height 7
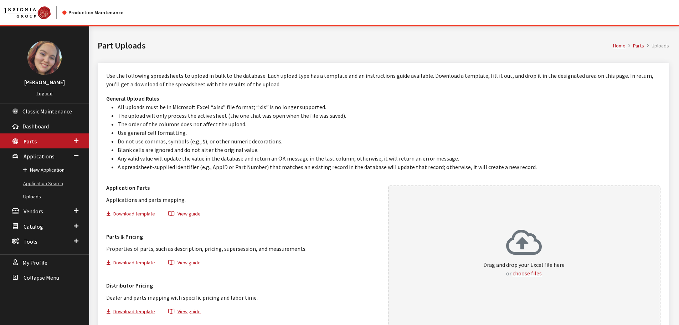
click at [37, 180] on link "Application Search" at bounding box center [44, 183] width 89 height 13
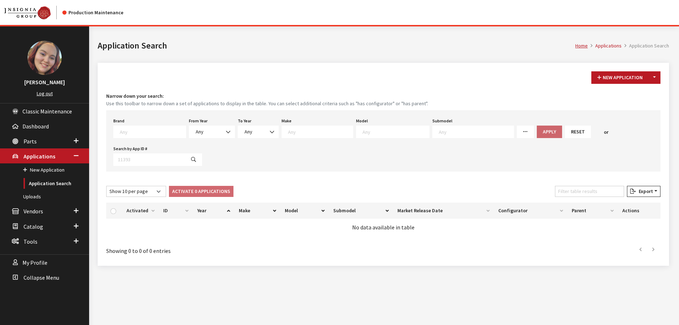
click at [506, 81] on div "New Application Toggle Dropdown New From Existing..." at bounding box center [383, 77] width 557 height 12
click at [42, 182] on link "Application Search" at bounding box center [44, 183] width 89 height 13
click at [210, 129] on span "Any" at bounding box center [211, 131] width 37 height 7
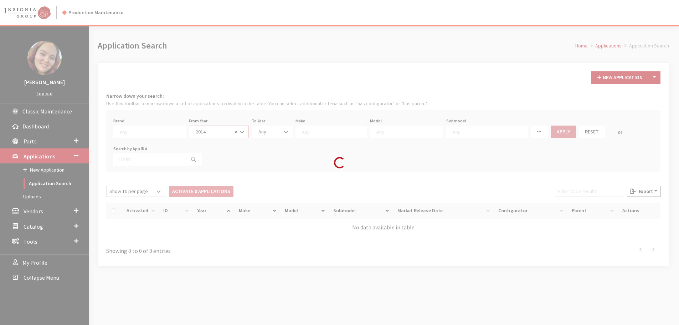
select select "2014"
select select
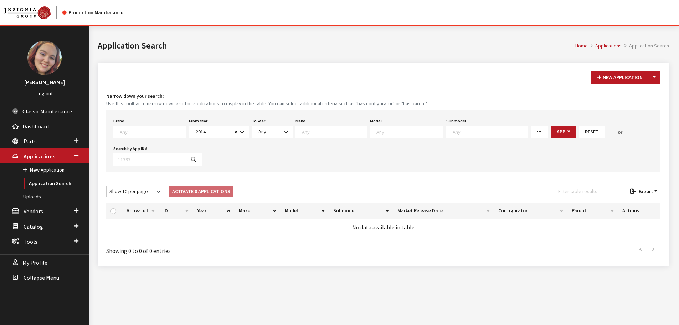
click at [306, 133] on textarea "Search" at bounding box center [334, 131] width 65 height 6
type textarea "alf"
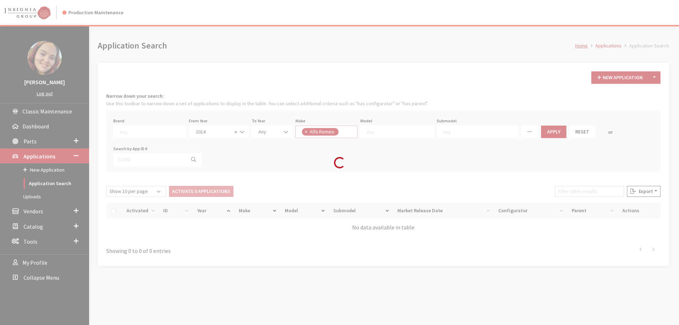
select select "41"
select select
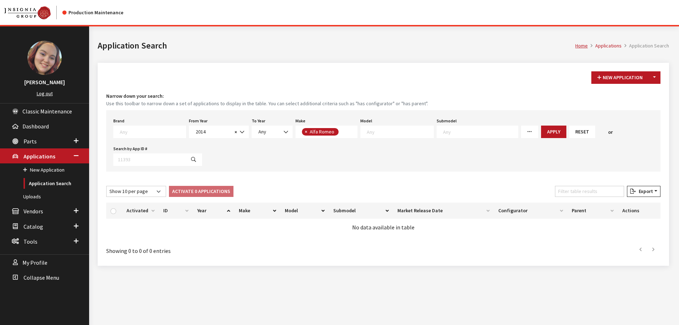
click at [337, 129] on span "× Alfa Romeo" at bounding box center [326, 131] width 62 height 12
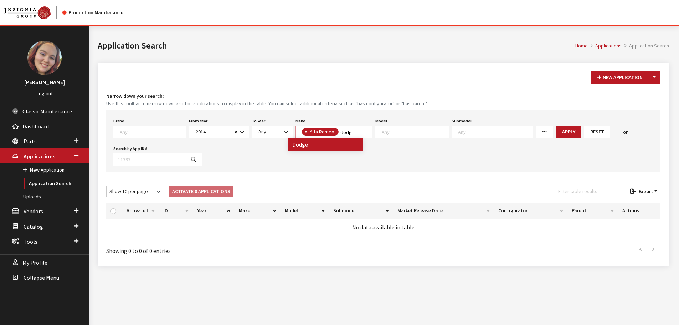
type textarea "dodg"
select select
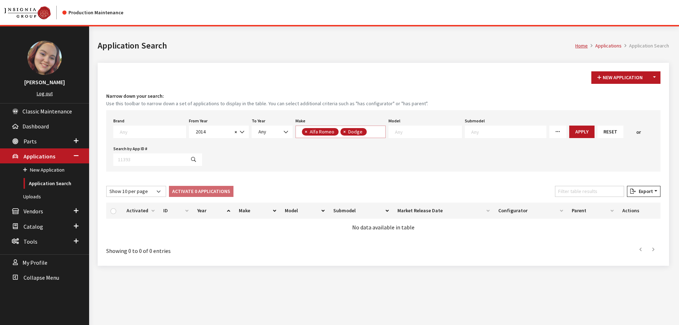
click at [369, 131] on span "× Alfa Romeo × Dodge" at bounding box center [340, 131] width 90 height 12
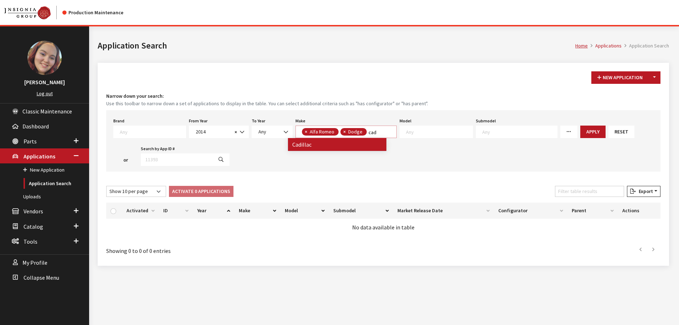
type textarea "cad"
select select
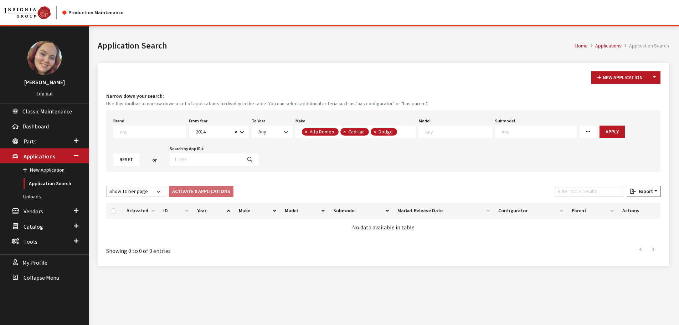
click at [398, 133] on span "× Alfa Romeo × Cadillac × Dodge" at bounding box center [355, 131] width 120 height 12
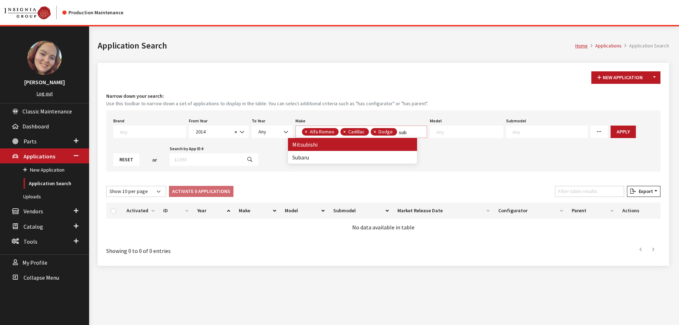
type textarea "sub"
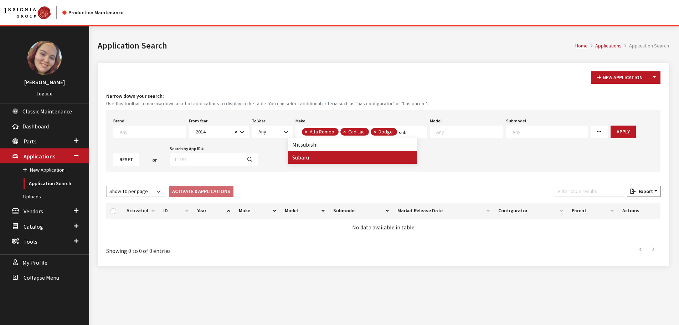
select select
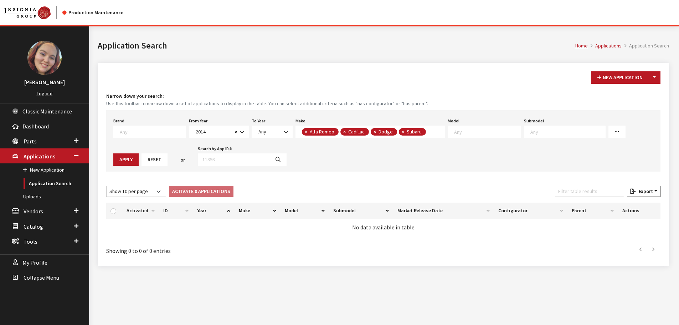
click at [424, 133] on span "× Alfa Romeo × Cadillac × Dodge × Subaru" at bounding box center [369, 131] width 149 height 12
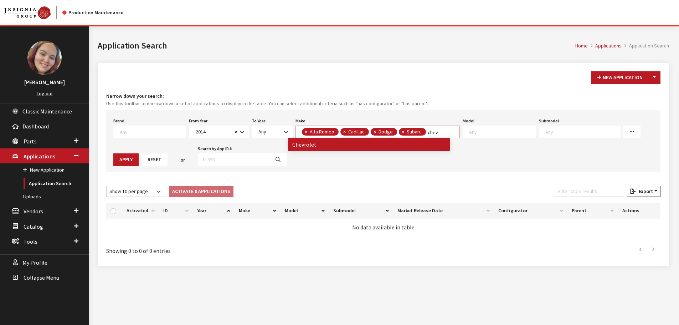
type textarea "chev"
select select
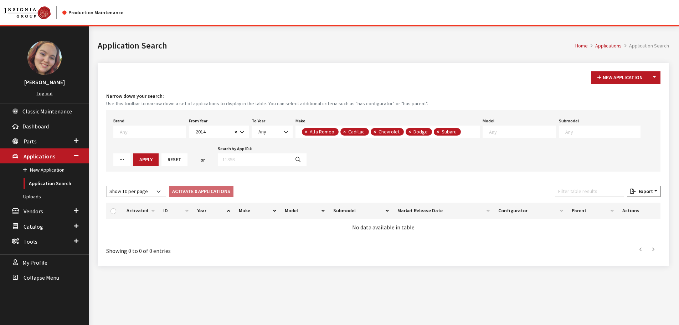
click at [463, 130] on textarea "Search" at bounding box center [465, 132] width 4 height 6
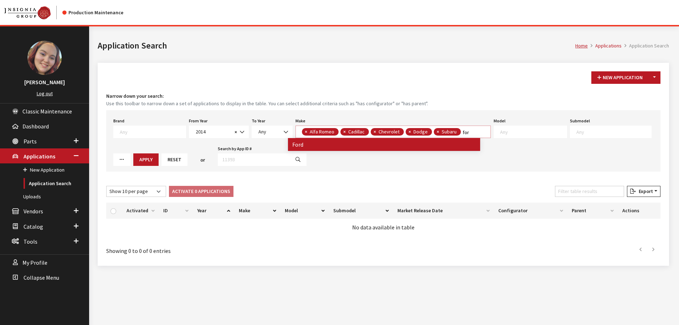
type textarea "for"
select select
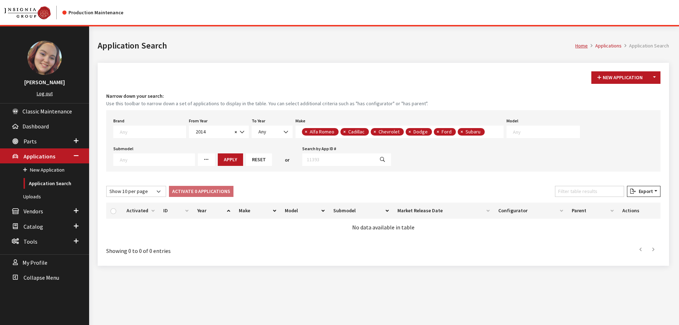
click at [483, 130] on span "× Alfa Romeo × Cadillac × Chevrolet × Dodge × Ford × Subaru" at bounding box center [399, 131] width 208 height 12
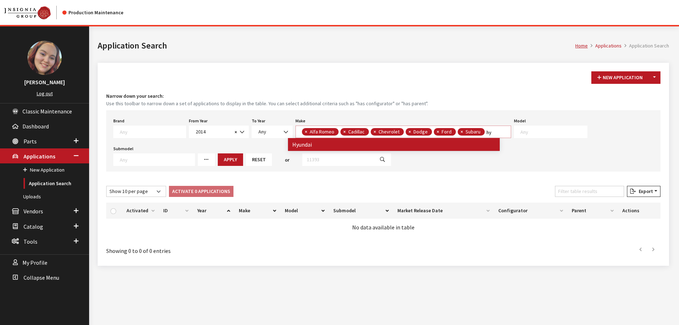
type textarea "hy"
select select
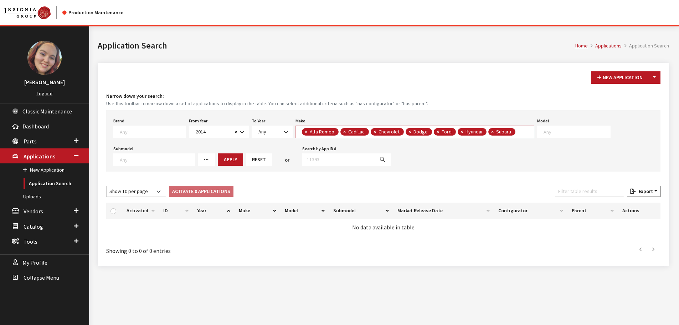
click at [517, 133] on textarea "Search" at bounding box center [519, 132] width 4 height 6
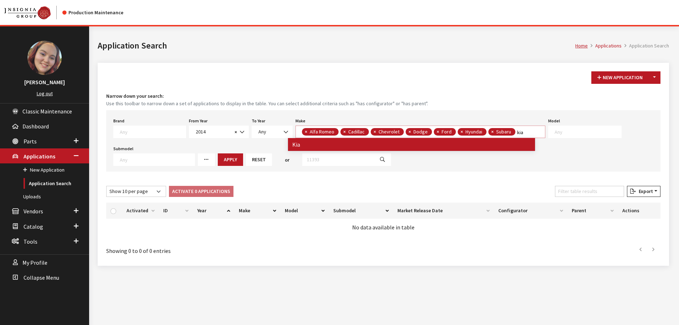
type textarea "kia"
select select
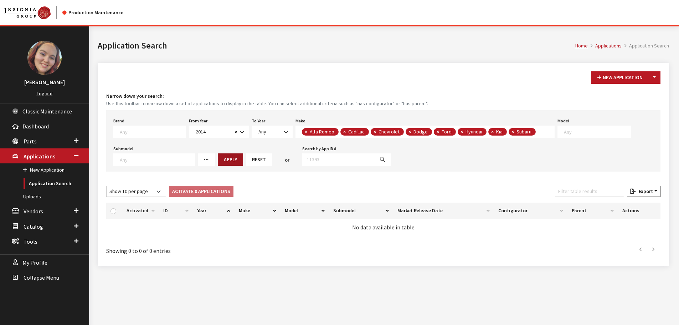
click at [228, 157] on button "Apply" at bounding box center [230, 159] width 25 height 12
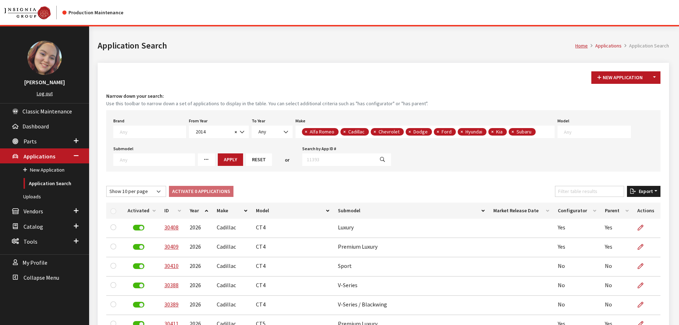
click at [638, 192] on span "Export" at bounding box center [644, 191] width 17 height 6
click at [625, 203] on span "Excel" at bounding box center [623, 205] width 14 height 6
click at [249, 161] on button "Reset" at bounding box center [259, 159] width 26 height 12
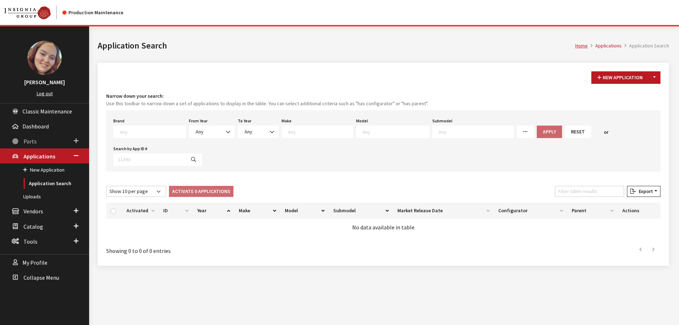
click at [35, 140] on span "Parts" at bounding box center [30, 141] width 13 height 7
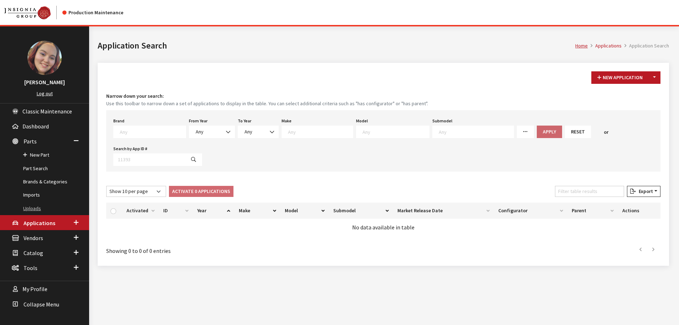
click at [37, 209] on link "Uploads" at bounding box center [44, 208] width 89 height 13
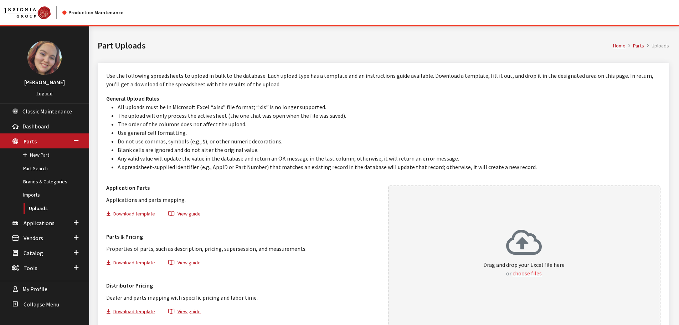
click at [531, 271] on button "choose files" at bounding box center [526, 273] width 29 height 9
click at [562, 233] on div "Drag and drop your Excel file here or choose files" at bounding box center [523, 253] width 81 height 48
click at [536, 244] on icon at bounding box center [524, 243] width 36 height 29
click at [544, 227] on div "Drag and drop your Excel file here or choose files" at bounding box center [524, 255] width 273 height 141
click at [588, 213] on div "Drag and drop your Excel file here or choose files" at bounding box center [524, 255] width 273 height 141
